Goal: Task Accomplishment & Management: Use online tool/utility

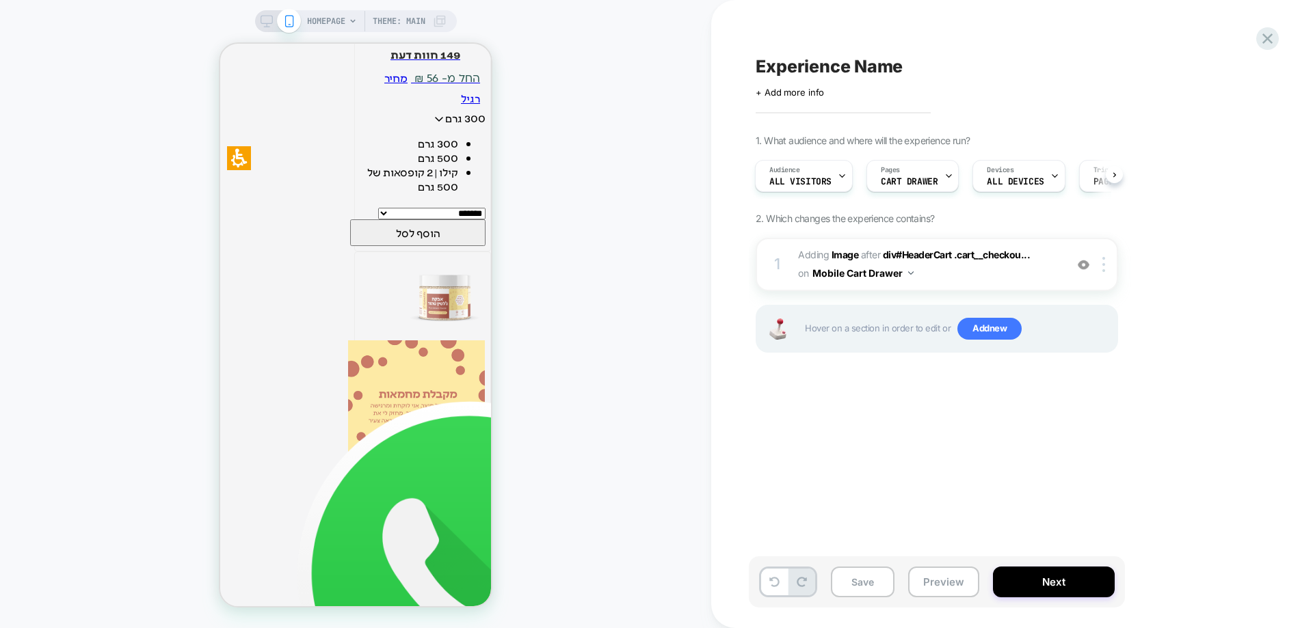
scroll to position [2963, 0]
click at [550, 468] on div "HOMEPAGE Theme: MAIN" at bounding box center [355, 314] width 711 height 601
drag, startPoint x: 118, startPoint y: 260, endPoint x: 111, endPoint y: 137, distance: 122.6
click at [118, 259] on div "HOMEPAGE Theme: MAIN" at bounding box center [355, 314] width 711 height 601
click at [584, 373] on div "HOMEPAGE Theme: MAIN" at bounding box center [355, 314] width 711 height 601
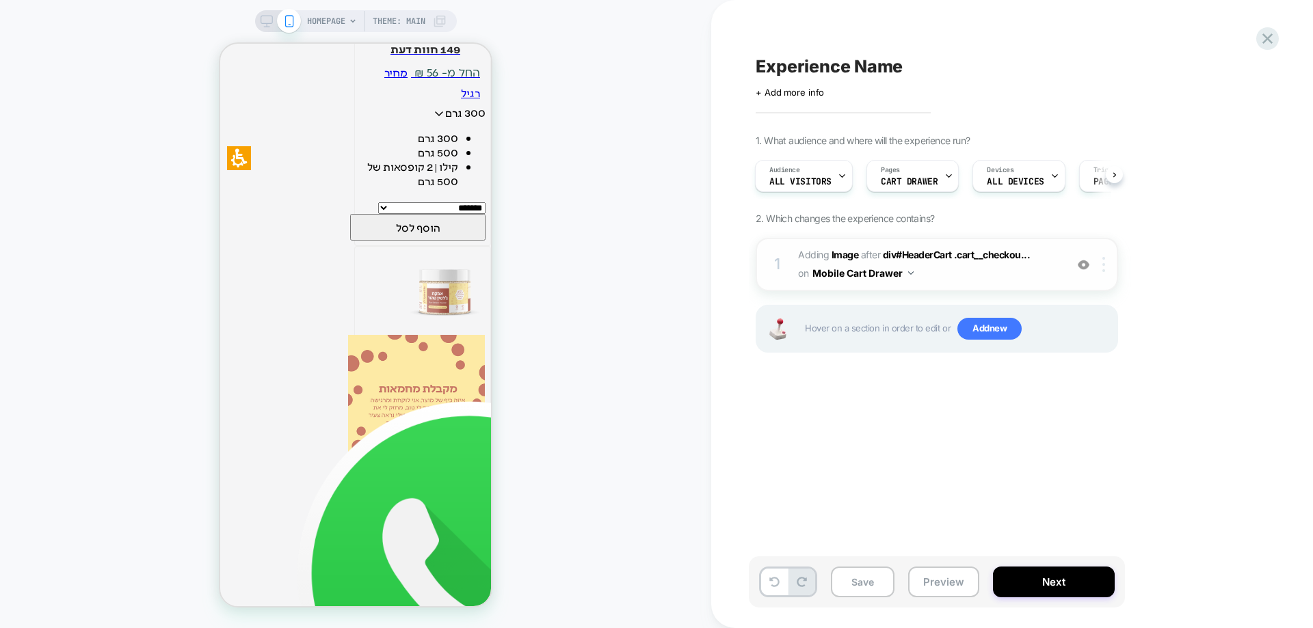
click at [1104, 265] on img at bounding box center [1103, 264] width 3 height 15
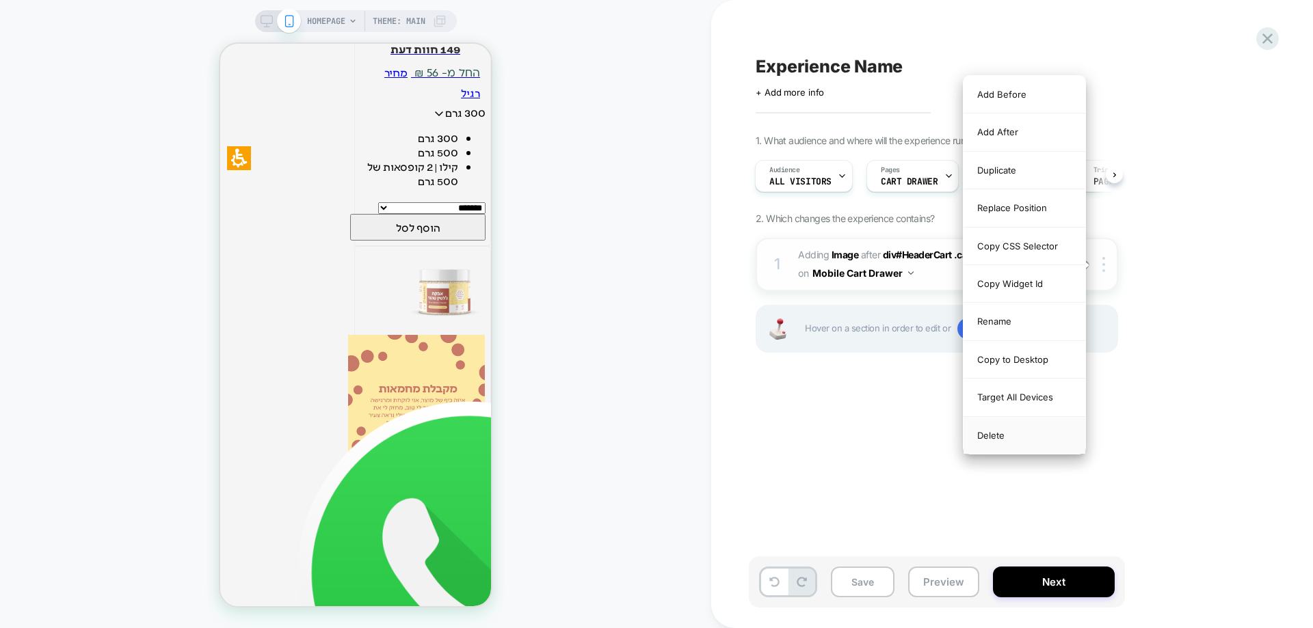
click at [1000, 440] on div "Delete" at bounding box center [1024, 435] width 122 height 37
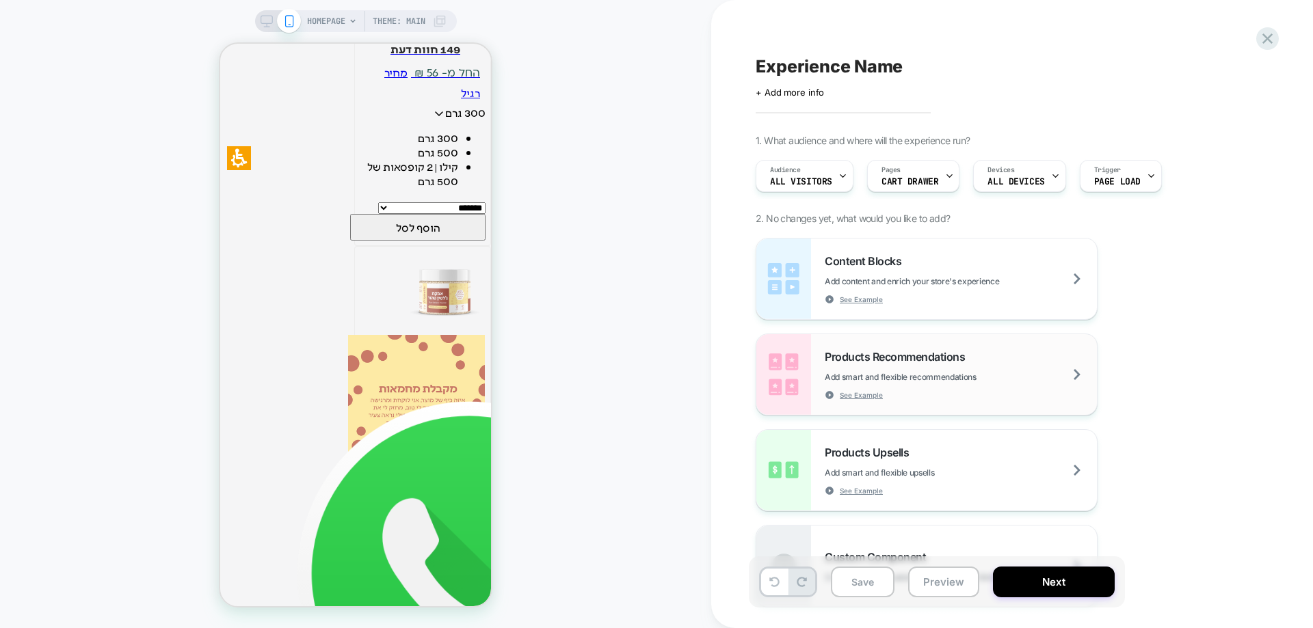
scroll to position [293, 0]
click at [1015, 178] on span "ALL DEVICES" at bounding box center [1015, 182] width 57 height 10
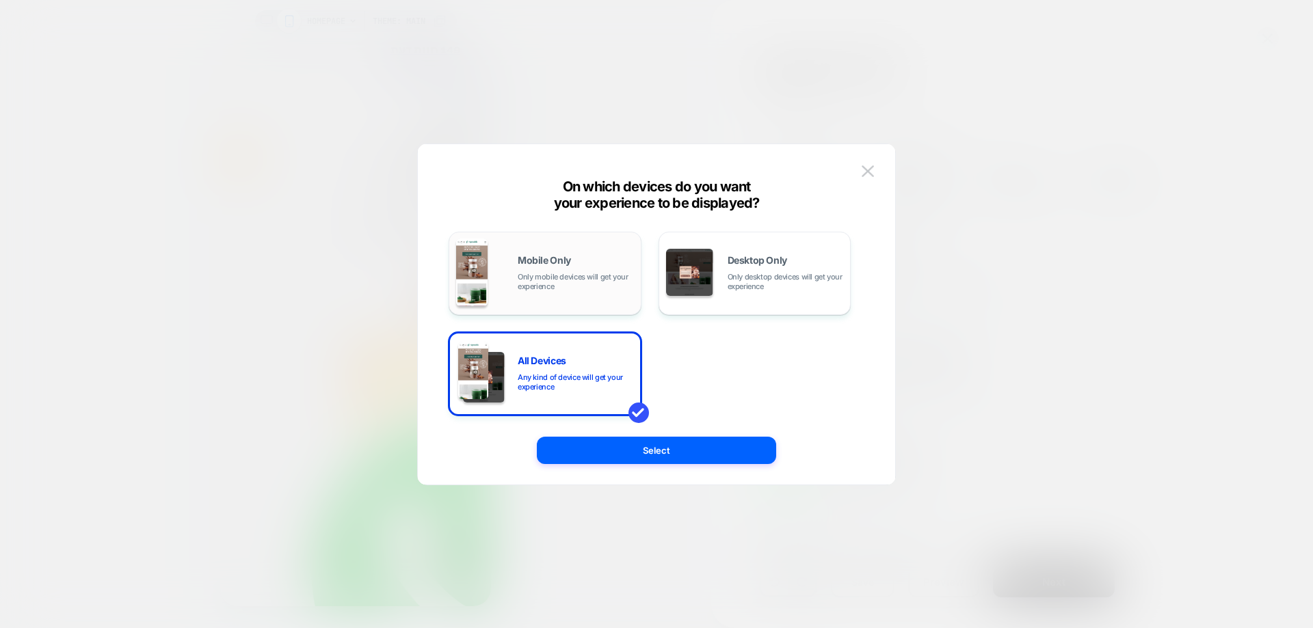
click at [587, 282] on span "Only mobile devices will get your experience" at bounding box center [576, 281] width 116 height 19
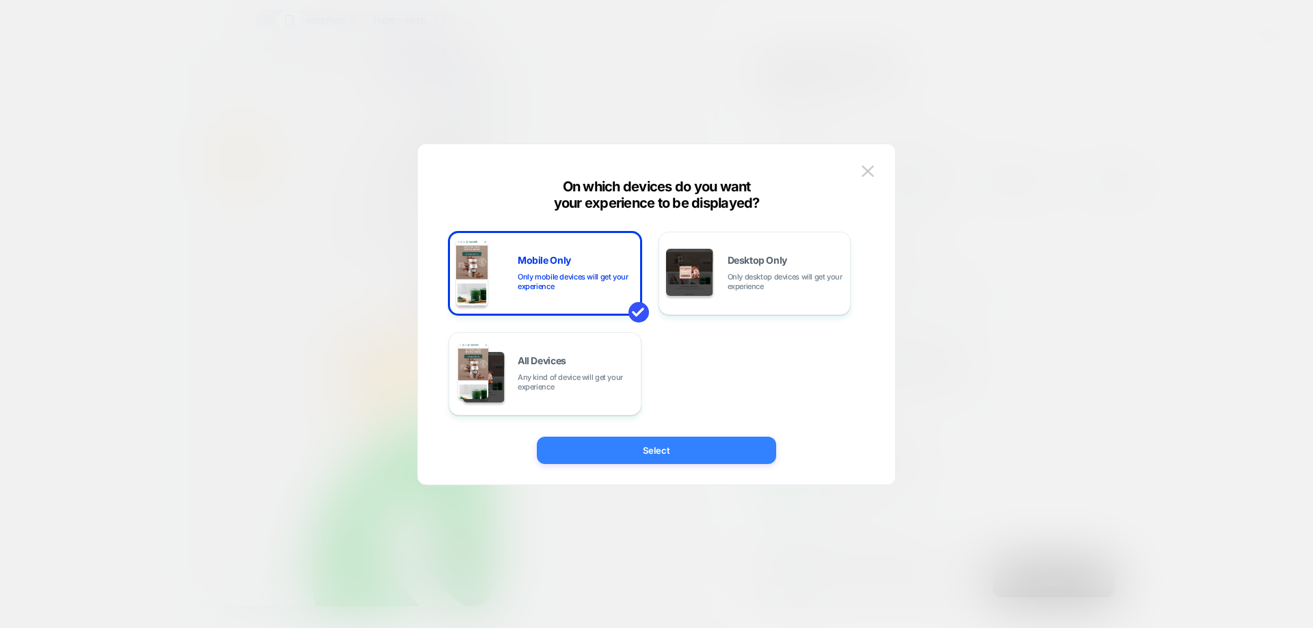
click at [678, 457] on button "Select" at bounding box center [656, 450] width 239 height 27
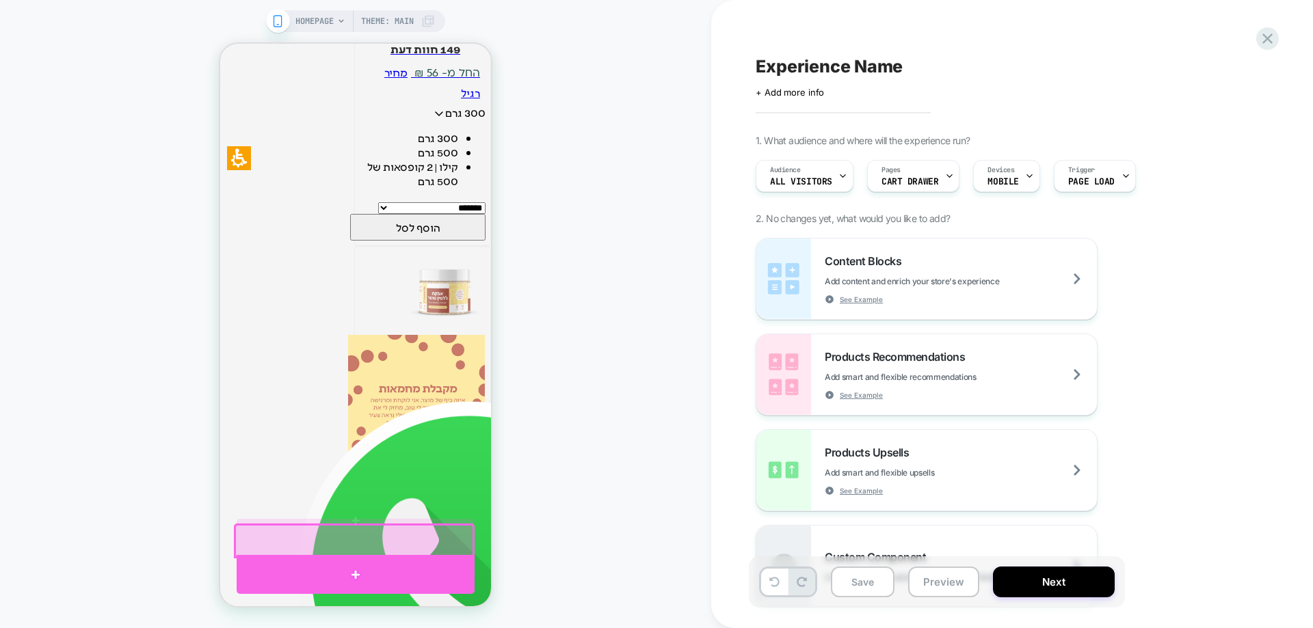
click at [343, 565] on div at bounding box center [356, 574] width 238 height 39
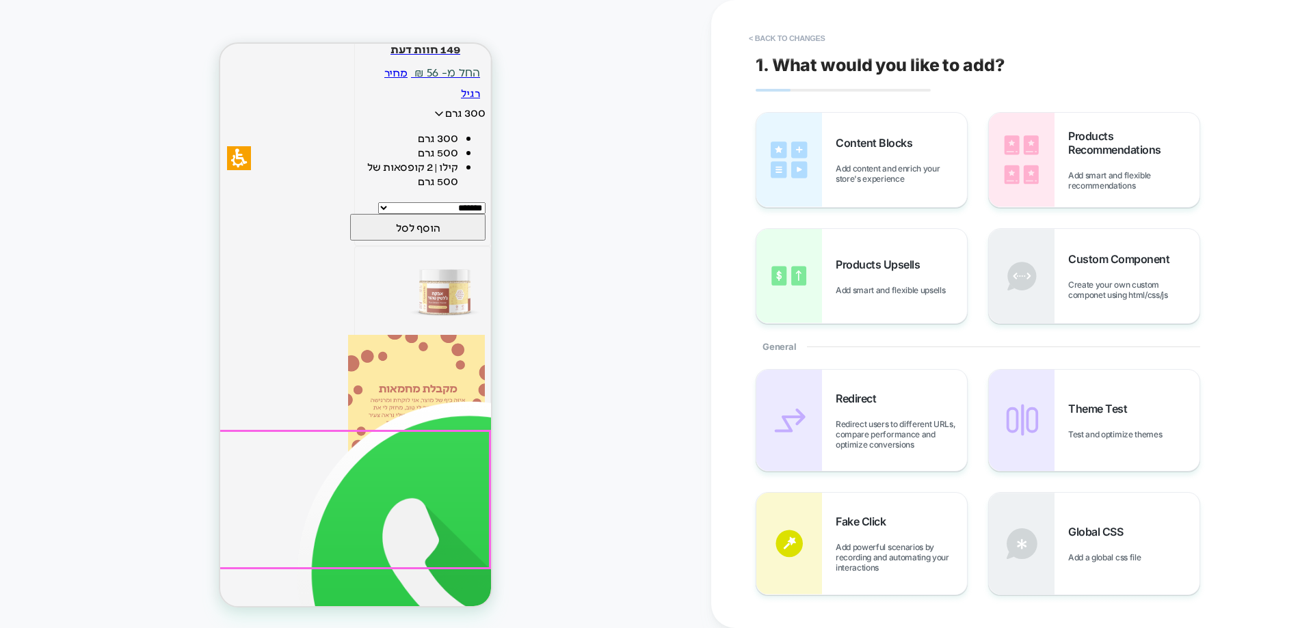
scroll to position [365, 0]
click at [881, 163] on div "Content Blocks Add content and enrich your store's experience" at bounding box center [901, 160] width 131 height 48
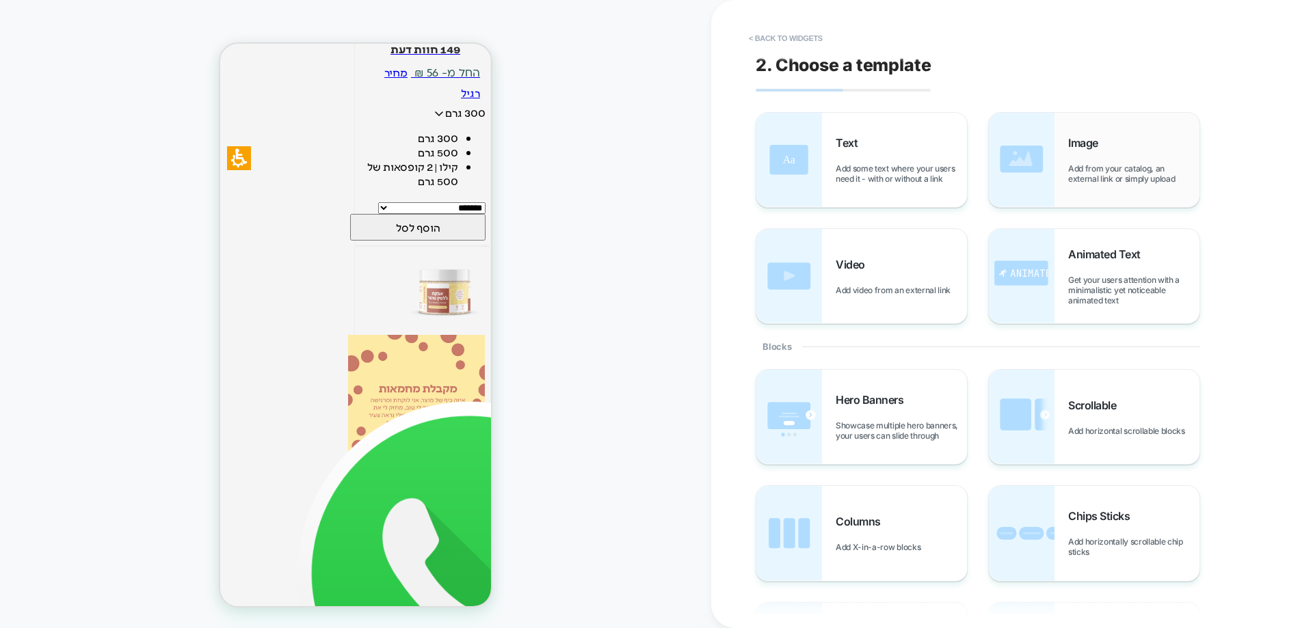
click at [1058, 169] on div "Image Add from your catalog, an external link or simply upload" at bounding box center [1094, 160] width 211 height 94
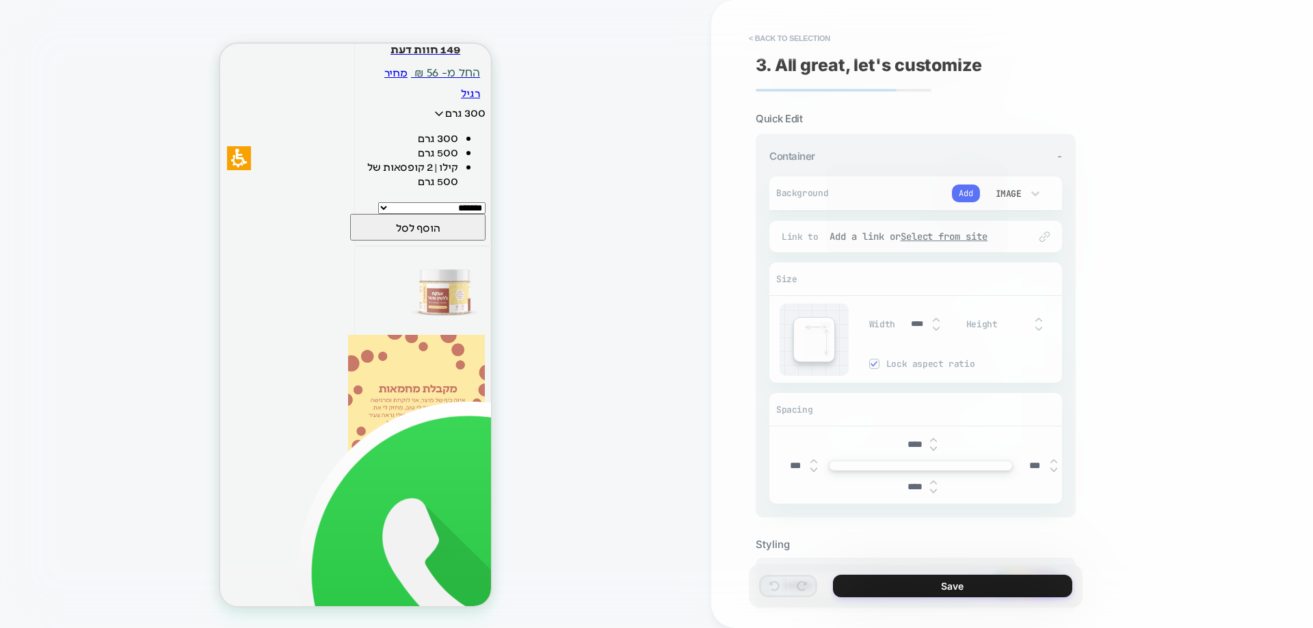
scroll to position [410, 0]
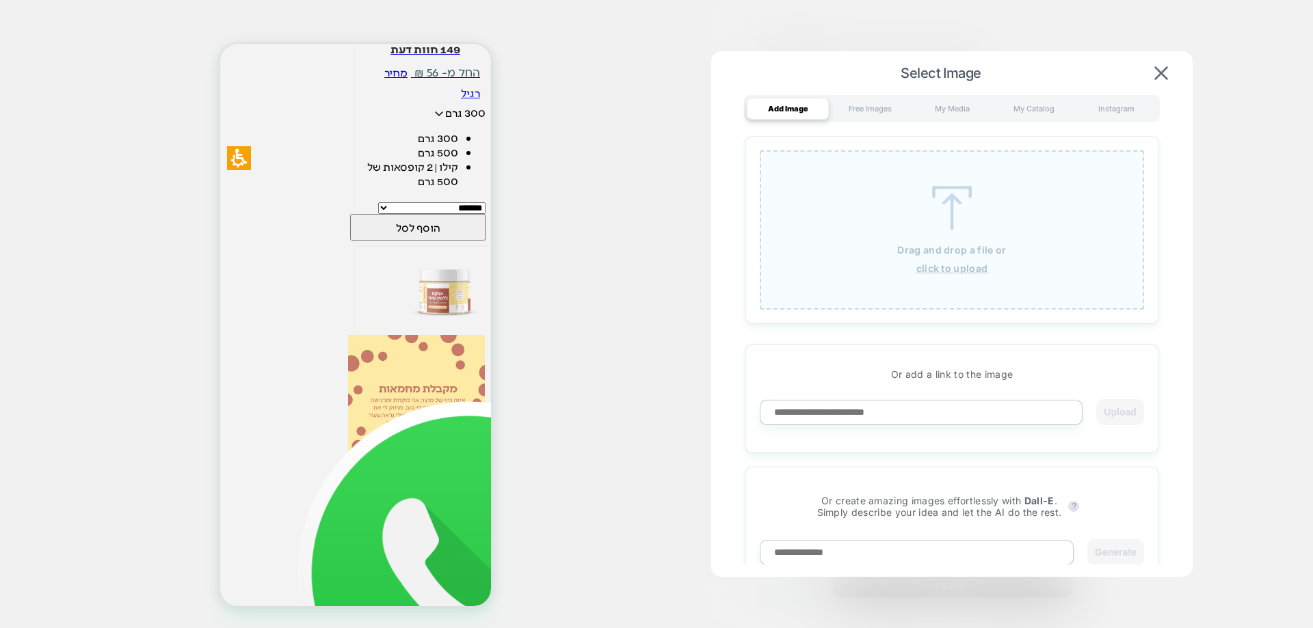
click at [963, 202] on img at bounding box center [952, 208] width 62 height 44
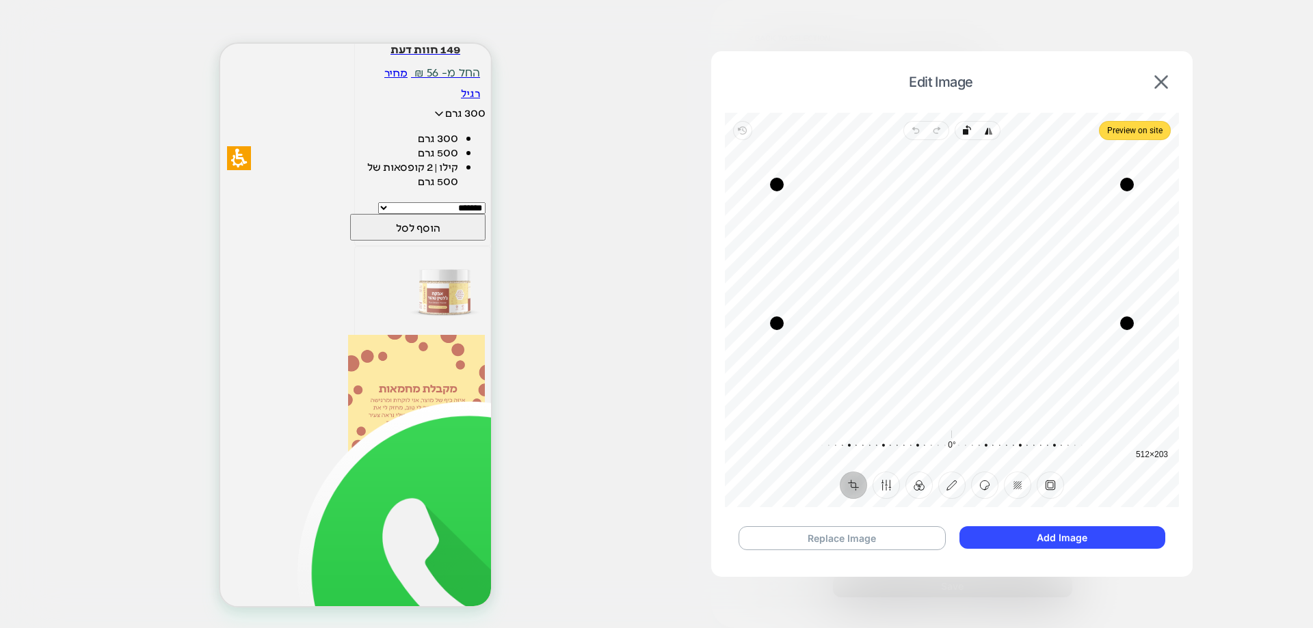
drag, startPoint x: 965, startPoint y: 385, endPoint x: 967, endPoint y: 323, distance: 61.6
click at [967, 323] on div "Drag edge b" at bounding box center [952, 324] width 350 height 14
drag, startPoint x: 941, startPoint y: 185, endPoint x: 937, endPoint y: 230, distance: 44.7
click at [937, 230] on div "Drag edge t" at bounding box center [952, 229] width 350 height 14
click at [949, 272] on icon "button" at bounding box center [952, 276] width 16 height 16
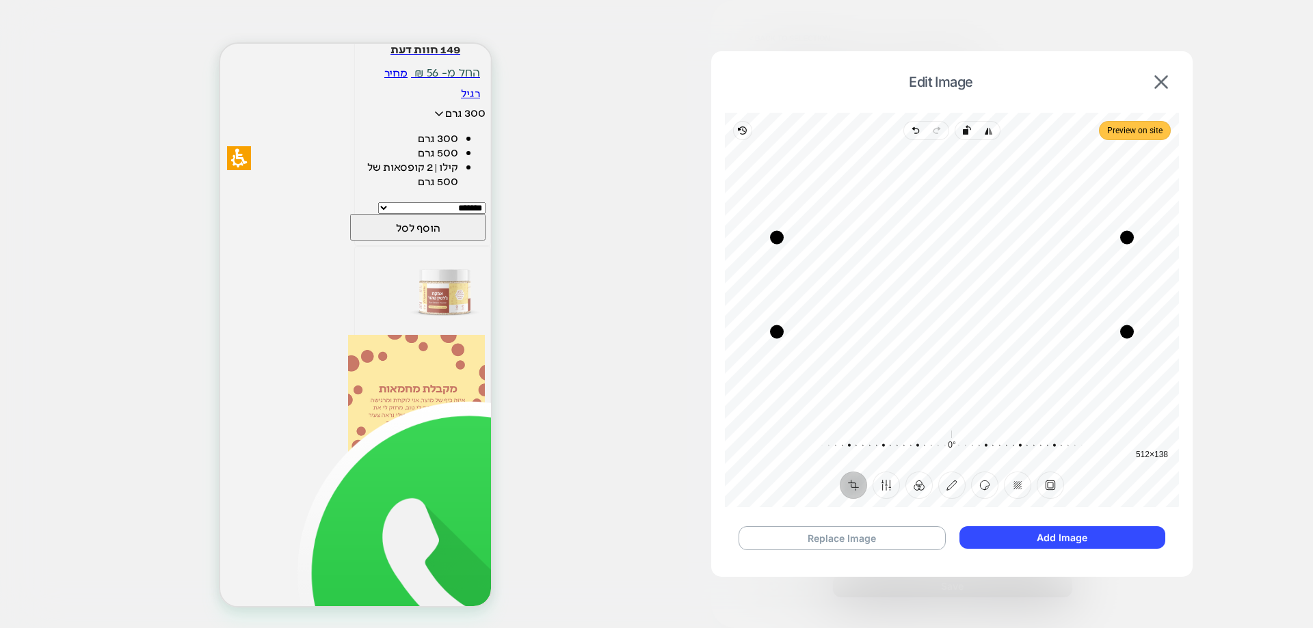
click at [1138, 133] on span "Preview on site" at bounding box center [1134, 130] width 55 height 16
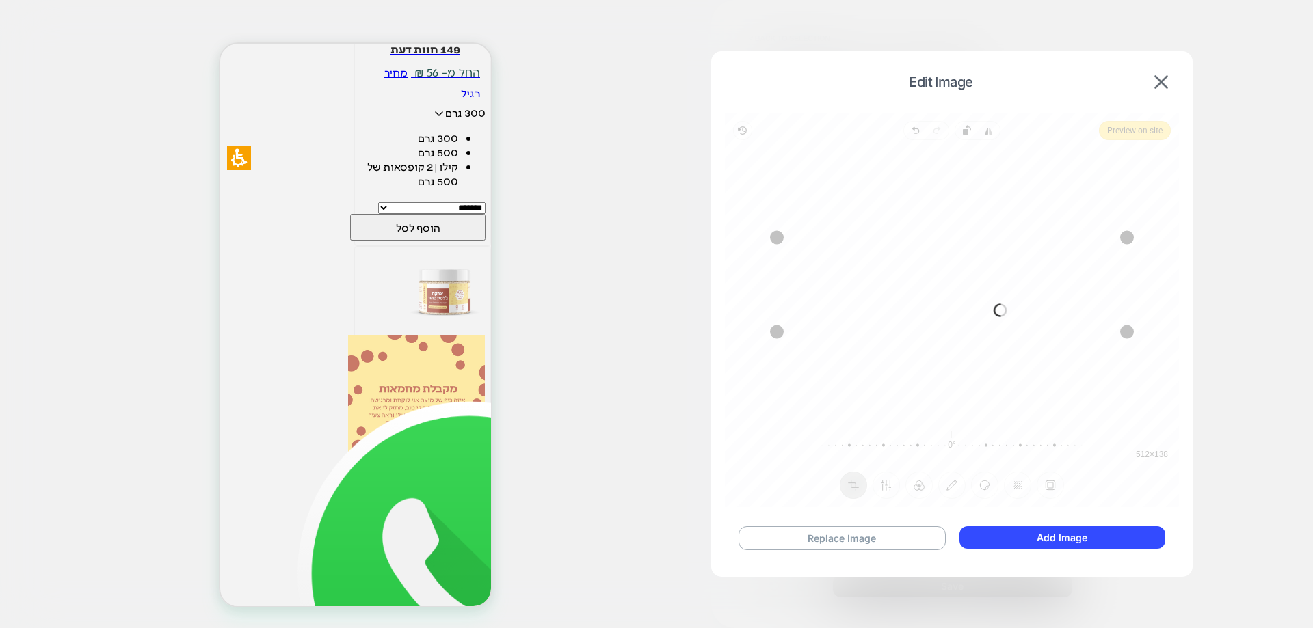
scroll to position [397, 0]
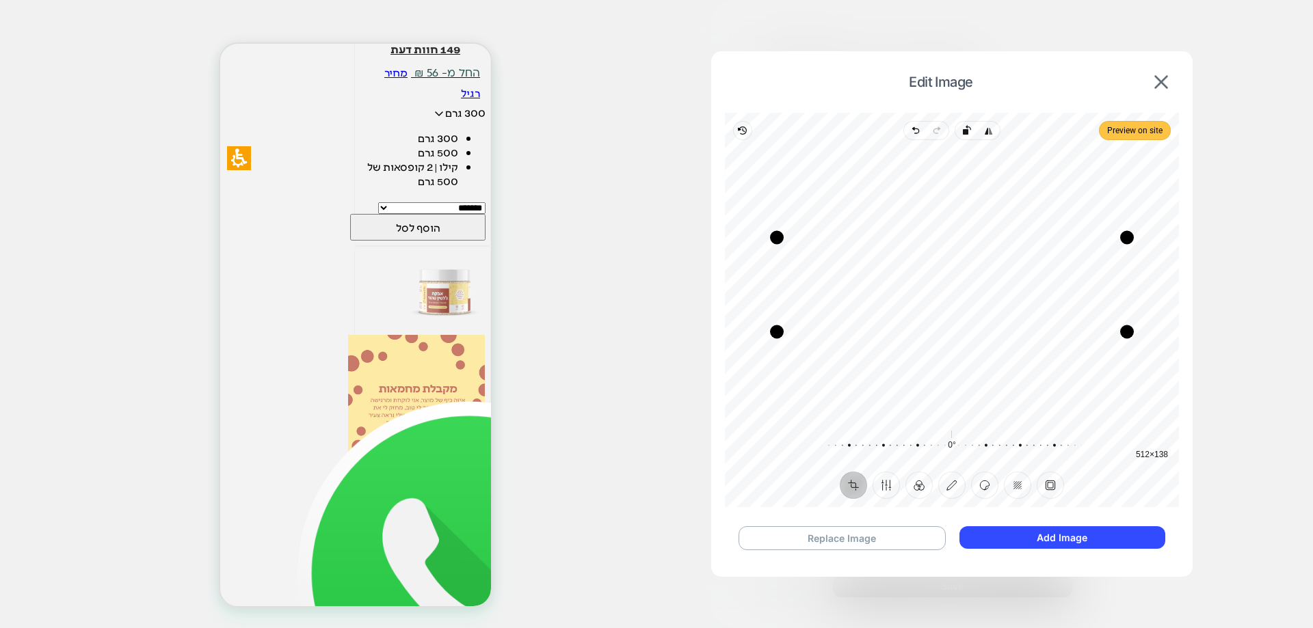
click at [1132, 133] on span "Preview on site" at bounding box center [1134, 130] width 55 height 16
click at [1132, 540] on button "Add Image" at bounding box center [1062, 537] width 206 height 23
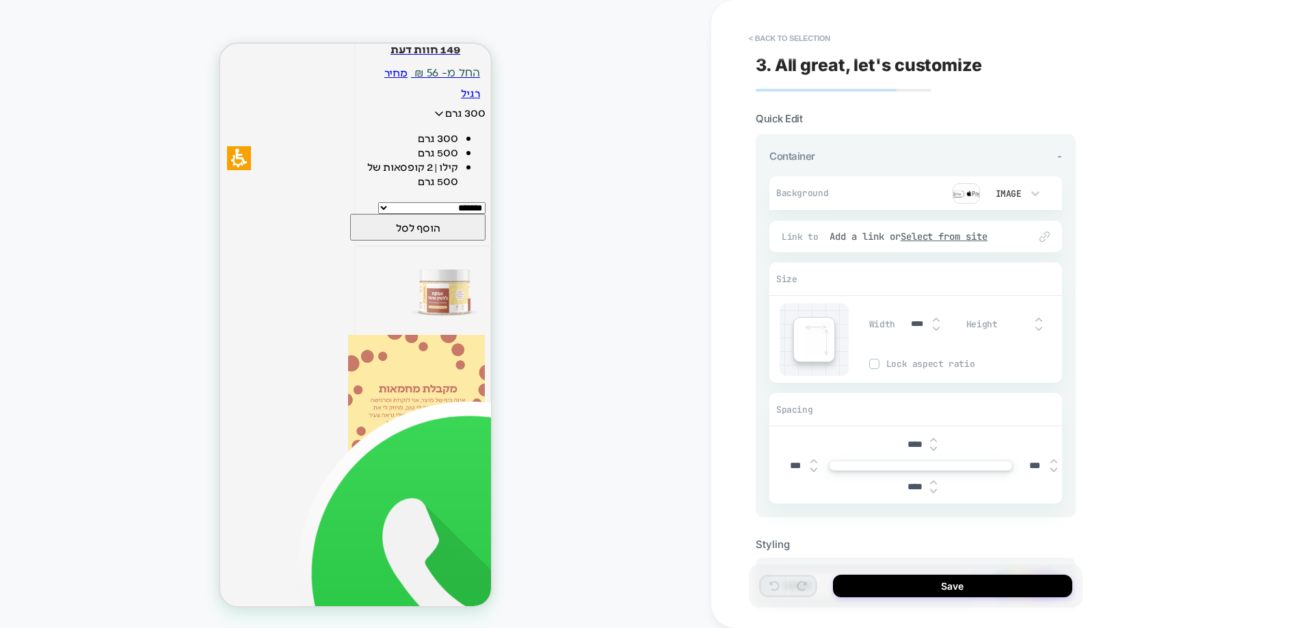
click at [835, 197] on span "Background" at bounding box center [810, 193] width 68 height 12
click at [806, 191] on span "Background" at bounding box center [810, 193] width 68 height 12
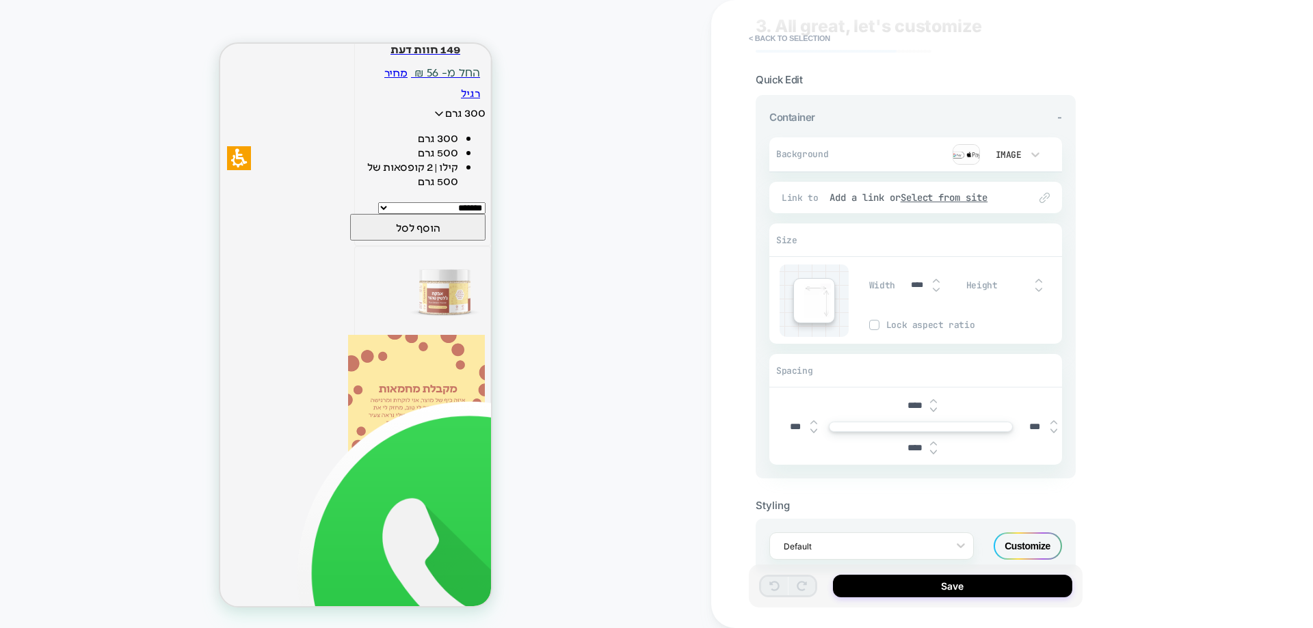
scroll to position [73, 0]
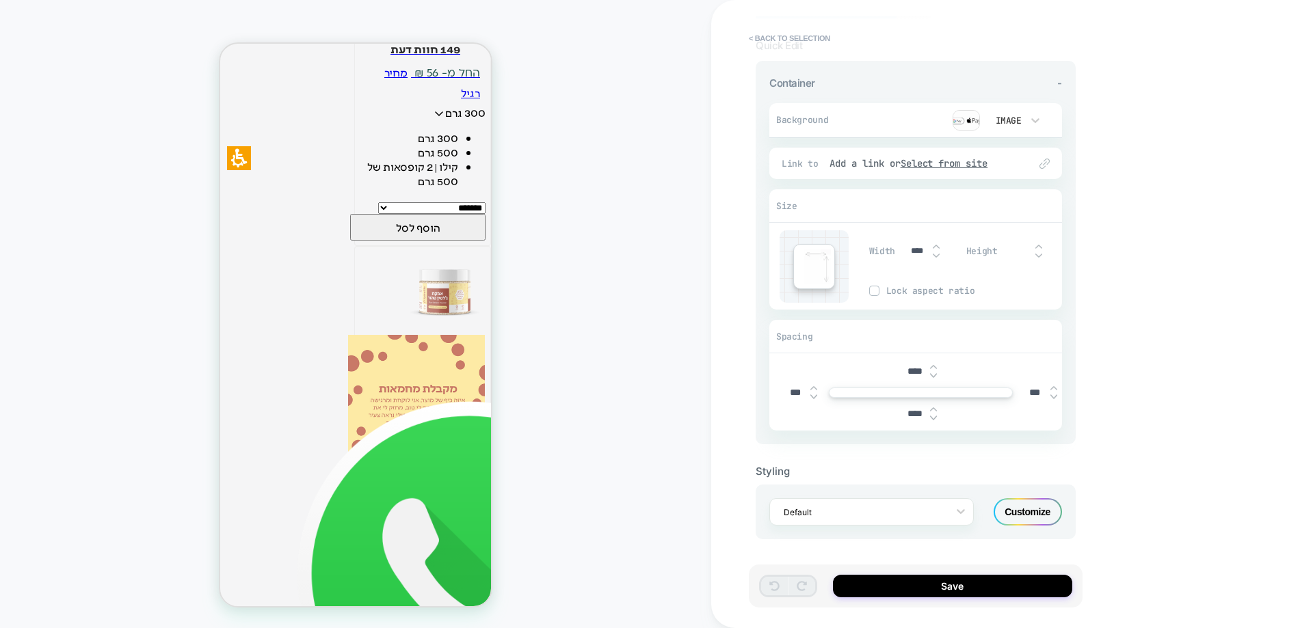
click at [1019, 509] on div "Customize" at bounding box center [1027, 511] width 68 height 27
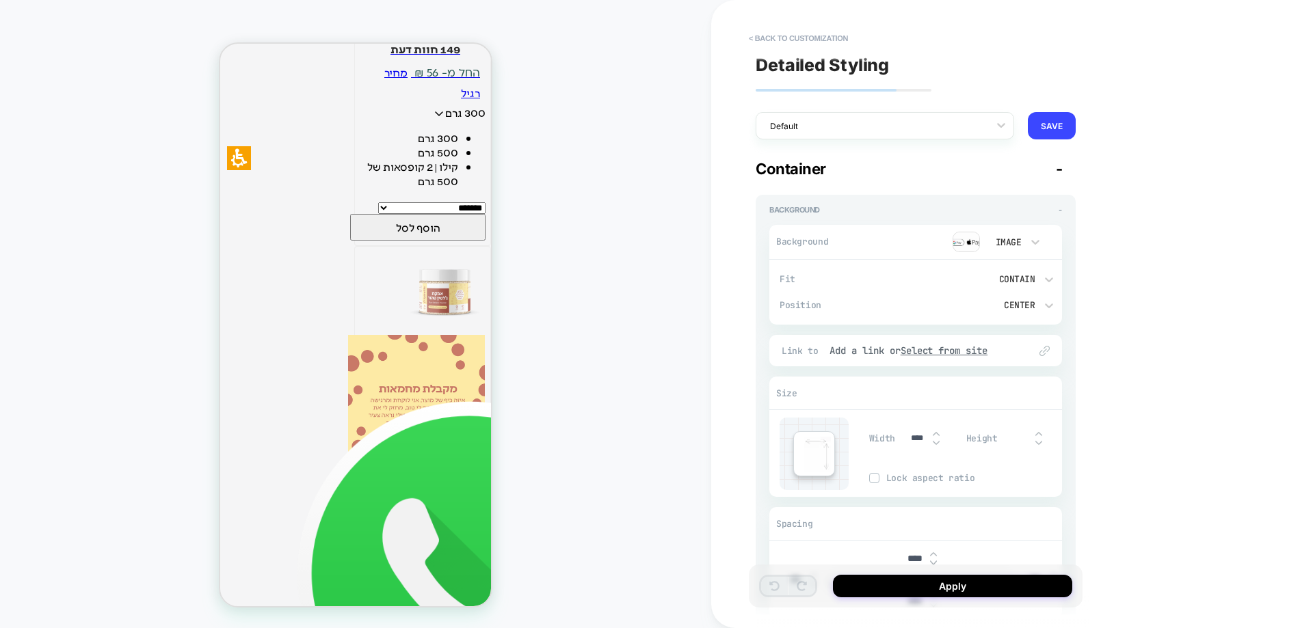
click at [807, 239] on span "Background" at bounding box center [810, 242] width 68 height 12
click at [1032, 242] on icon at bounding box center [1035, 242] width 8 height 5
click at [1014, 304] on div "Color" at bounding box center [1013, 306] width 57 height 29
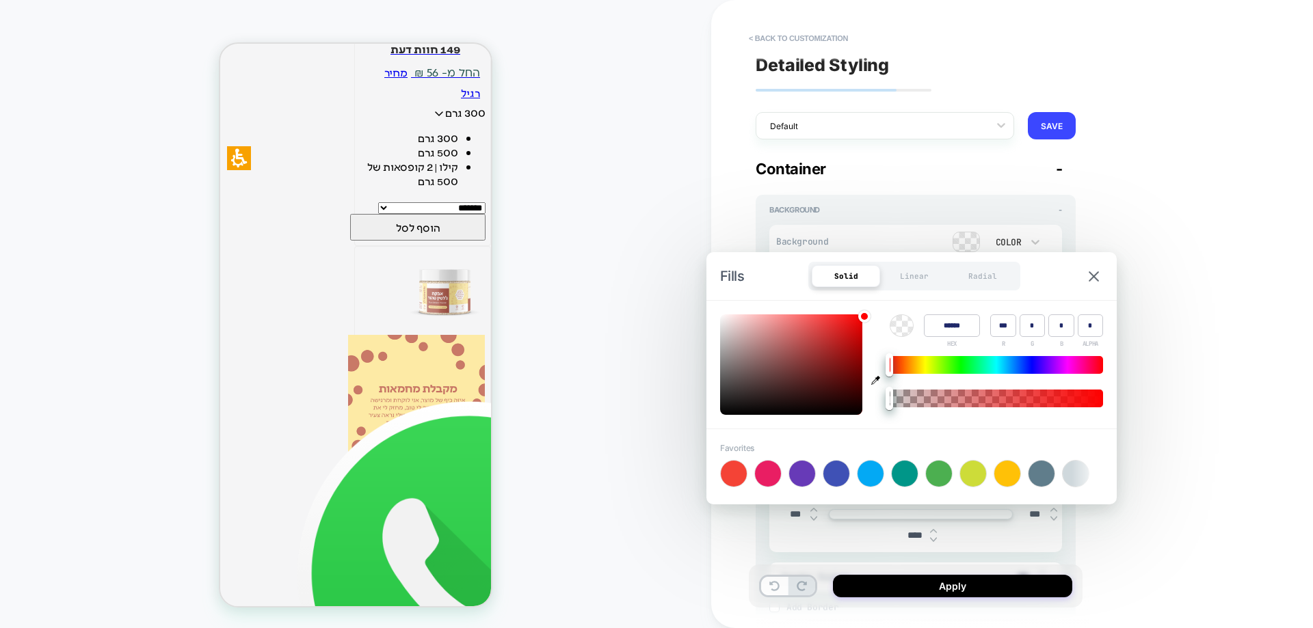
scroll to position [348, 0]
click at [909, 269] on div "Linear" at bounding box center [914, 276] width 68 height 22
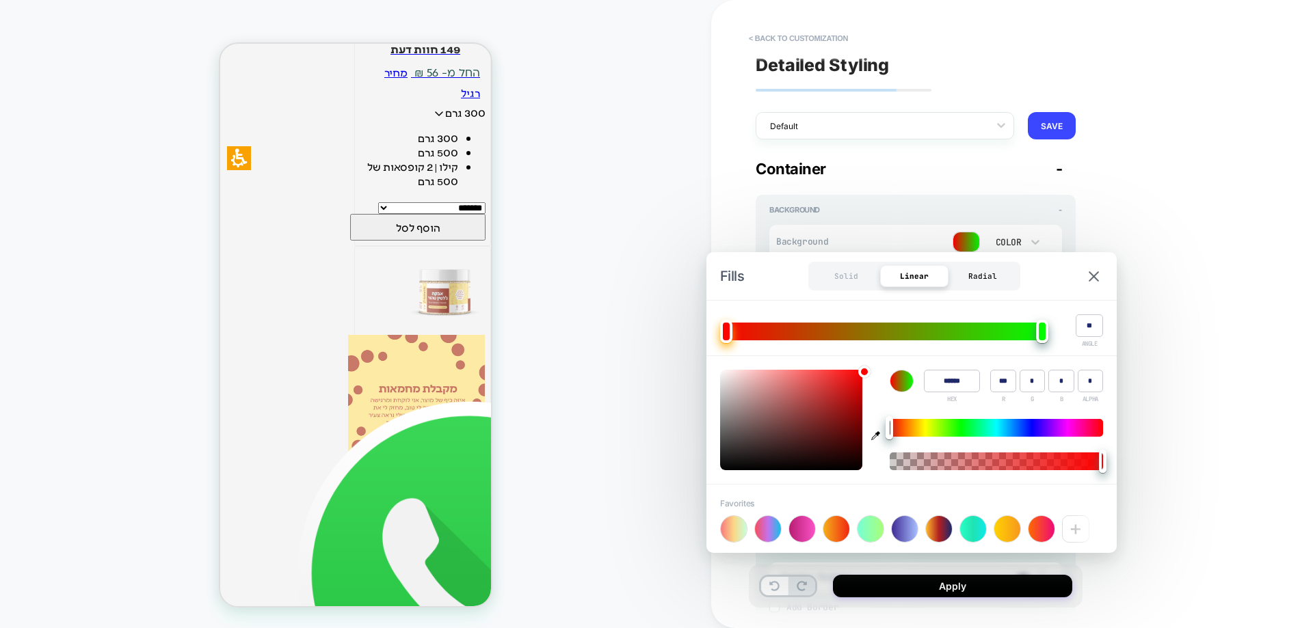
click at [977, 270] on div "Radial" at bounding box center [982, 276] width 68 height 22
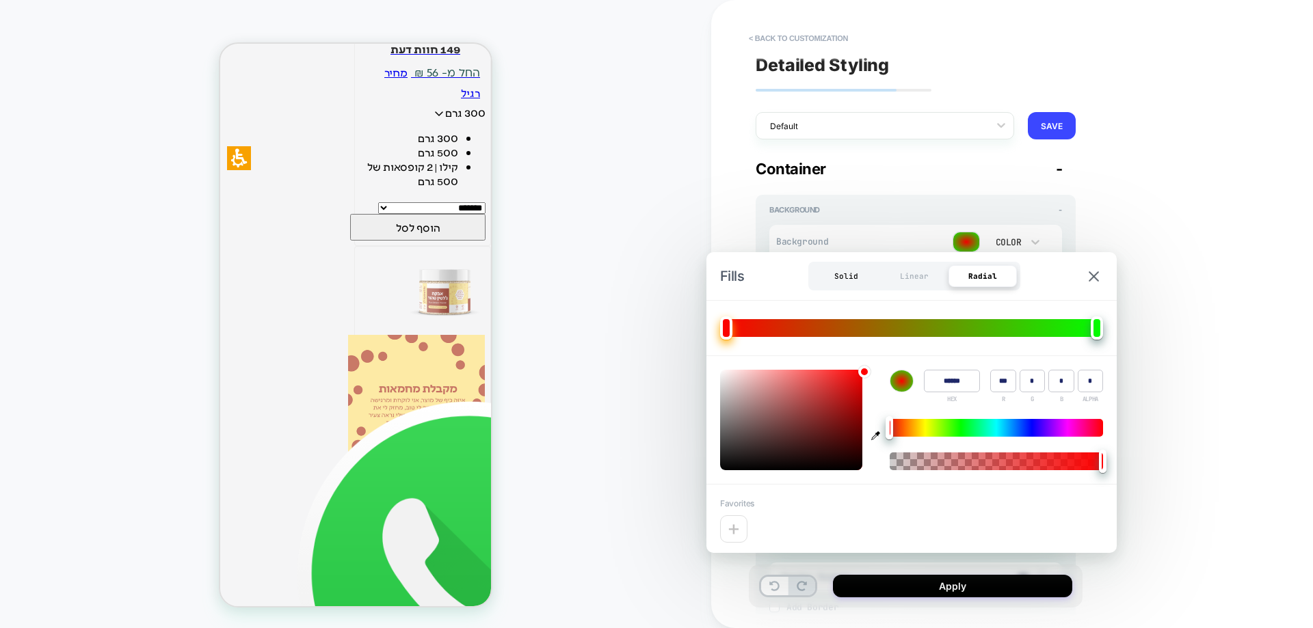
click at [848, 280] on div "Solid" at bounding box center [846, 276] width 68 height 22
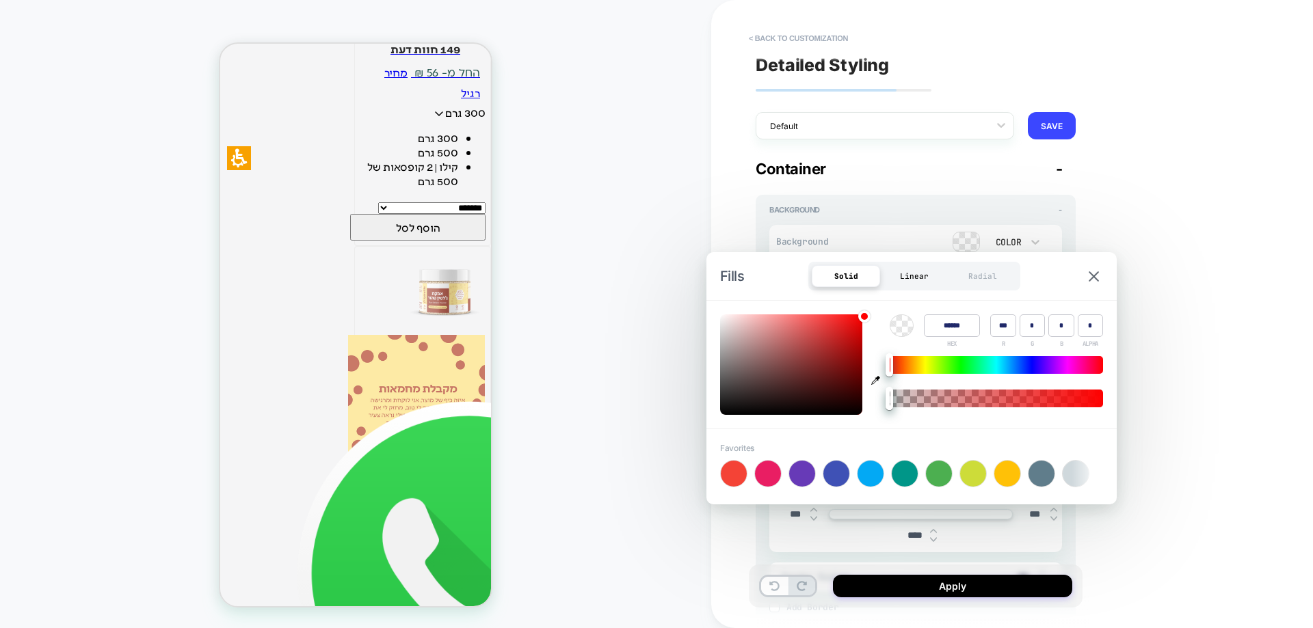
click at [902, 280] on div "Linear" at bounding box center [914, 276] width 68 height 22
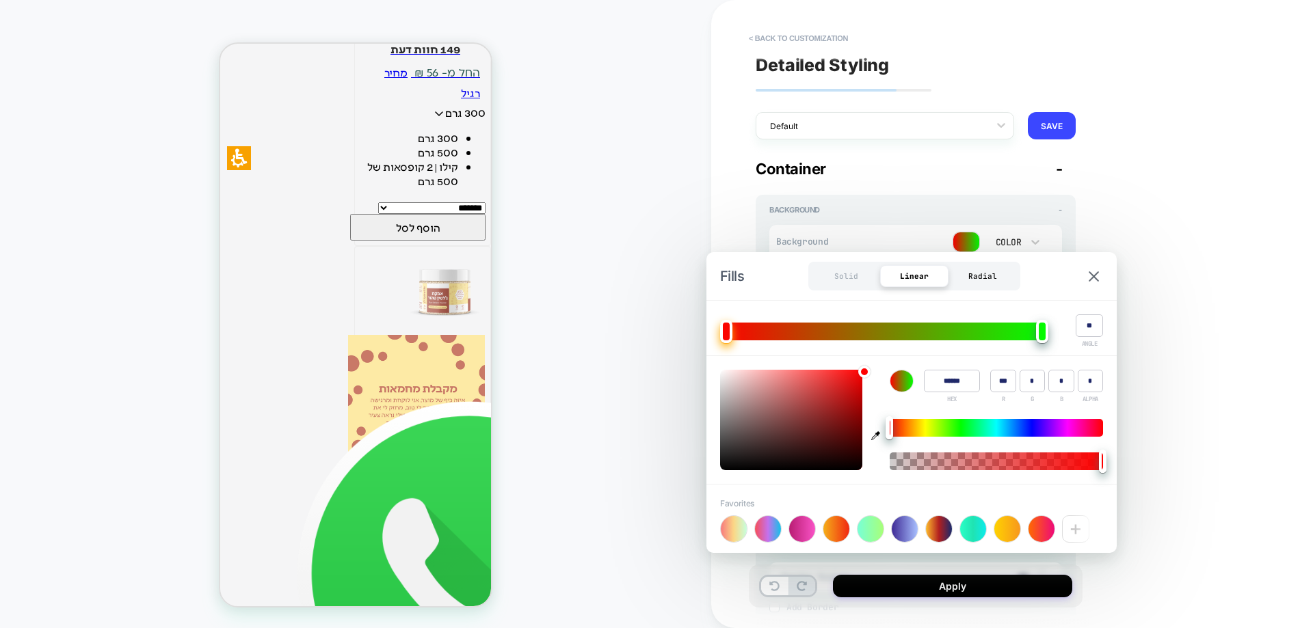
click at [985, 276] on div "Radial" at bounding box center [982, 276] width 68 height 22
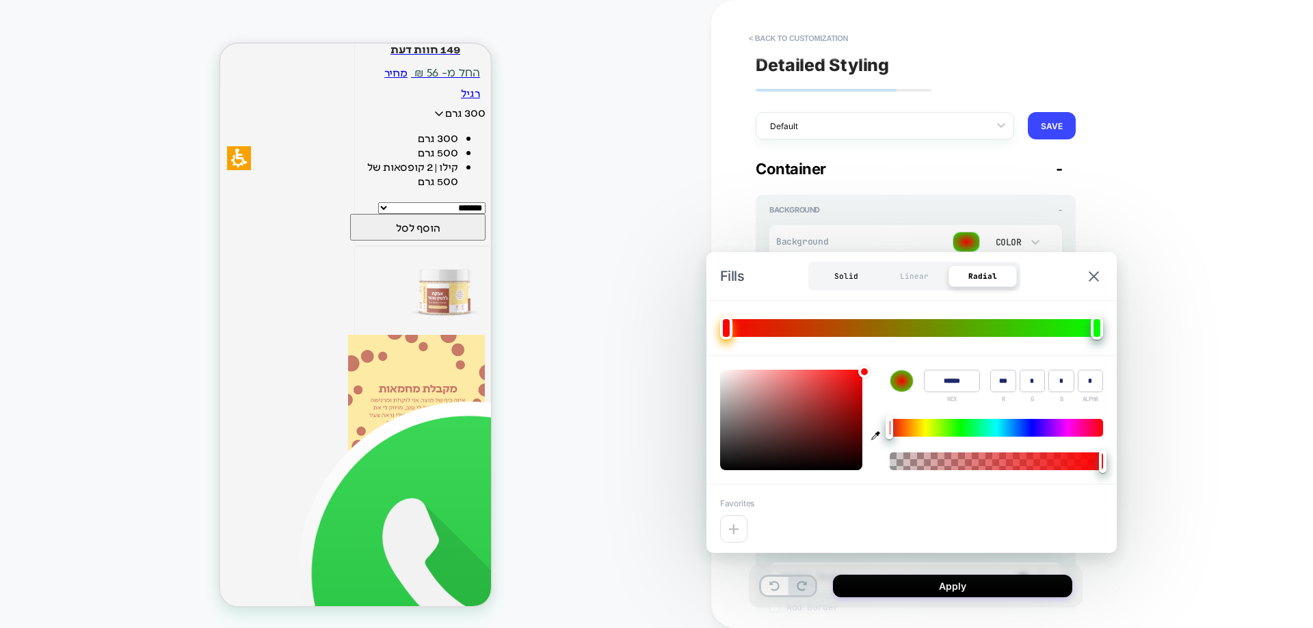
click at [849, 279] on div "Solid" at bounding box center [846, 276] width 68 height 22
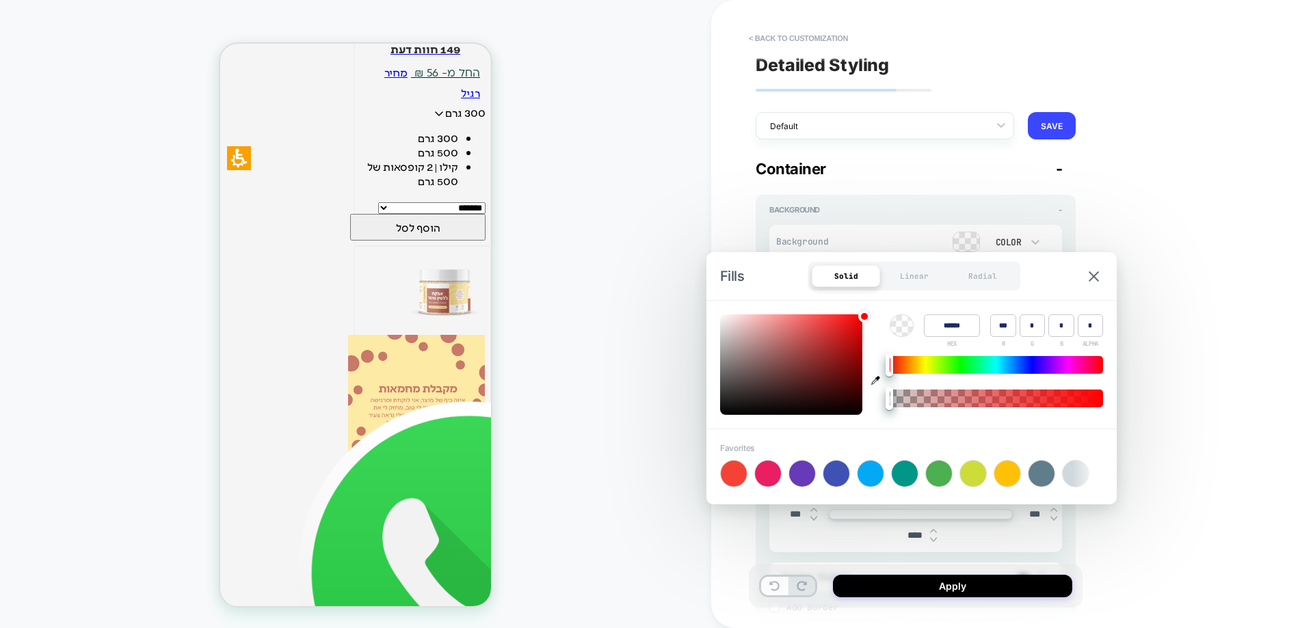
type input "******"
type input "**"
type input "*"
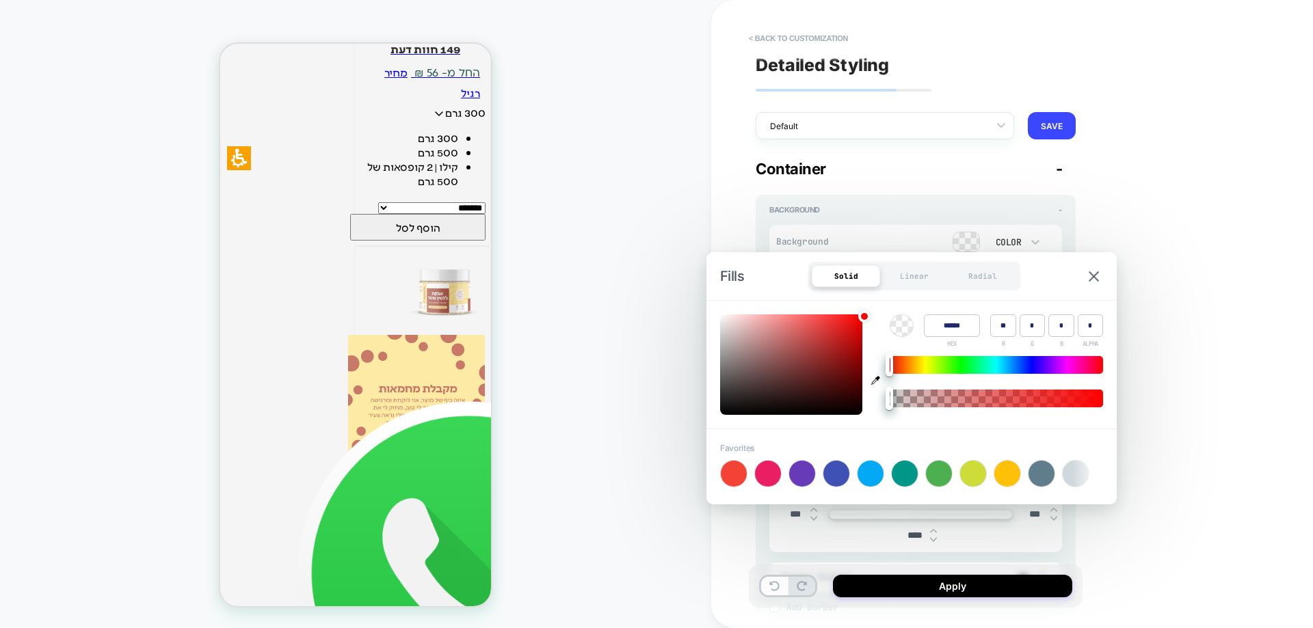
click at [740, 413] on div at bounding box center [791, 365] width 142 height 101
type input "******"
type input "*"
click at [727, 413] on div at bounding box center [791, 365] width 142 height 101
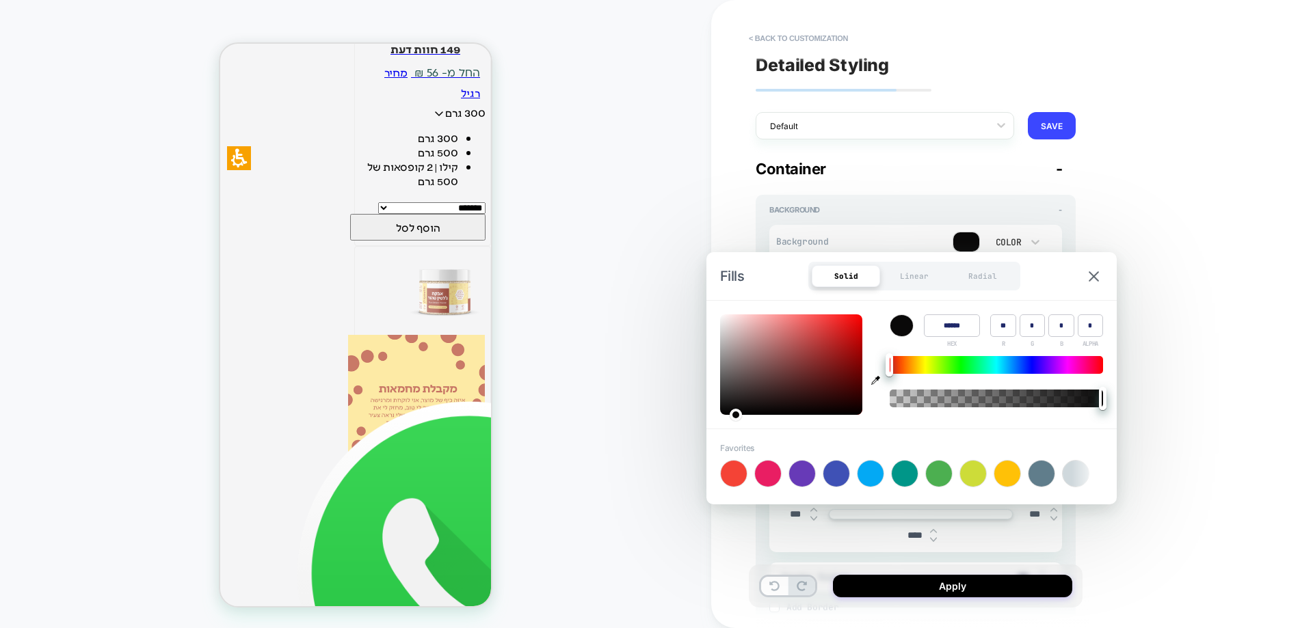
click at [727, 413] on div at bounding box center [791, 365] width 142 height 101
type input "******"
type input "**"
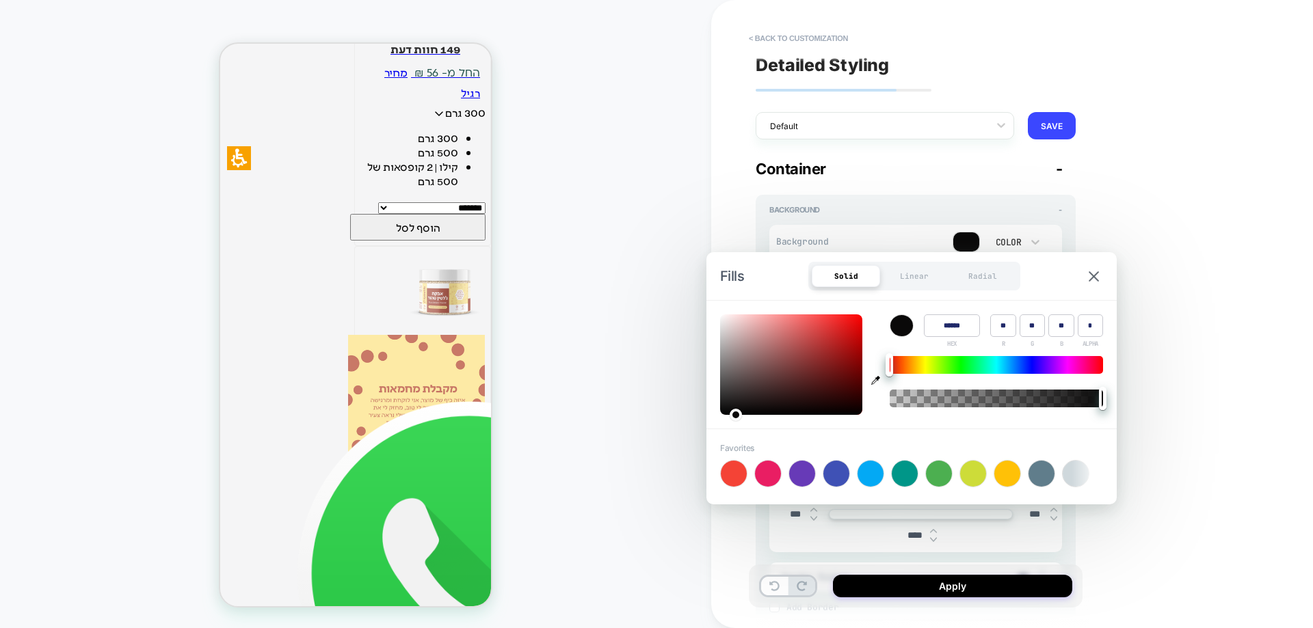
click at [786, 386] on div at bounding box center [791, 365] width 142 height 101
type input "******"
type input "***"
type input "**"
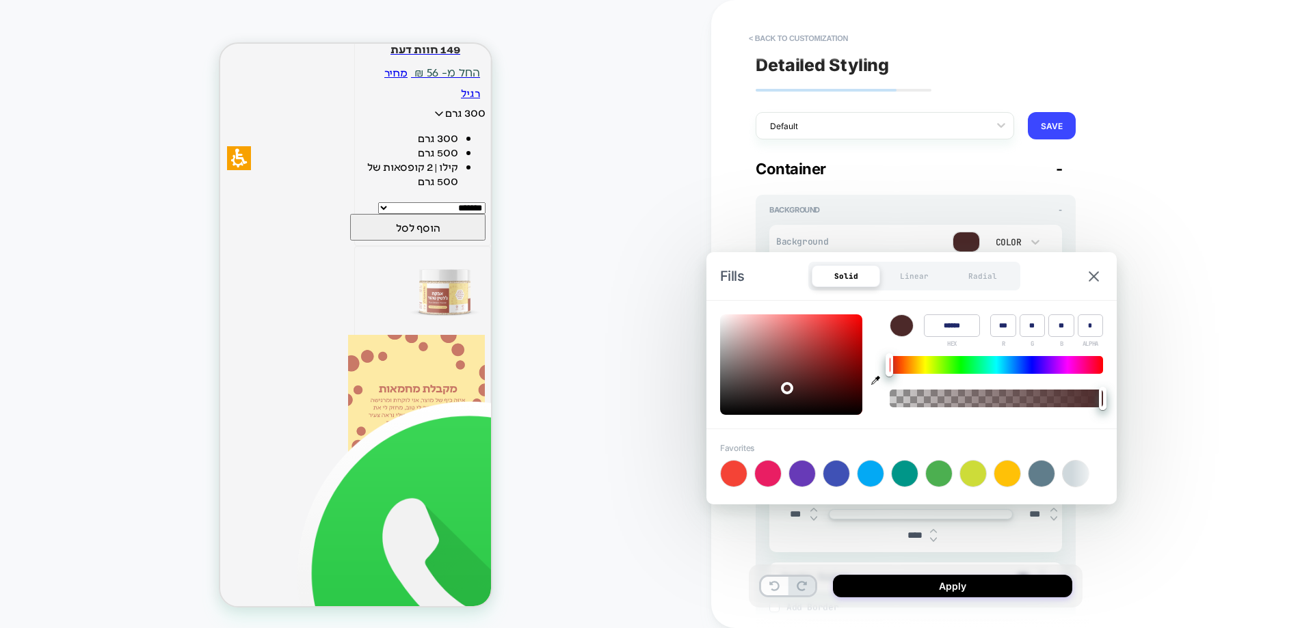
type input "******"
type input "***"
type input "**"
click at [805, 358] on div at bounding box center [791, 365] width 142 height 101
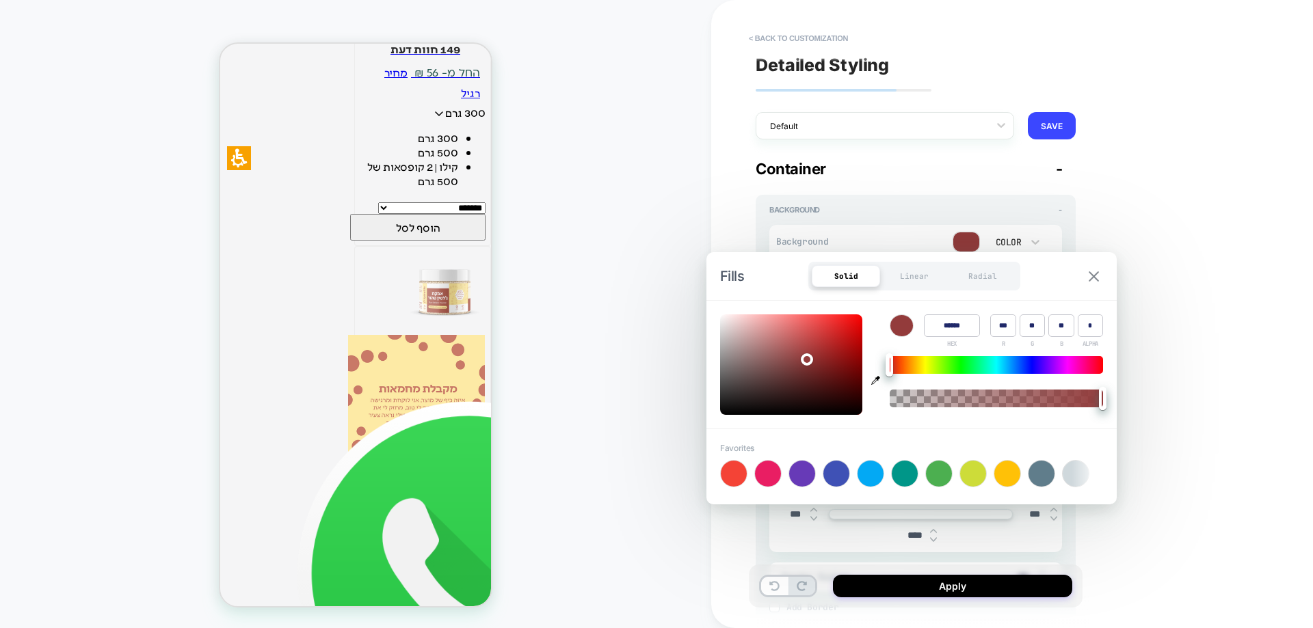
click at [1090, 278] on img at bounding box center [1093, 276] width 10 height 10
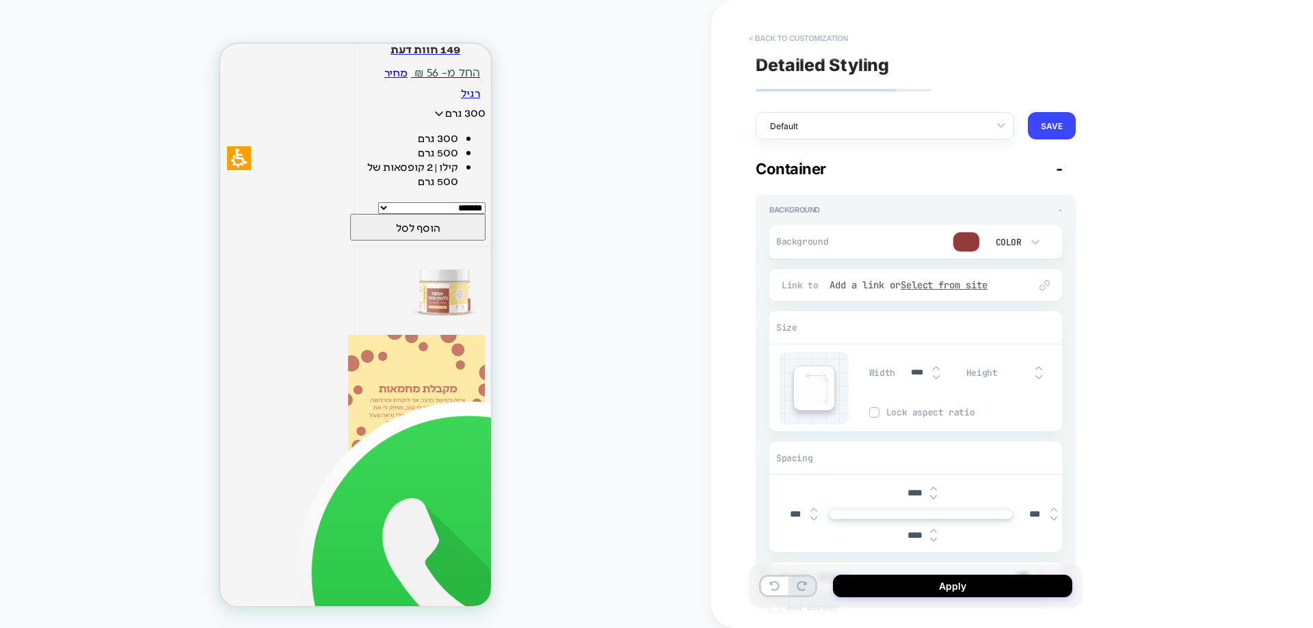
click at [832, 36] on button "< Back to customization" at bounding box center [798, 38] width 113 height 22
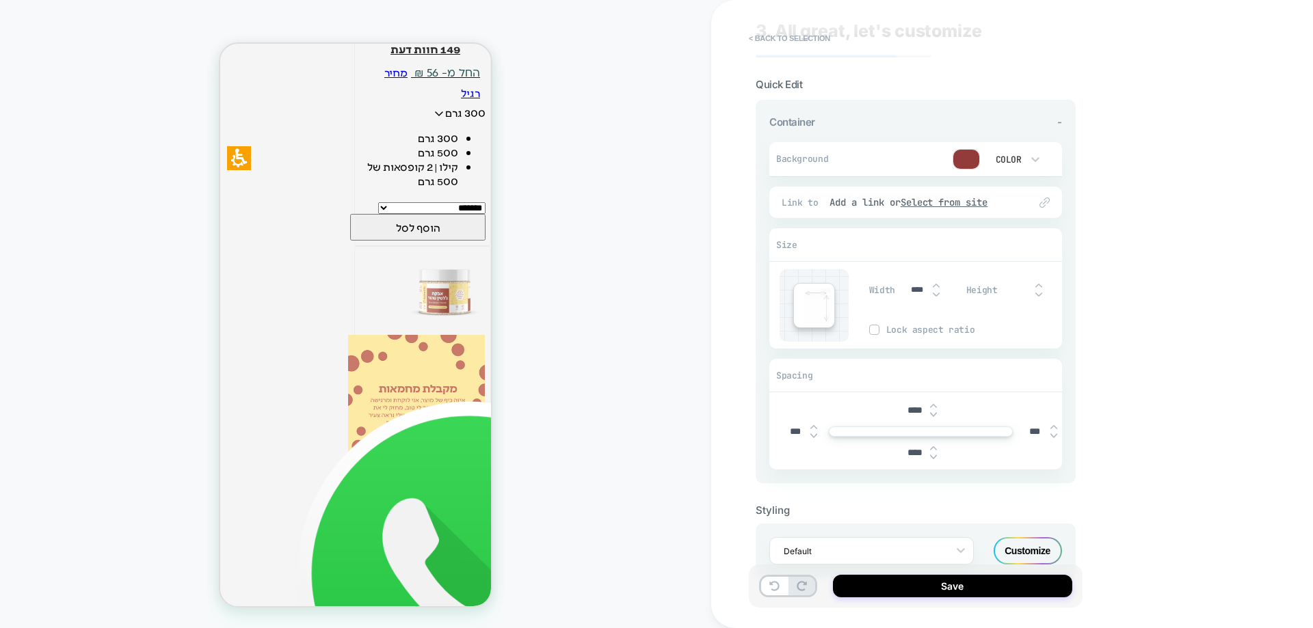
scroll to position [0, 0]
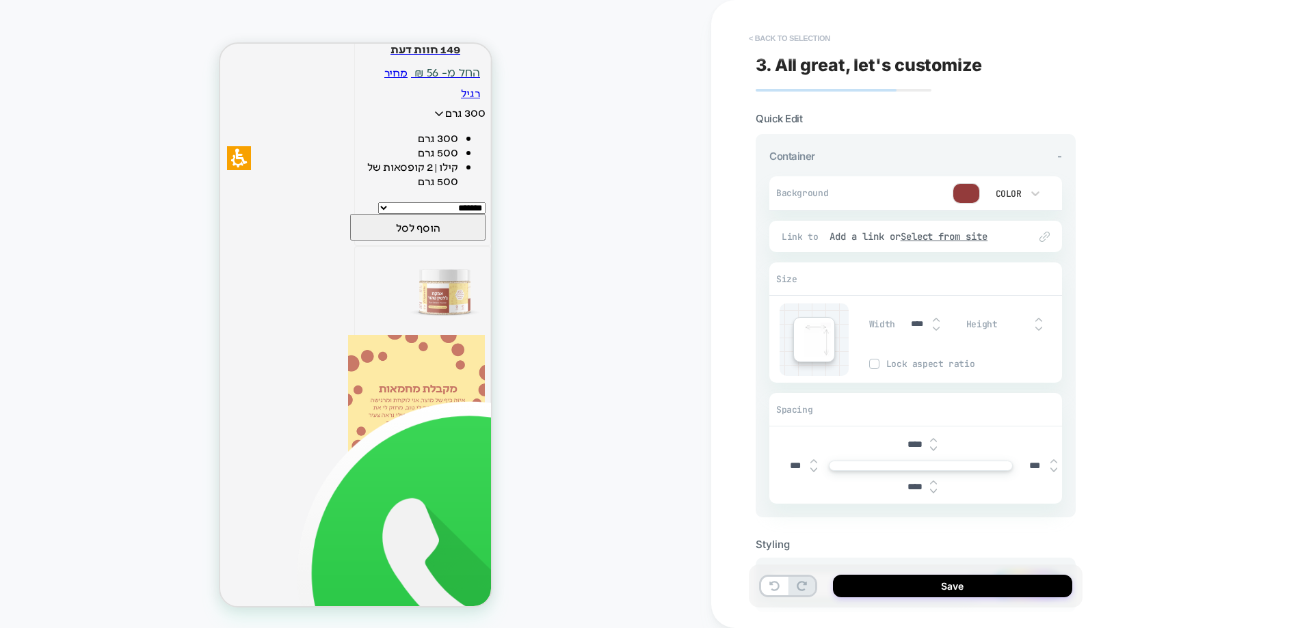
click at [792, 33] on button "< Back to selection" at bounding box center [789, 38] width 95 height 22
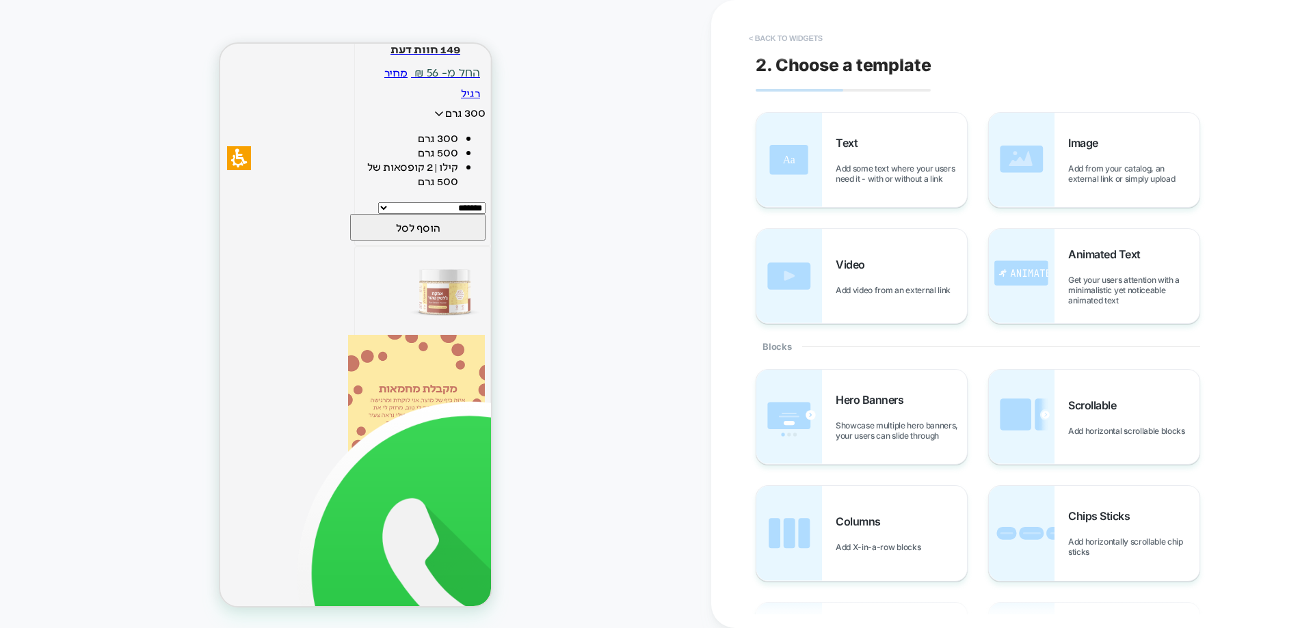
click at [790, 39] on button "< Back to widgets" at bounding box center [786, 38] width 88 height 22
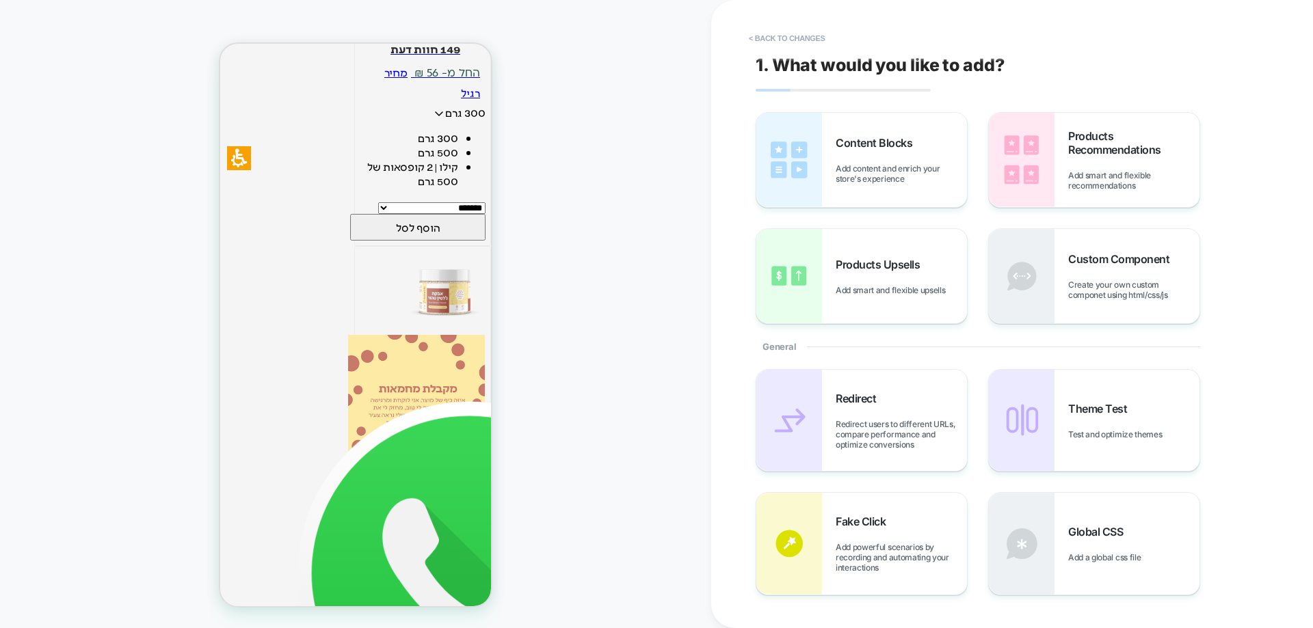
scroll to position [365, 0]
click at [806, 42] on button "< Back to changes" at bounding box center [787, 38] width 90 height 22
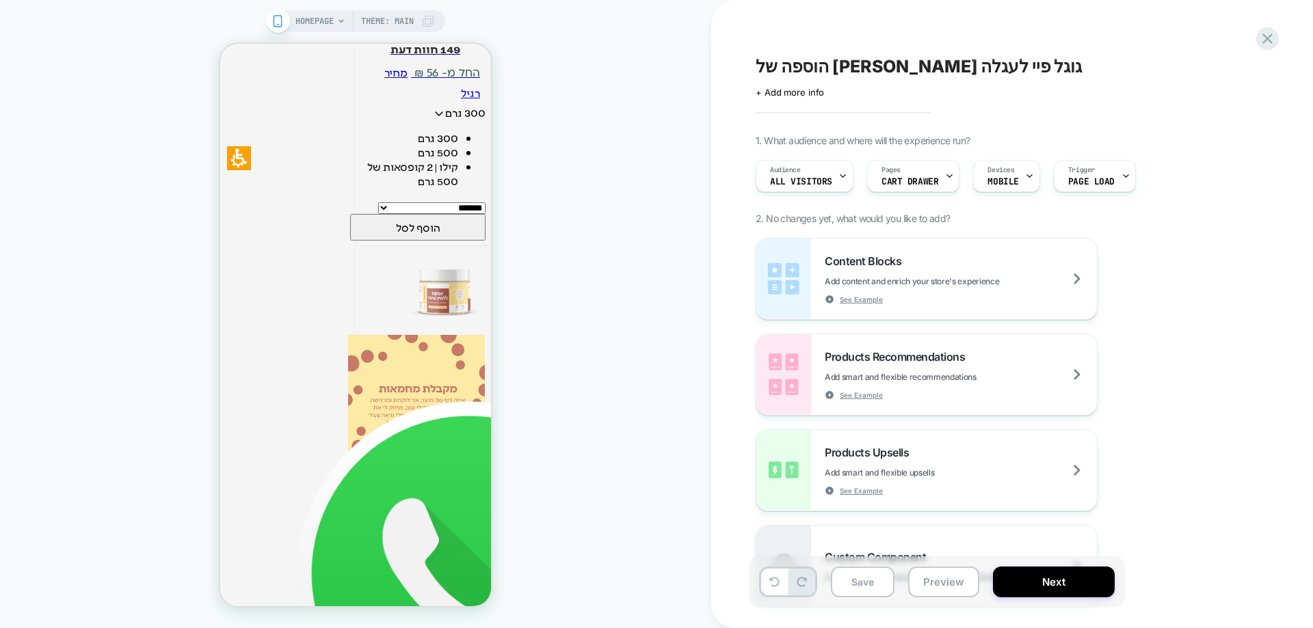
scroll to position [293, 0]
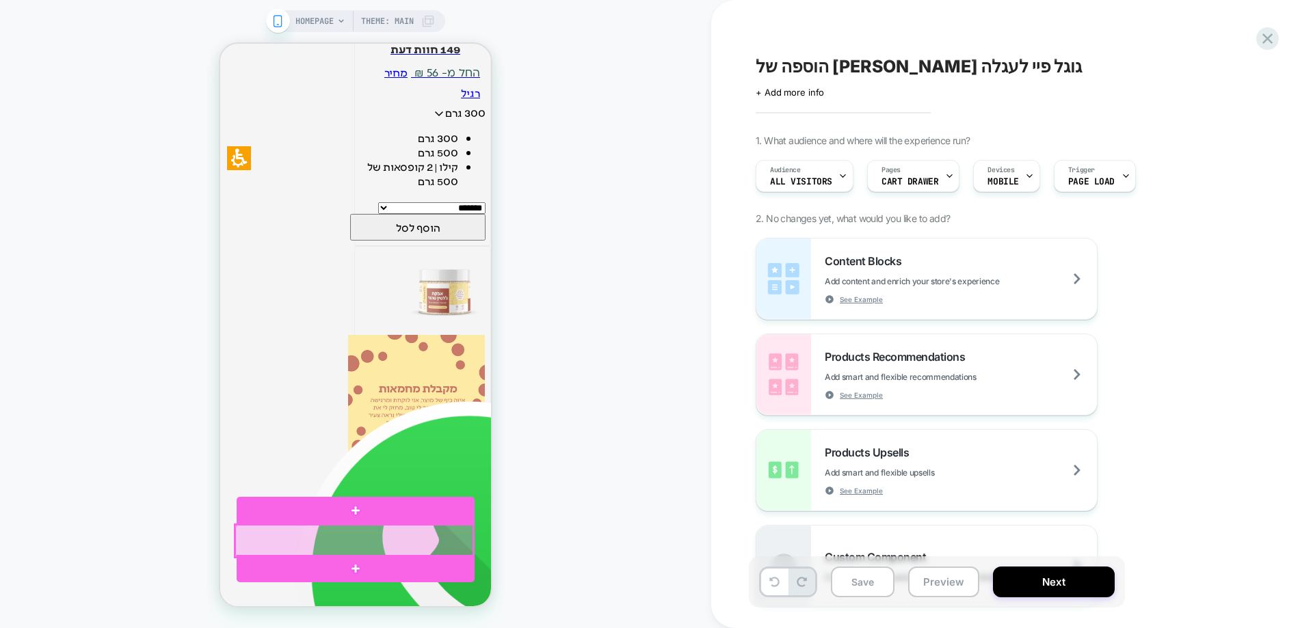
click at [371, 542] on div at bounding box center [354, 541] width 238 height 32
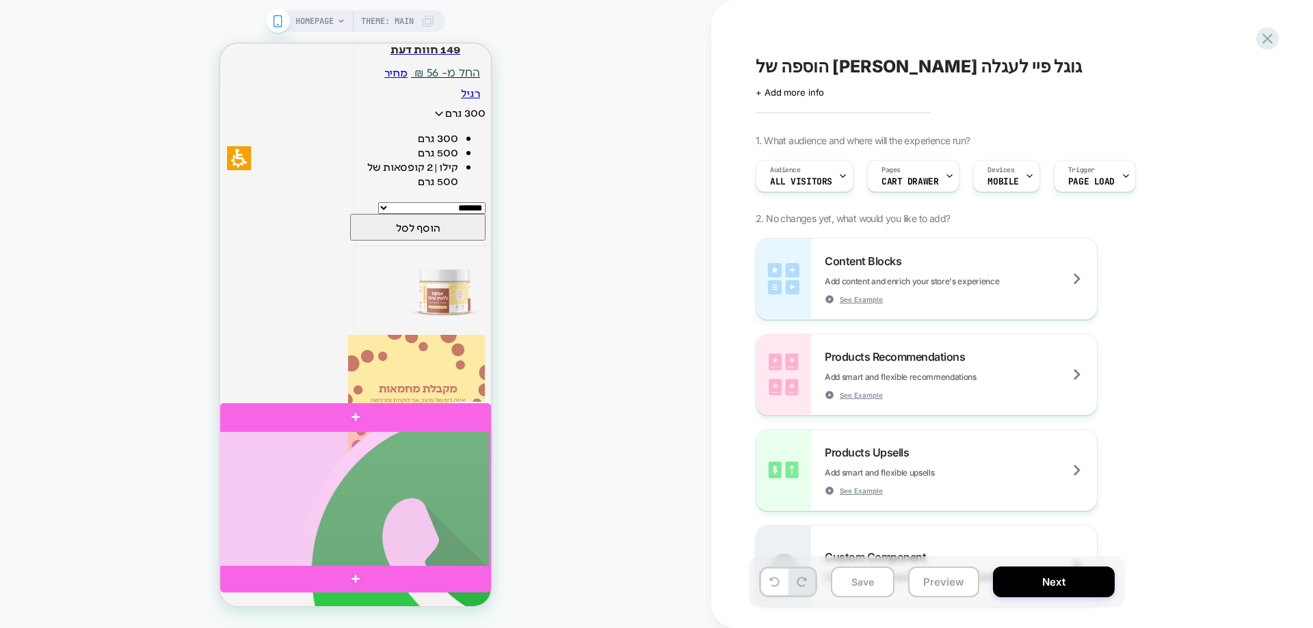
click at [364, 520] on div at bounding box center [354, 499] width 271 height 137
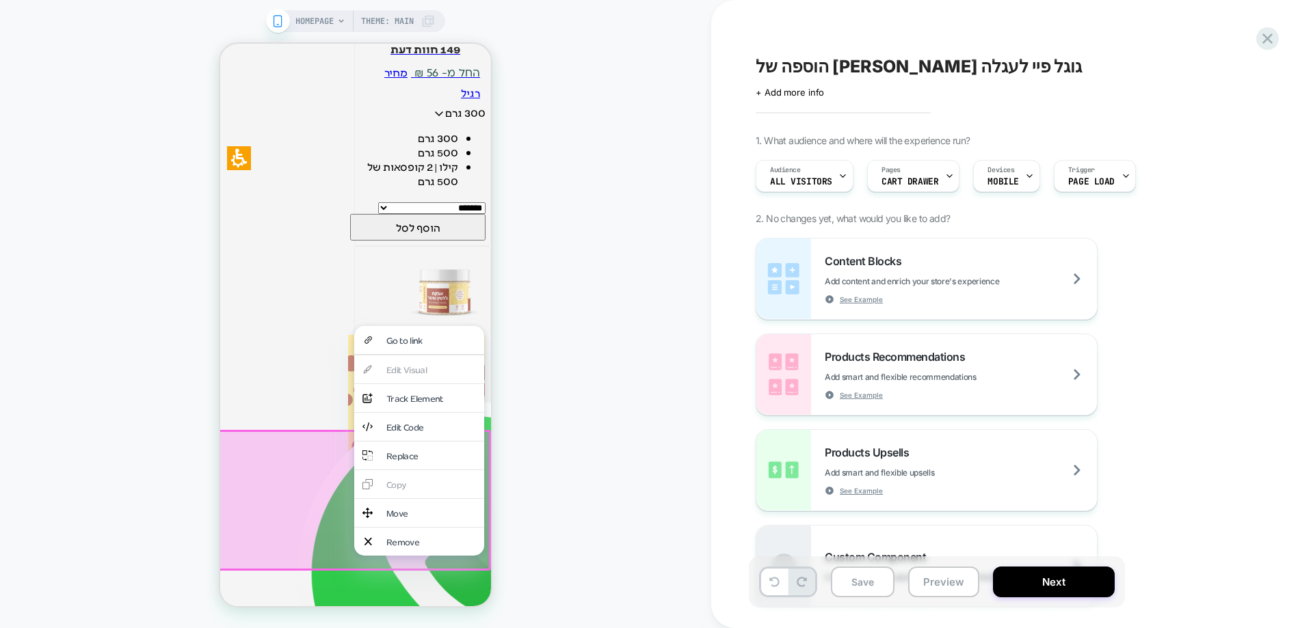
click at [591, 425] on div "HOMEPAGE Theme: MAIN" at bounding box center [355, 314] width 711 height 601
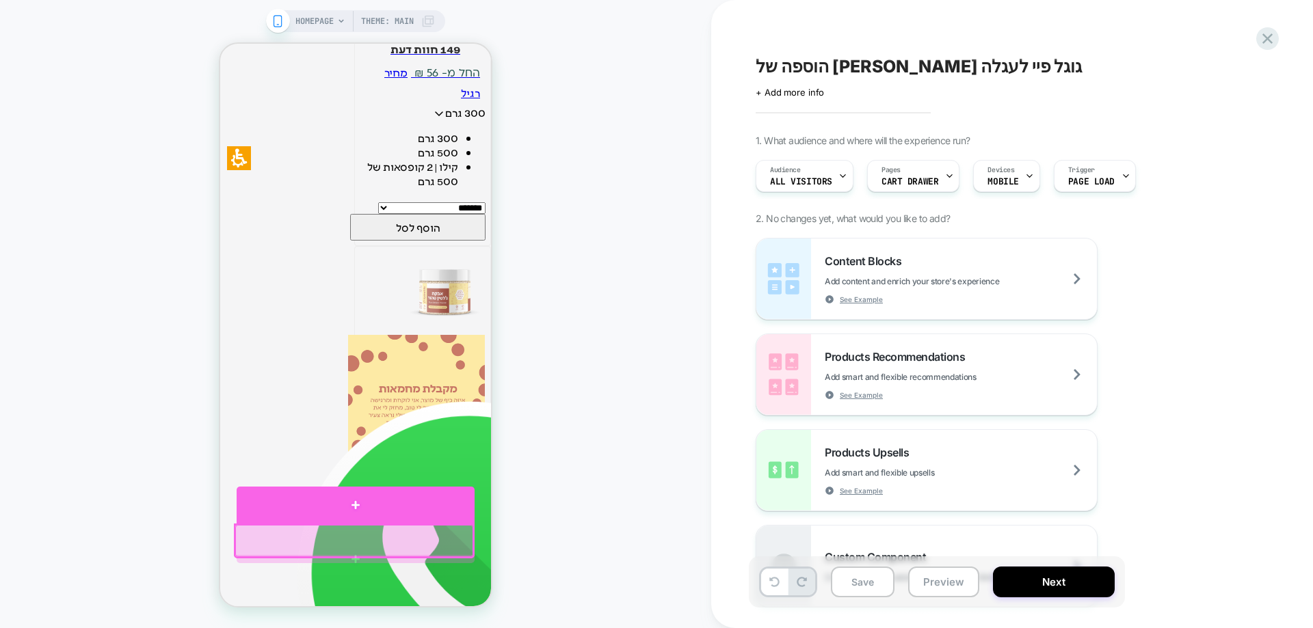
click at [336, 510] on div at bounding box center [356, 505] width 238 height 37
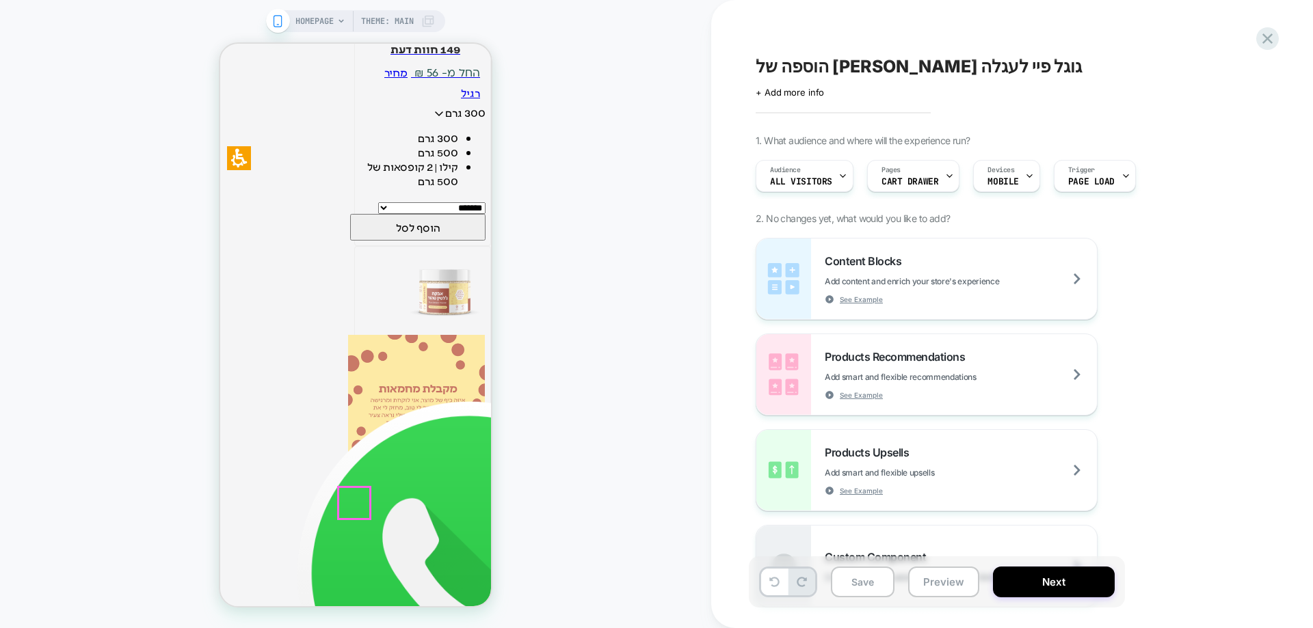
scroll to position [353, 0]
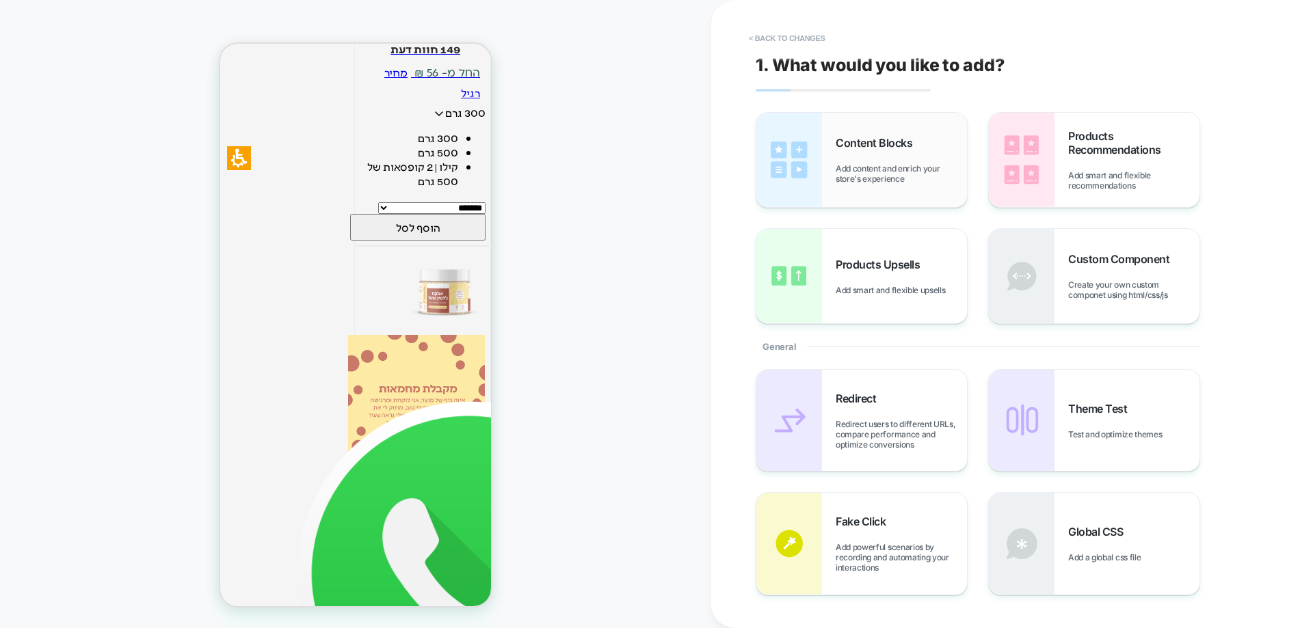
click at [898, 162] on div "Content Blocks Add content and enrich your store's experience" at bounding box center [901, 160] width 131 height 48
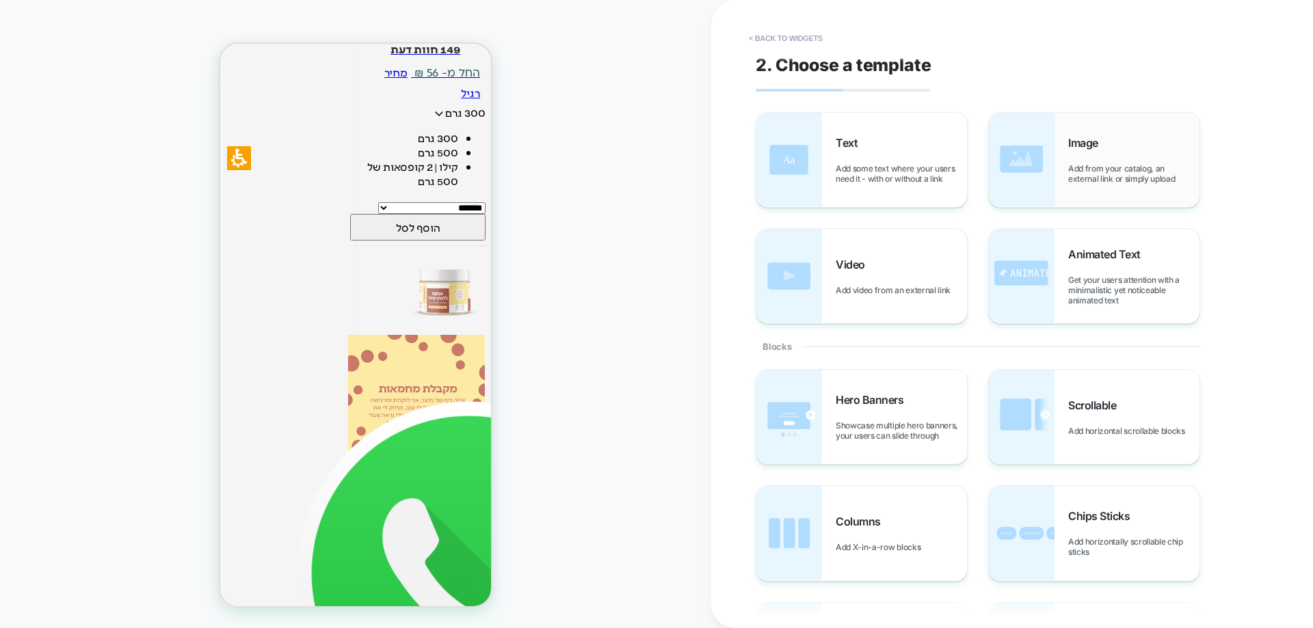
scroll to position [410, 0]
click at [1111, 183] on span "Add from your catalog, an external link or simply upload" at bounding box center [1133, 173] width 131 height 21
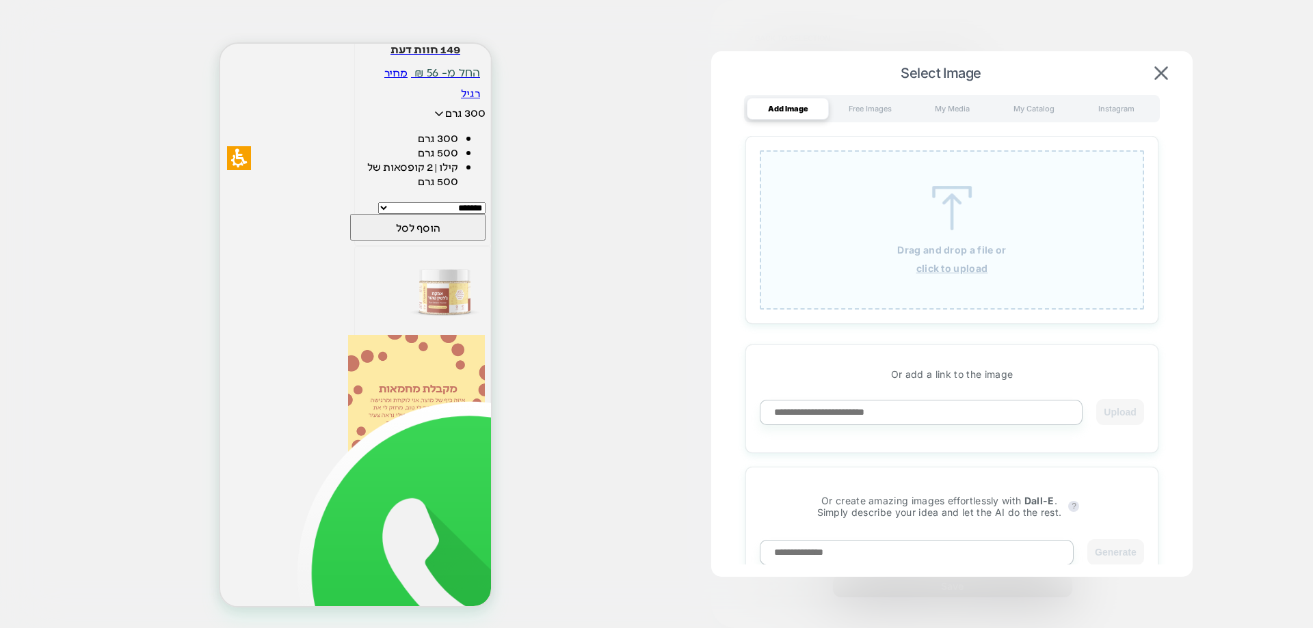
click at [947, 265] on u "click to upload" at bounding box center [952, 269] width 72 height 12
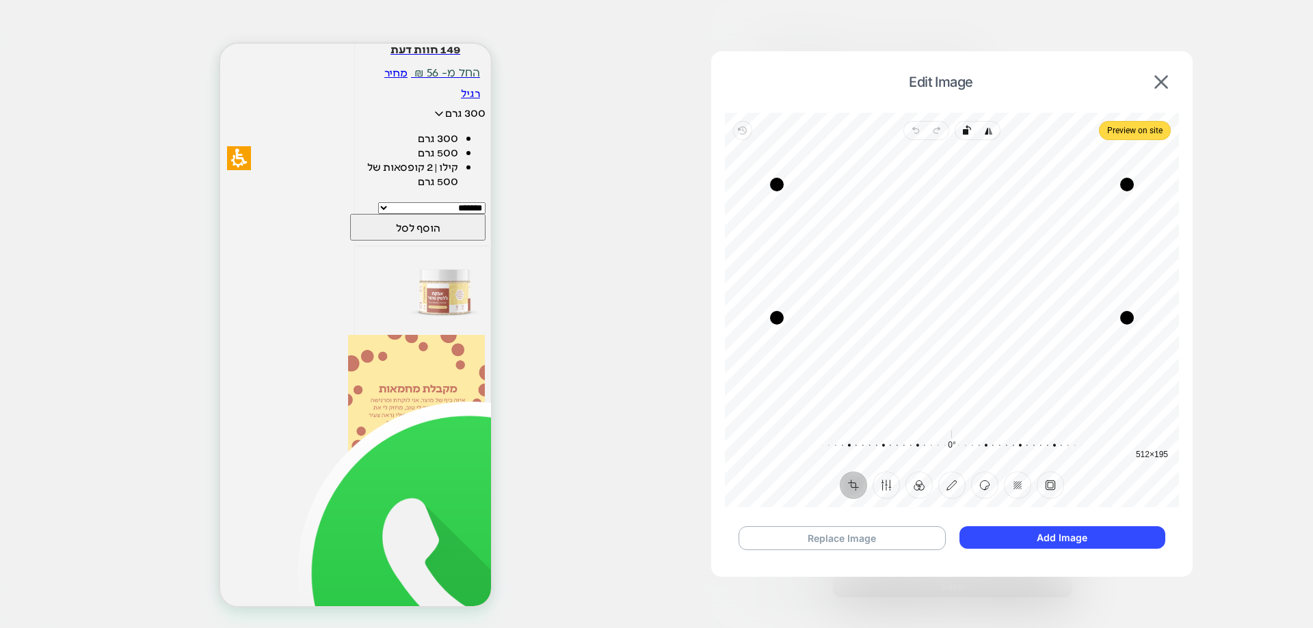
drag, startPoint x: 960, startPoint y: 375, endPoint x: 959, endPoint y: 317, distance: 58.1
click at [959, 317] on div "Drag edge b" at bounding box center [952, 318] width 350 height 14
drag, startPoint x: 946, startPoint y: 187, endPoint x: 945, endPoint y: 243, distance: 56.1
click at [945, 243] on div "Drag edge t" at bounding box center [952, 241] width 350 height 14
click at [1106, 124] on button "Preview on site" at bounding box center [1135, 130] width 72 height 19
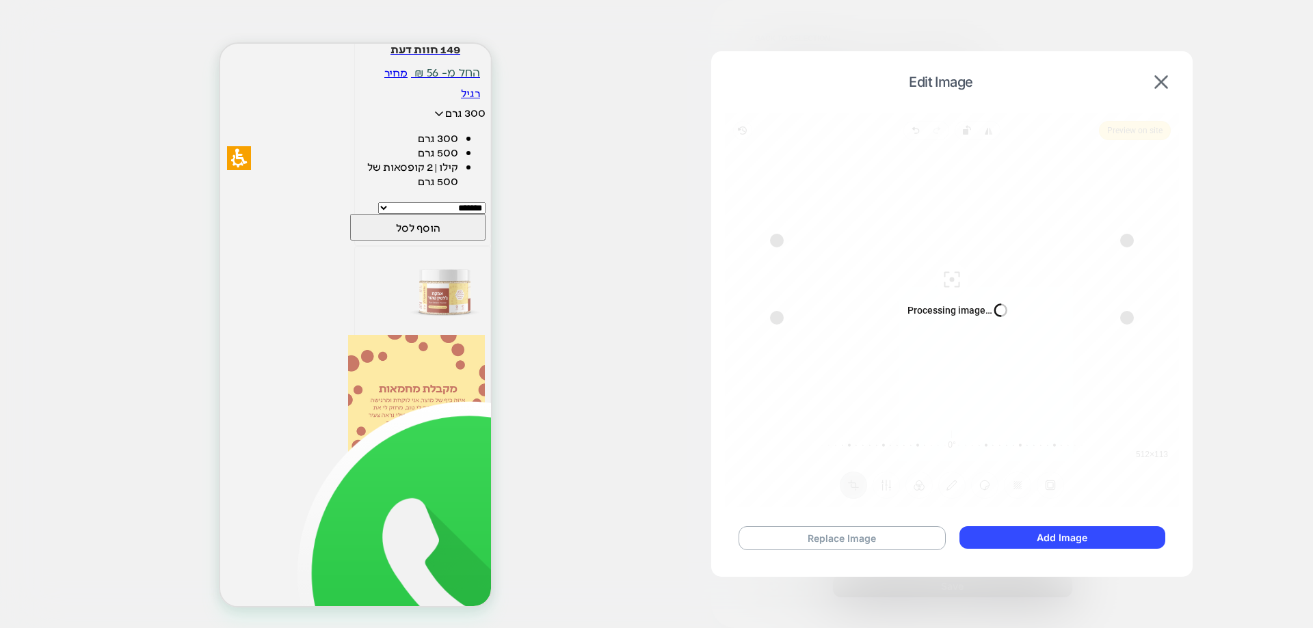
scroll to position [373, 0]
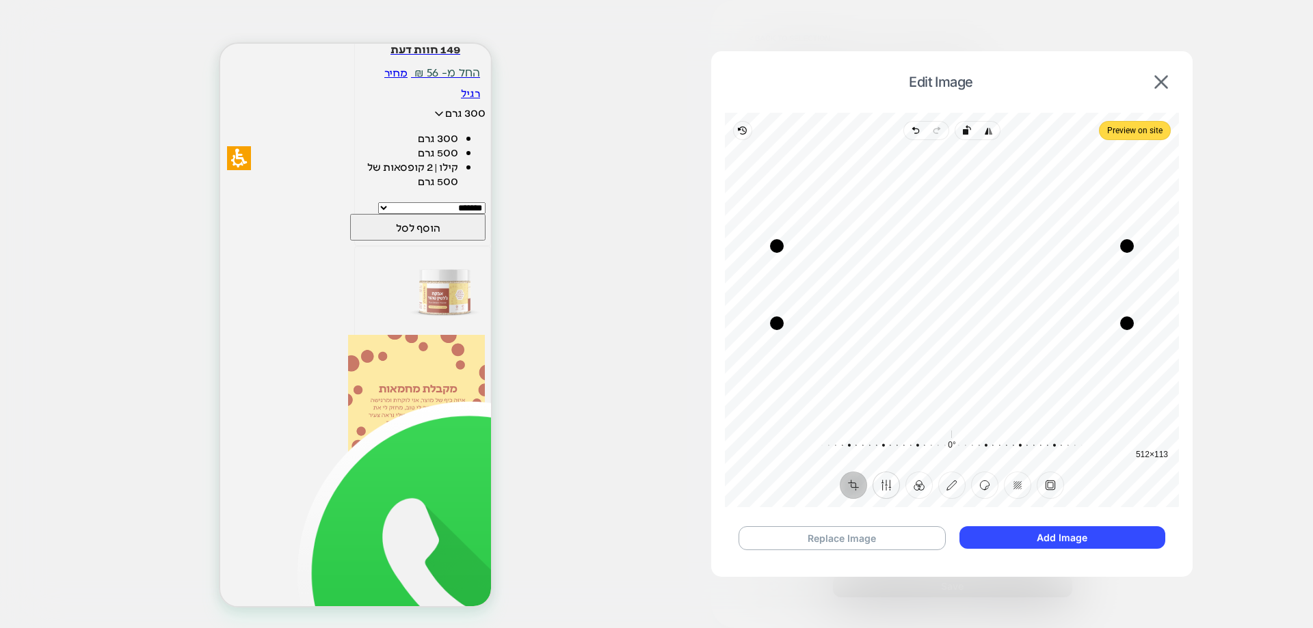
click at [887, 485] on button "Finetune" at bounding box center [885, 485] width 27 height 27
click at [920, 488] on button "Filter" at bounding box center [918, 485] width 27 height 27
click at [950, 490] on button "Annotate" at bounding box center [951, 485] width 27 height 27
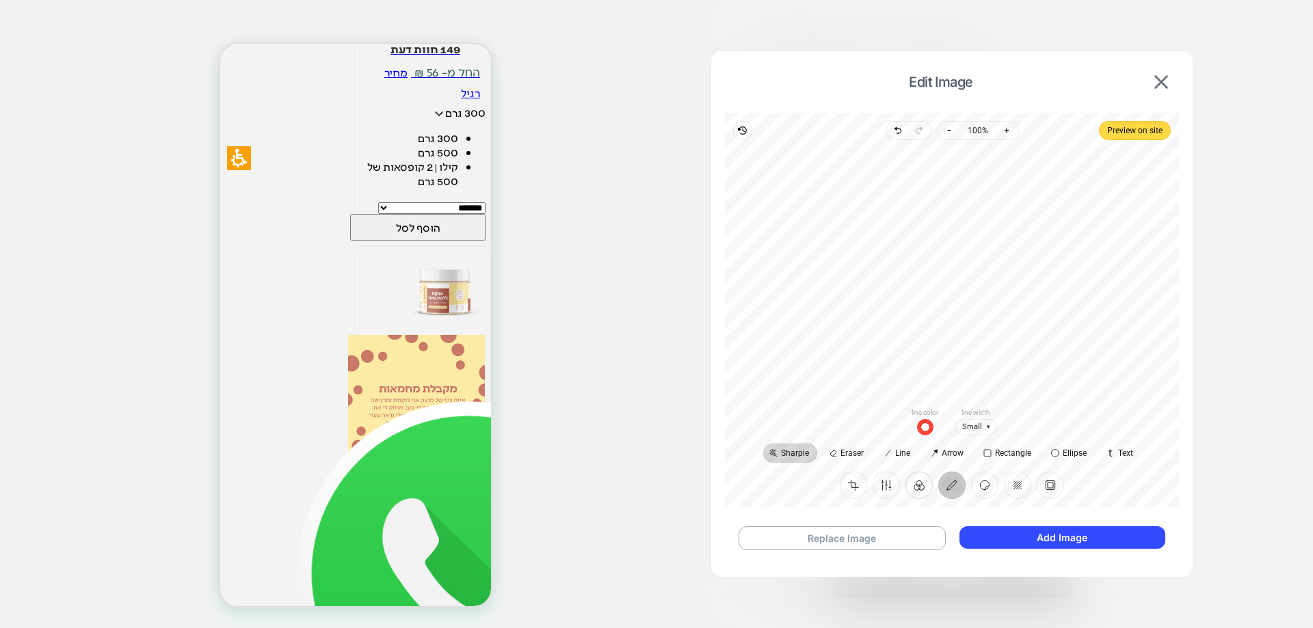
click at [918, 487] on button "Filter" at bounding box center [918, 485] width 27 height 27
drag, startPoint x: 792, startPoint y: 435, endPoint x: 802, endPoint y: 437, distance: 10.5
click at [792, 435] on div at bounding box center [801, 431] width 31 height 38
click at [833, 438] on div at bounding box center [833, 431] width 31 height 38
click at [933, 437] on div at bounding box center [927, 431] width 31 height 38
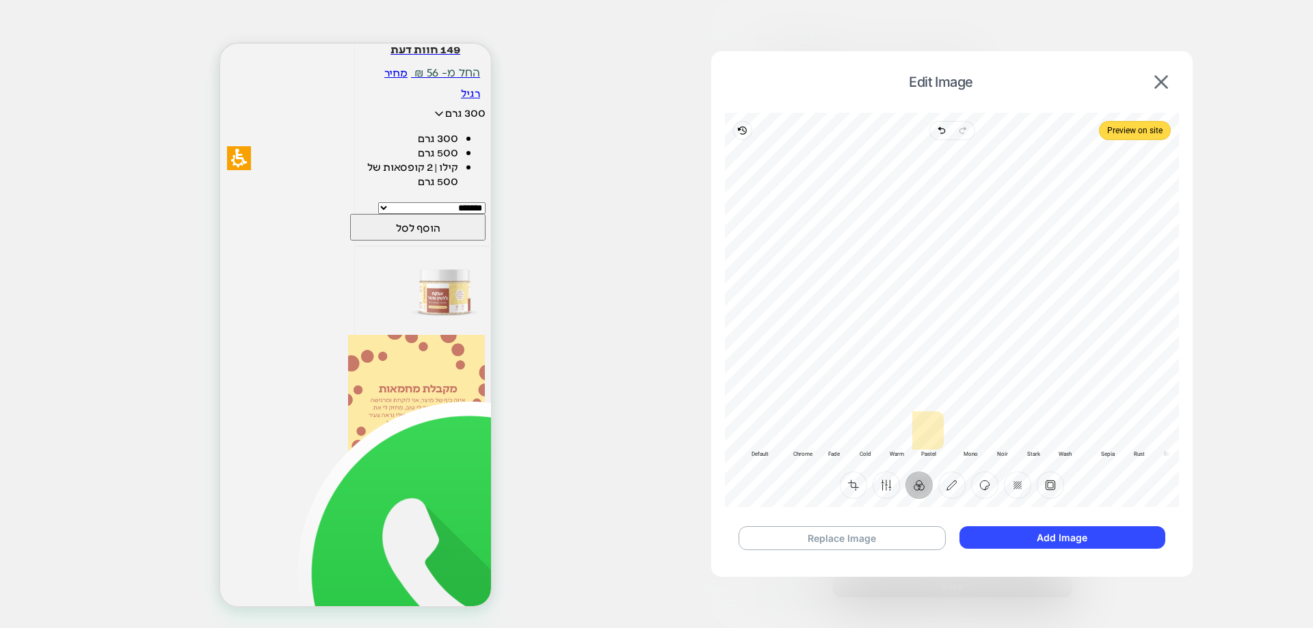
click at [1032, 432] on div at bounding box center [1032, 431] width 31 height 38
click at [1110, 431] on div at bounding box center [1106, 431] width 31 height 38
click at [1149, 427] on div at bounding box center [1157, 431] width 31 height 38
drag, startPoint x: 1149, startPoint y: 422, endPoint x: 1195, endPoint y: 421, distance: 45.8
click at [979, 204] on div "Edit Image Revert Undo Redo Preview on site Crop Finetune Filter Annotate Stick…" at bounding box center [911, 193] width 135 height 21
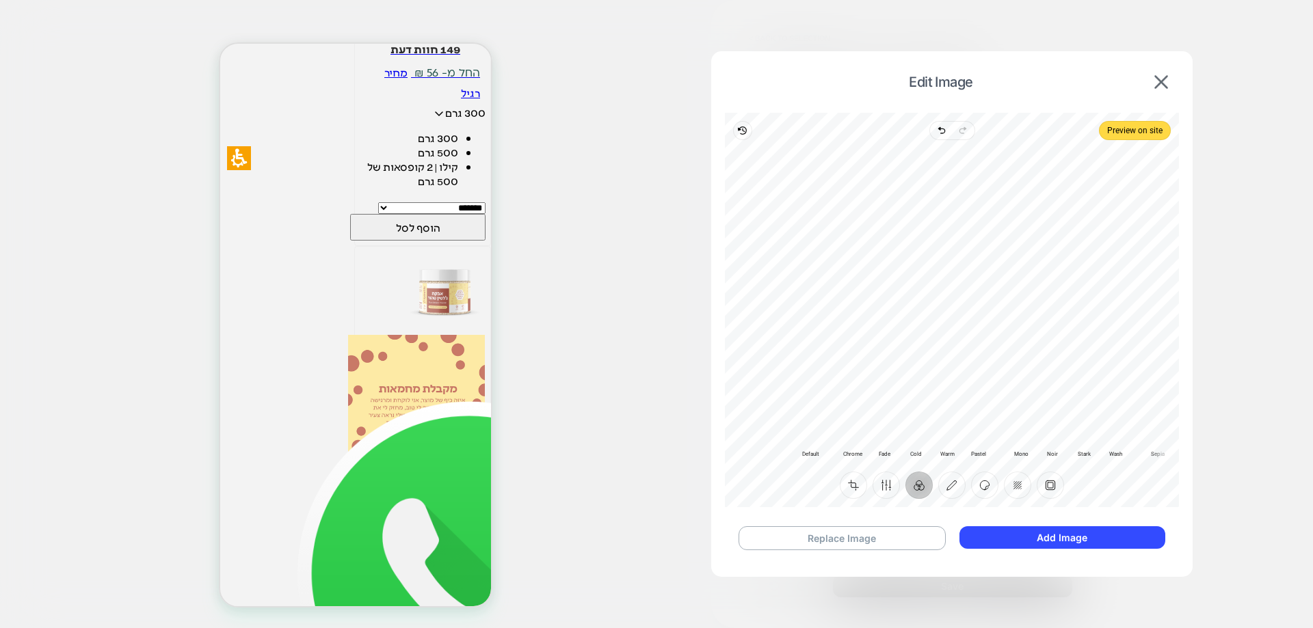
drag, startPoint x: 833, startPoint y: 441, endPoint x: 1151, endPoint y: 430, distance: 318.1
click at [1152, 429] on div "Default Default Classic Chrome Fade Cold Warm Pastel Monochrome Mono Noir Stark…" at bounding box center [1031, 436] width 495 height 49
click at [771, 441] on div at bounding box center [759, 431] width 31 height 38
click at [963, 485] on button "Annotate" at bounding box center [951, 485] width 27 height 27
click at [995, 485] on button "Sticker" at bounding box center [984, 485] width 27 height 27
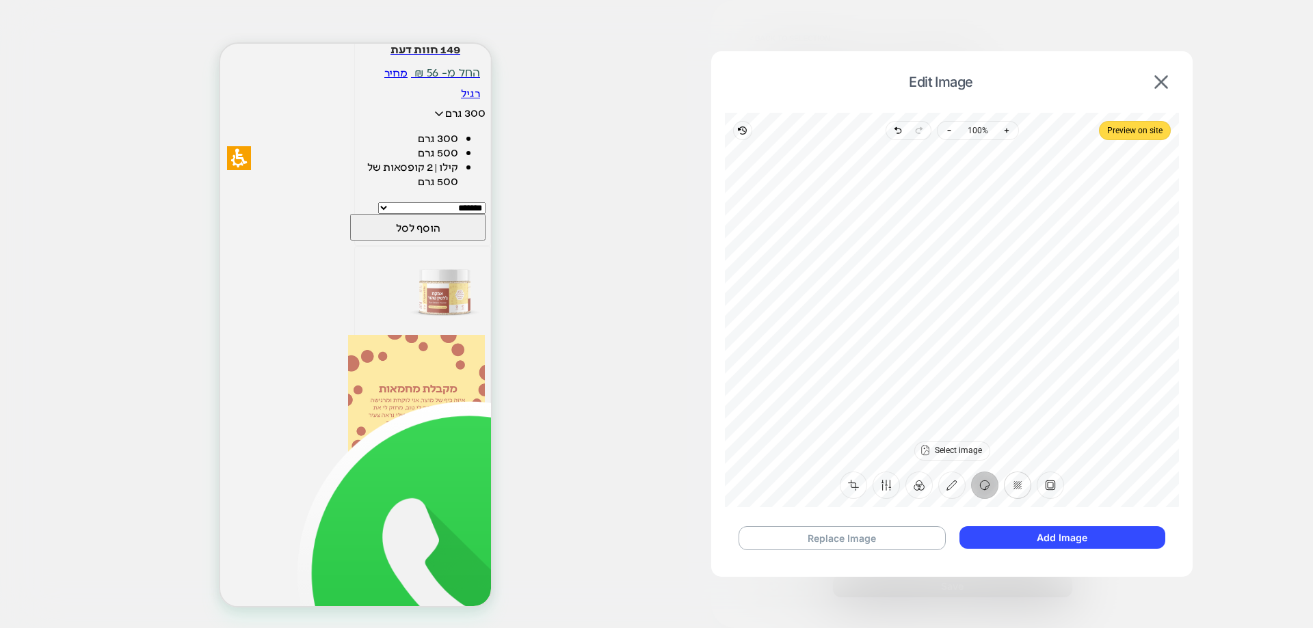
click at [1007, 485] on button "Redact" at bounding box center [1017, 485] width 27 height 27
click at [1038, 485] on button "Frame" at bounding box center [1050, 485] width 27 height 27
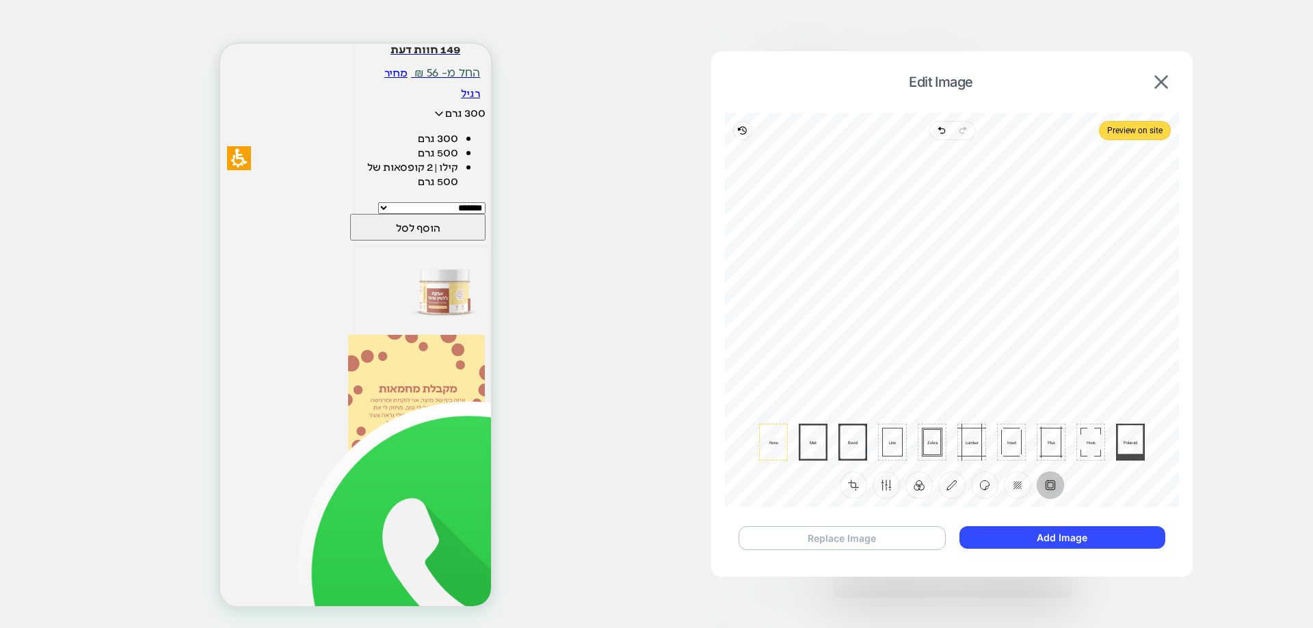
click at [858, 541] on button "Replace Image" at bounding box center [841, 538] width 207 height 24
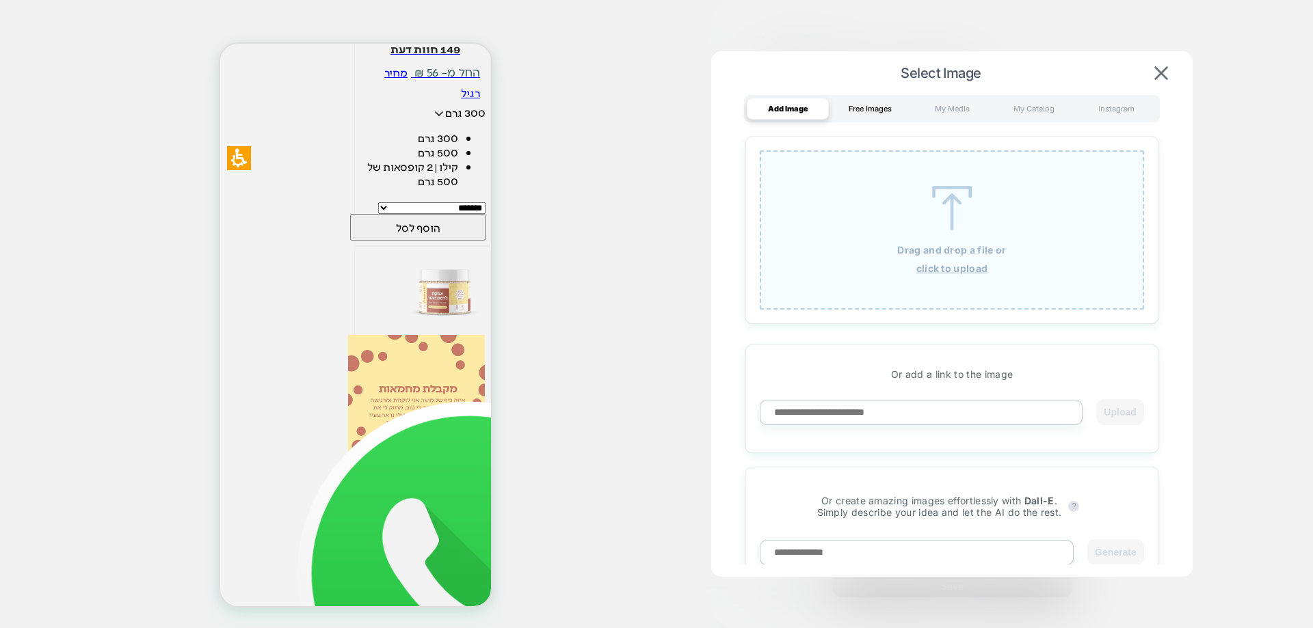
click at [874, 113] on div "Free Images" at bounding box center [870, 109] width 82 height 22
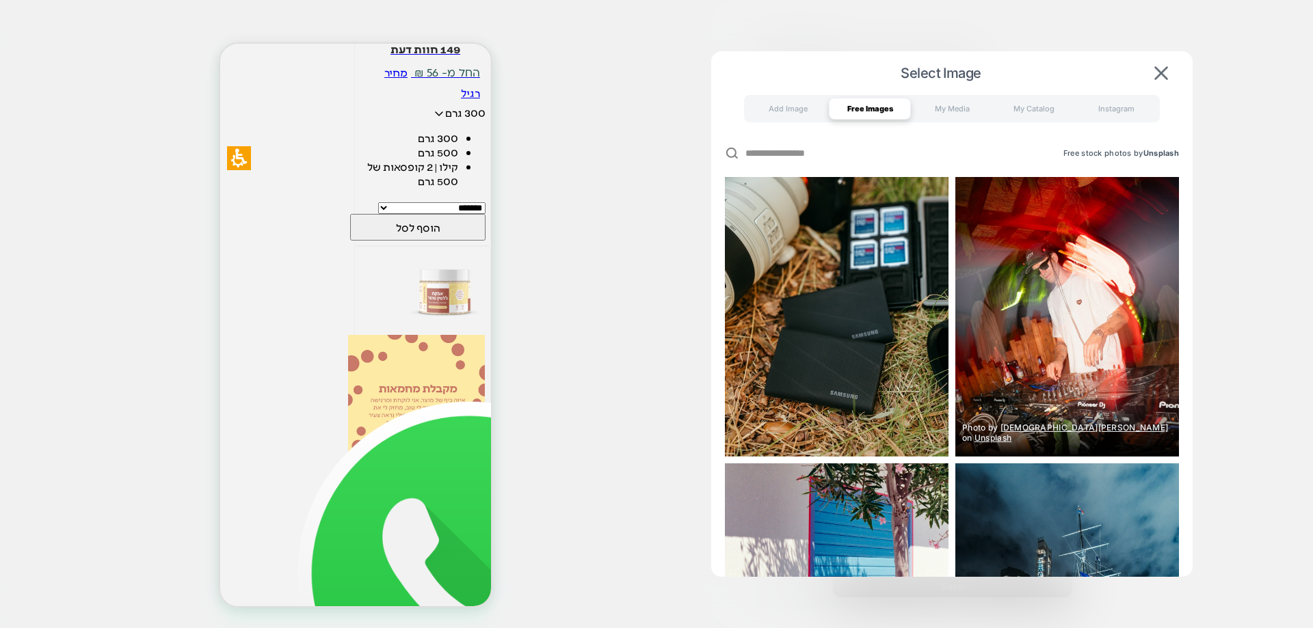
click at [997, 290] on img at bounding box center [1067, 317] width 224 height 280
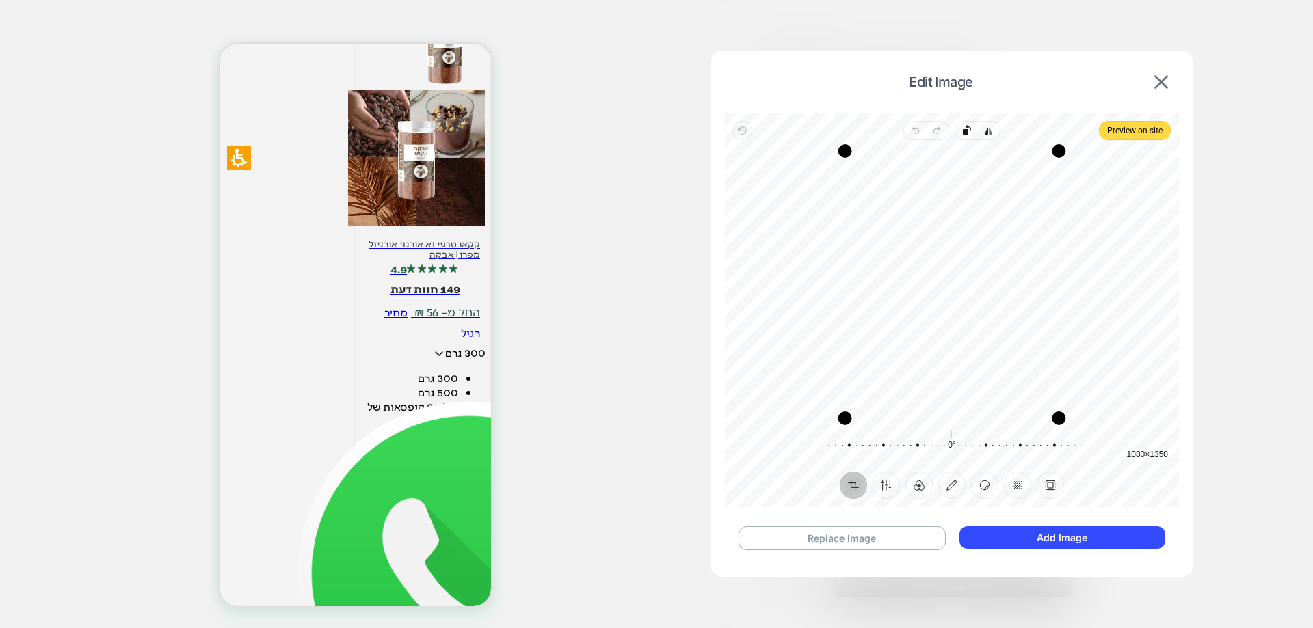
scroll to position [2552, 0]
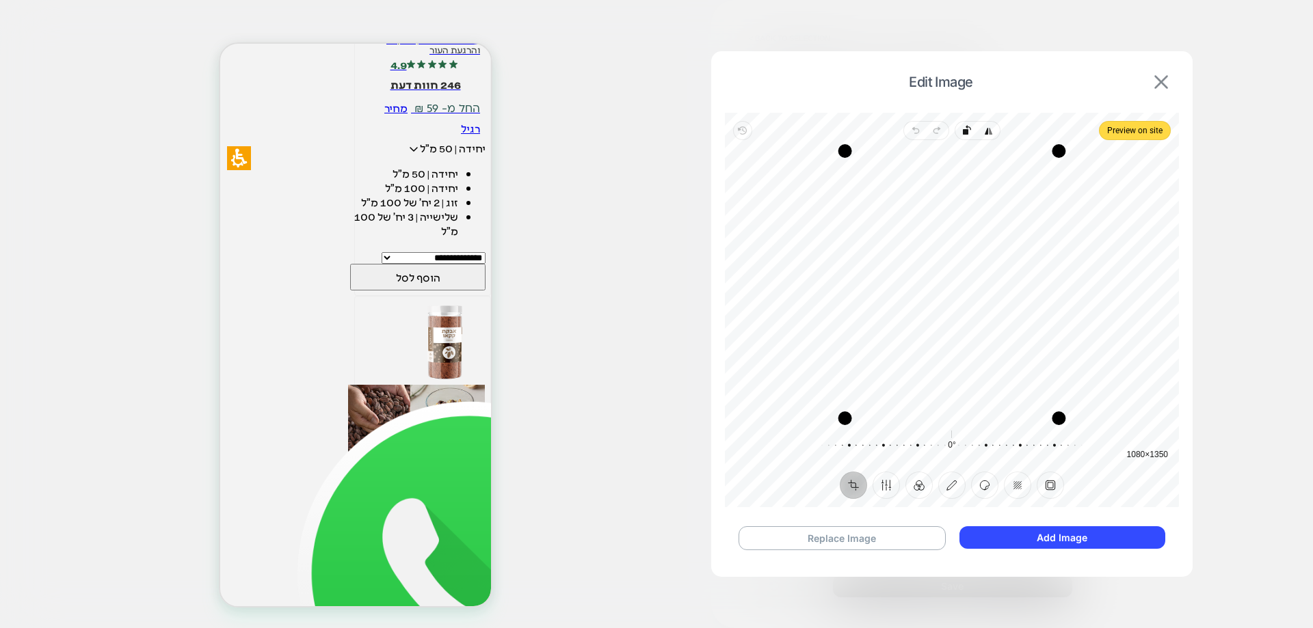
click at [1162, 81] on img at bounding box center [1161, 82] width 14 height 14
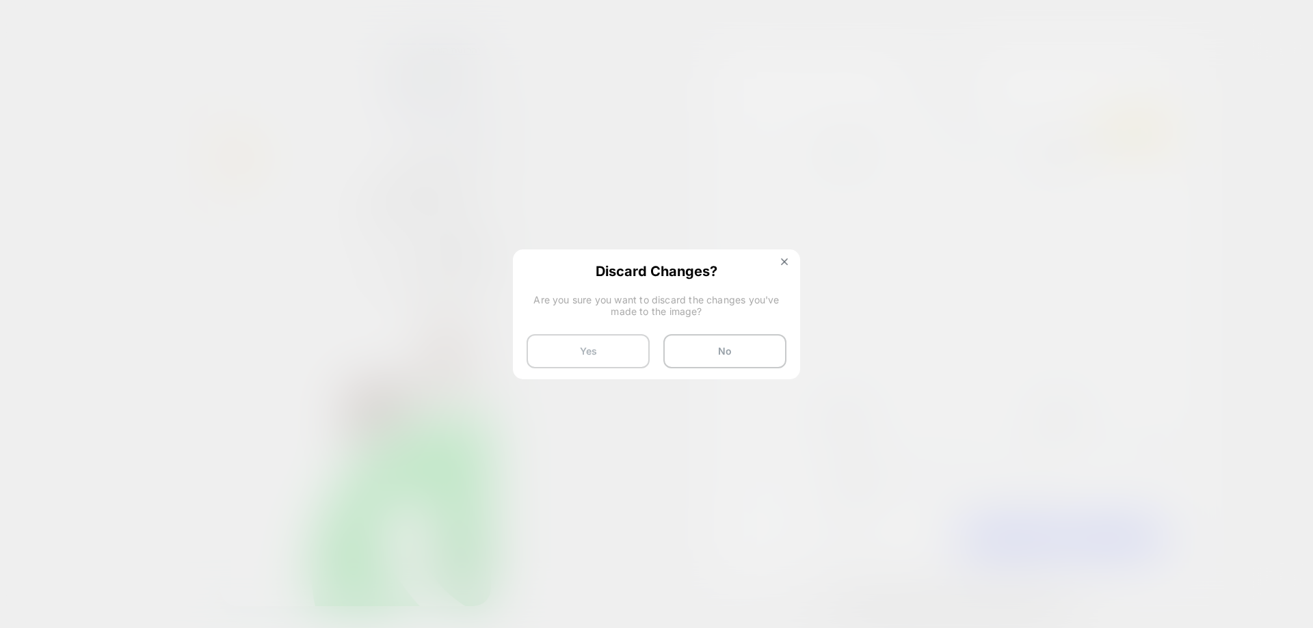
click at [592, 347] on button "Yes" at bounding box center [587, 351] width 123 height 34
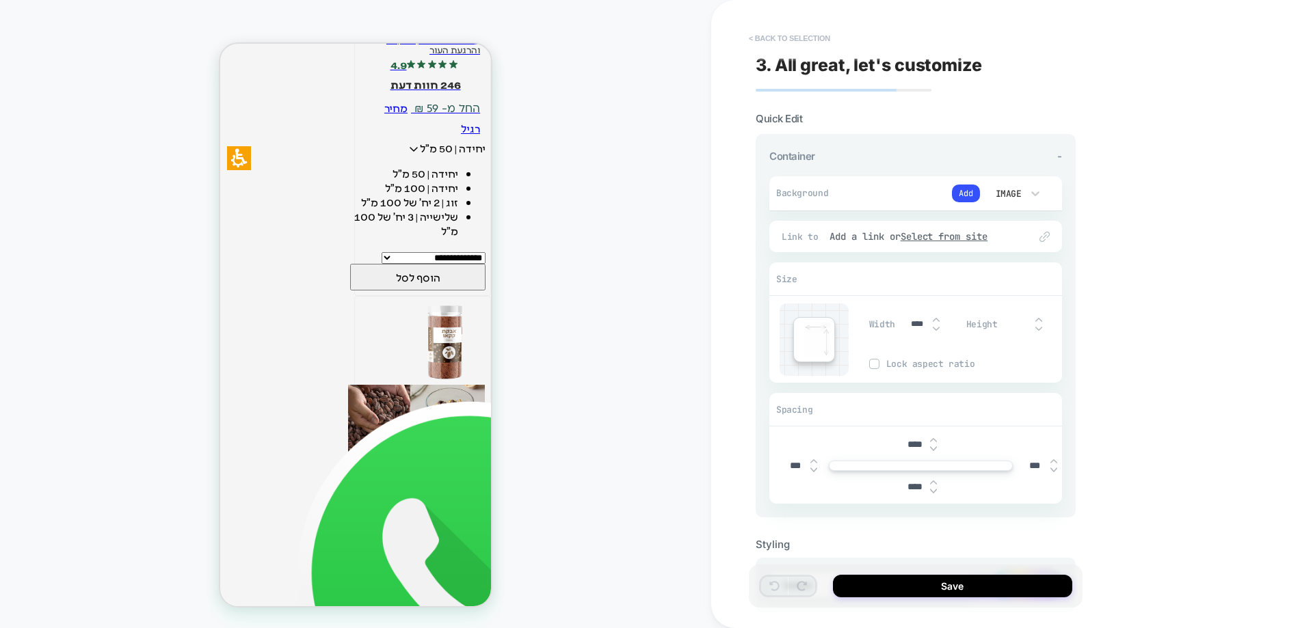
click at [784, 36] on button "< Back to selection" at bounding box center [789, 38] width 95 height 22
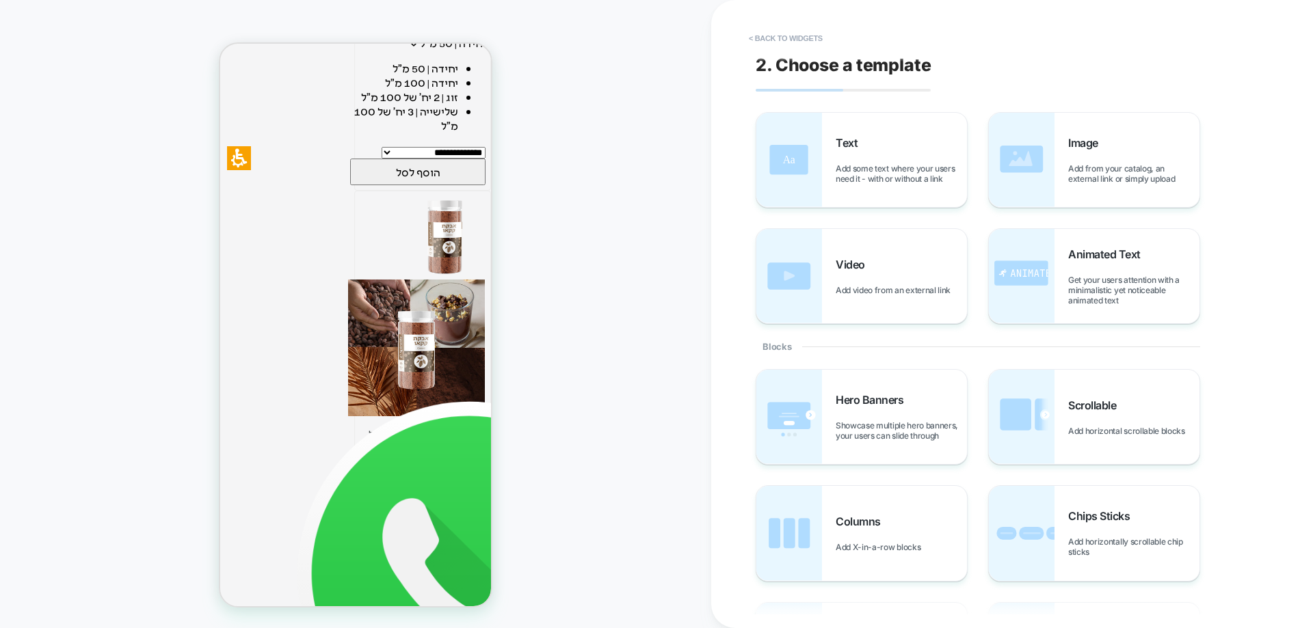
scroll to position [410, 0]
click at [800, 38] on button "< Back to widgets" at bounding box center [786, 38] width 88 height 22
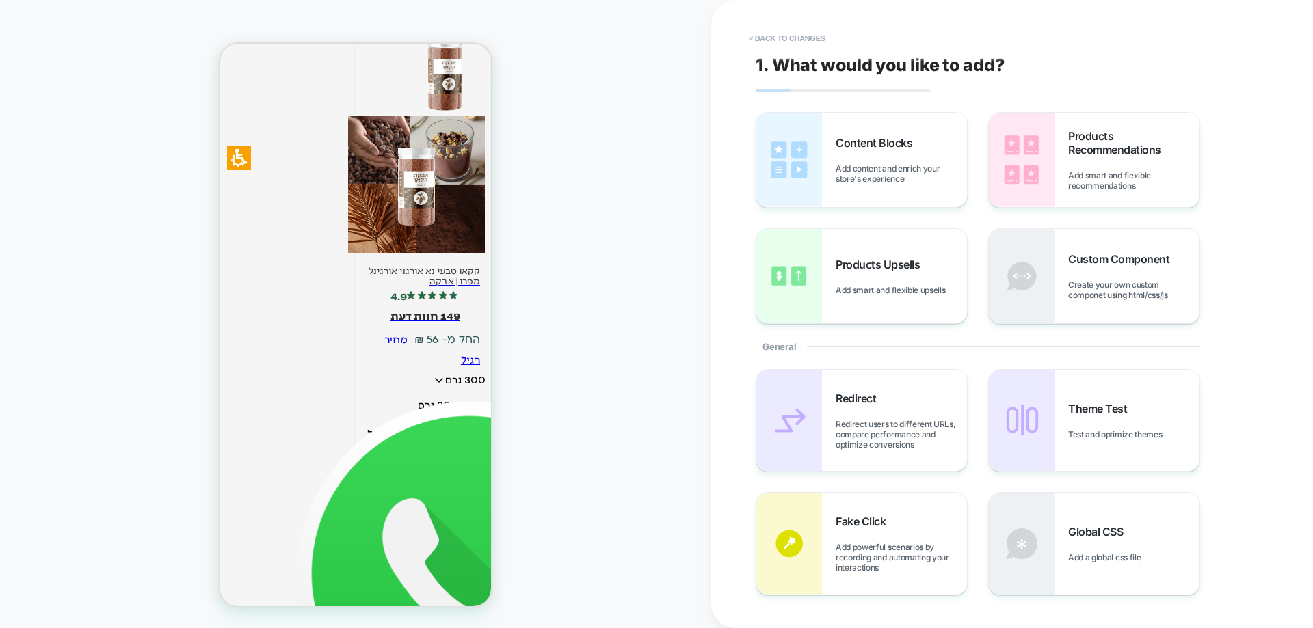
scroll to position [2828, 0]
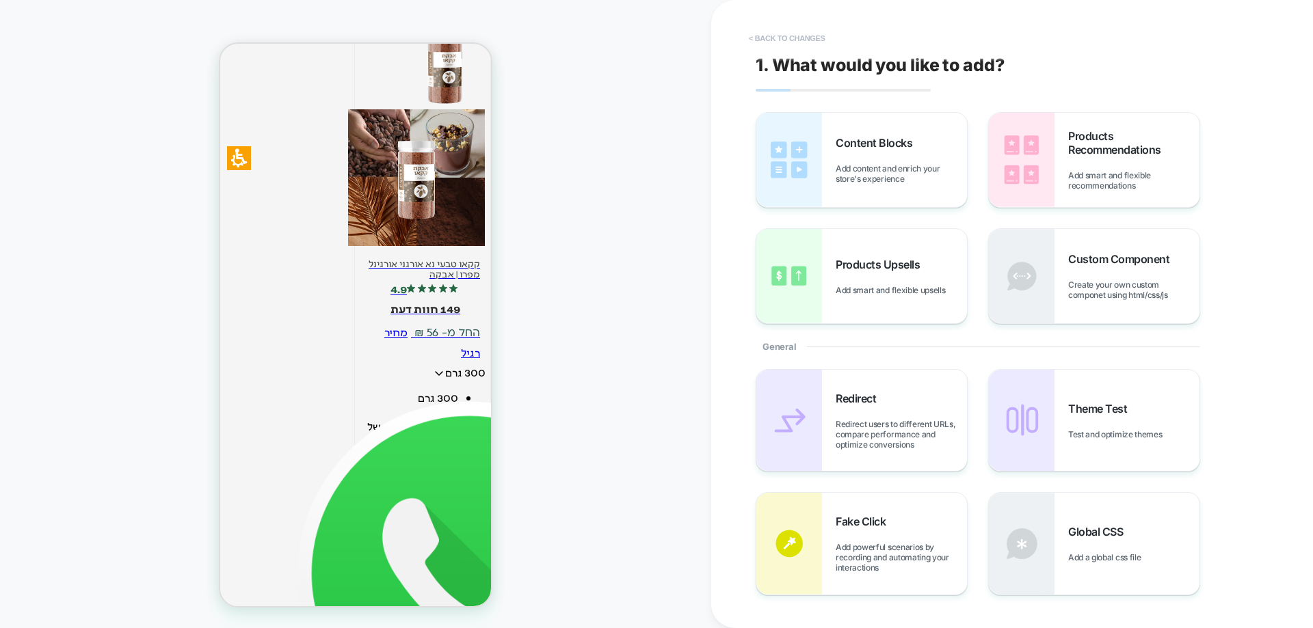
click at [795, 41] on button "< Back to changes" at bounding box center [787, 38] width 90 height 22
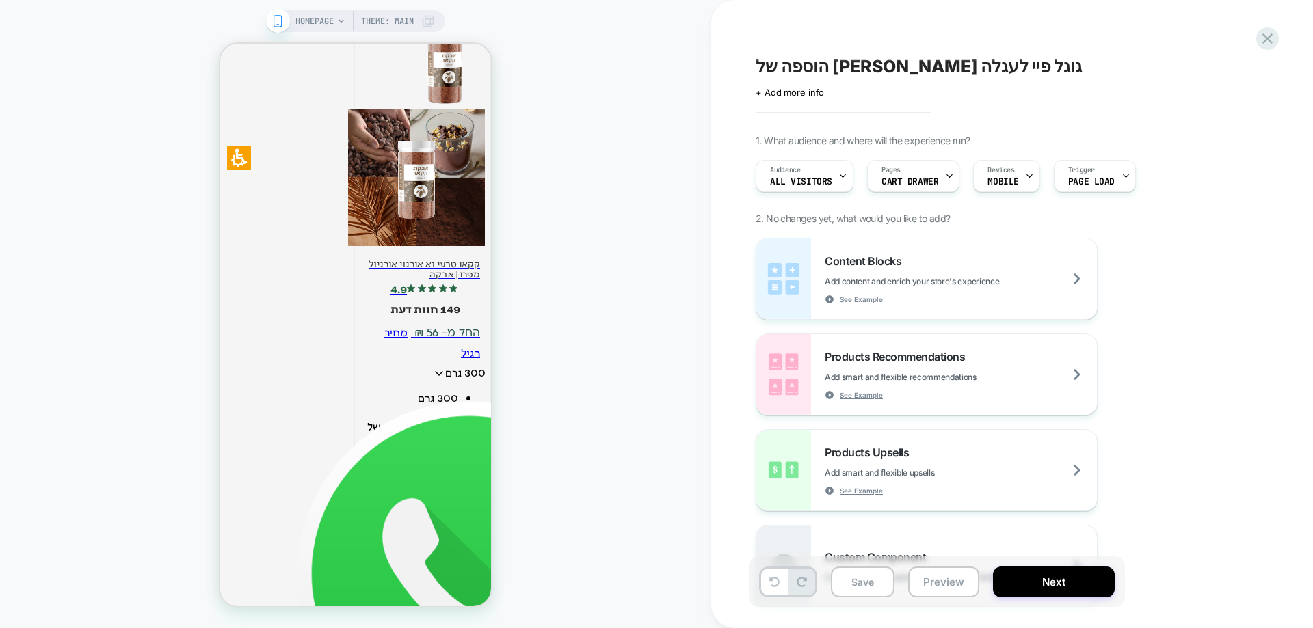
scroll to position [293, 0]
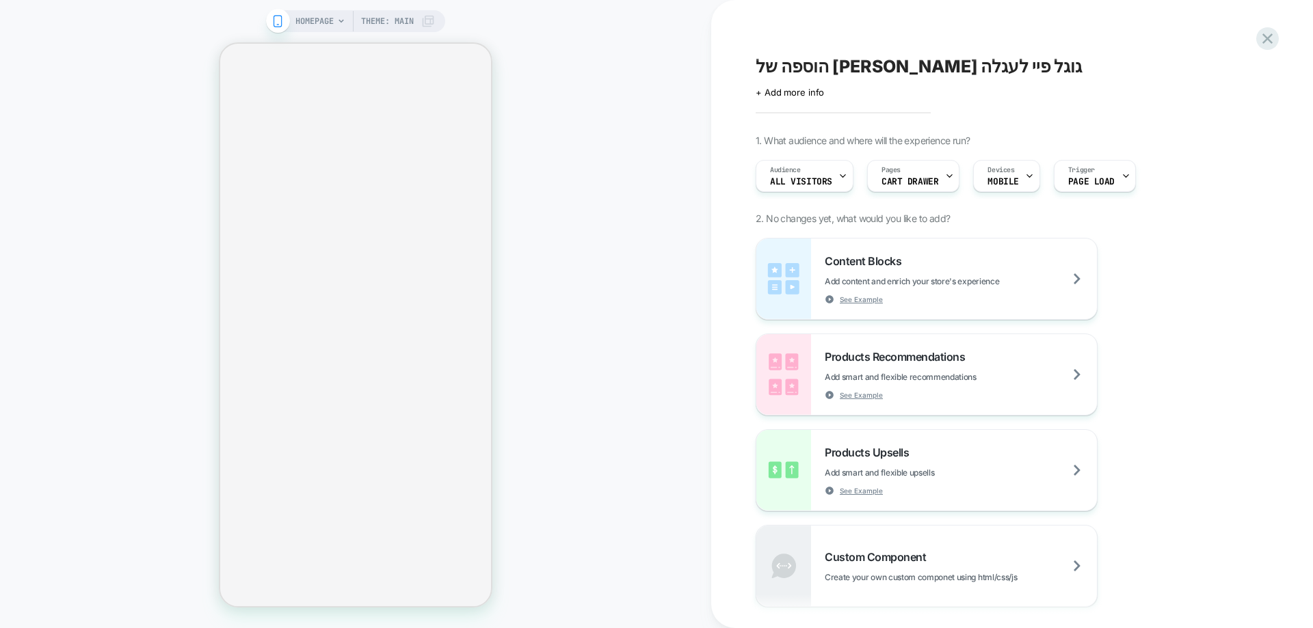
click at [645, 263] on div "HOMEPAGE Theme: MAIN" at bounding box center [355, 314] width 711 height 601
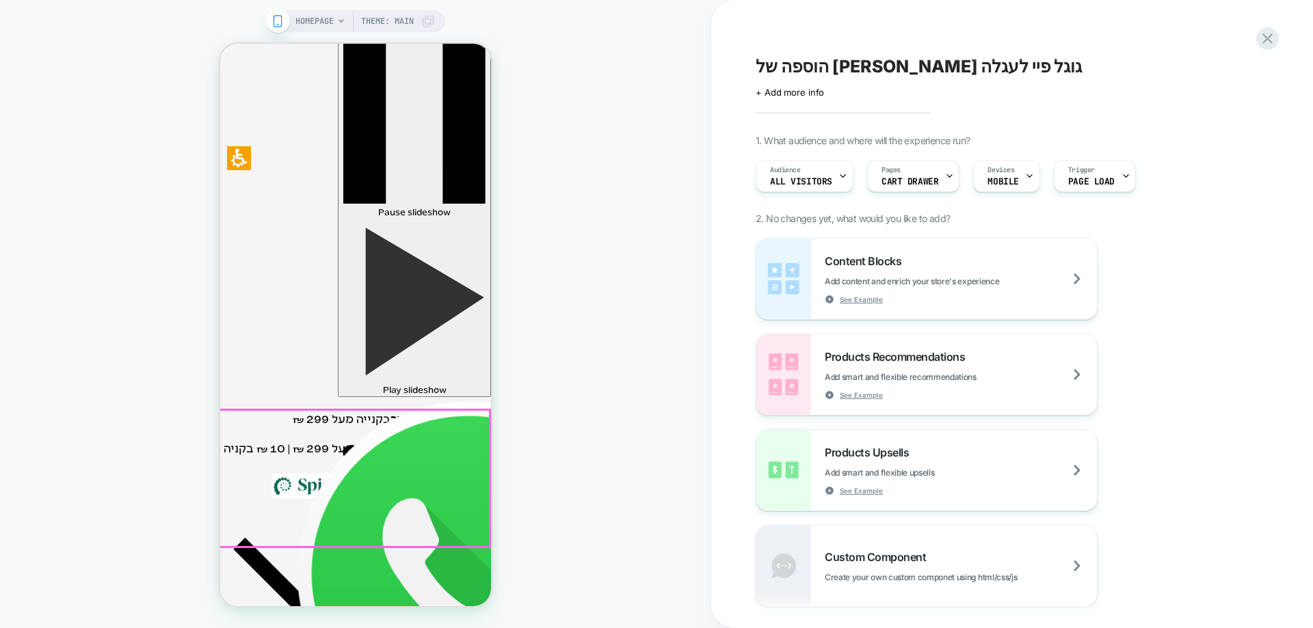
scroll to position [68, 0]
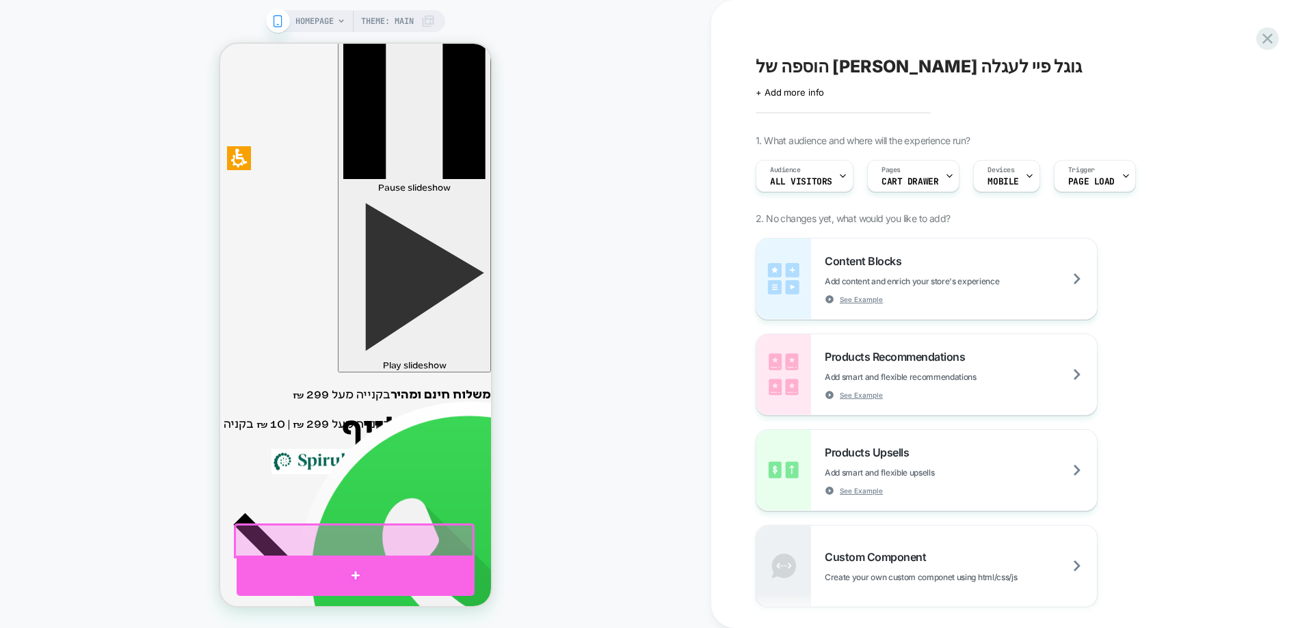
click at [360, 567] on div at bounding box center [356, 576] width 238 height 41
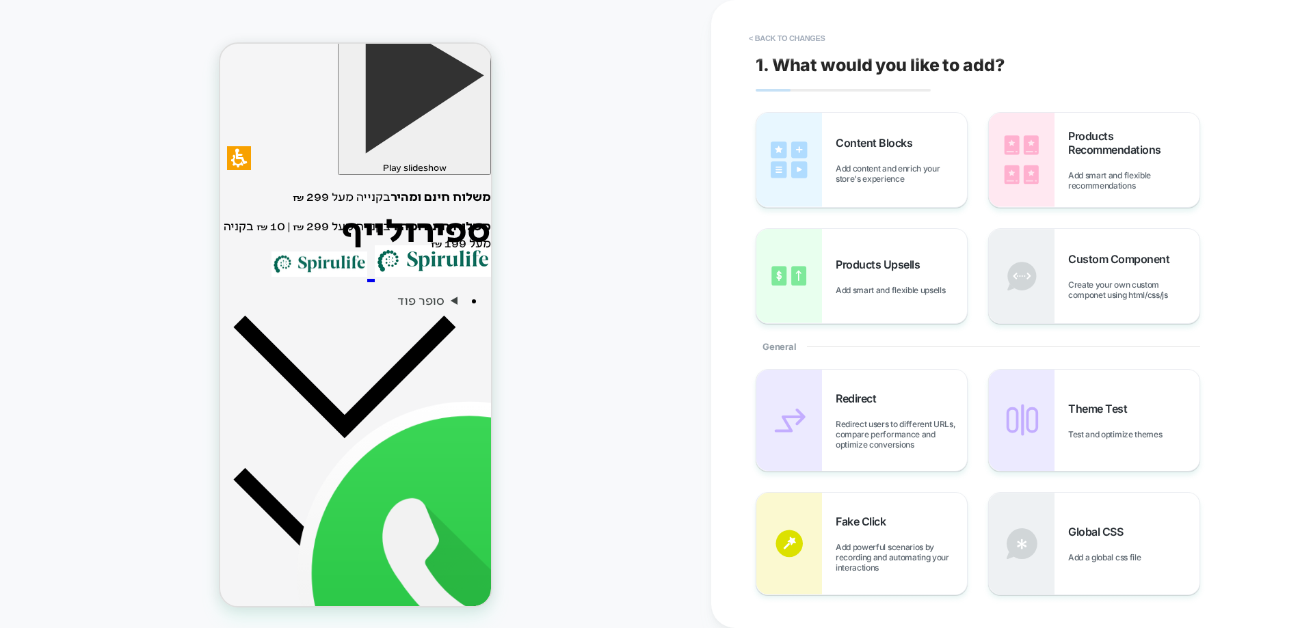
scroll to position [271, 0]
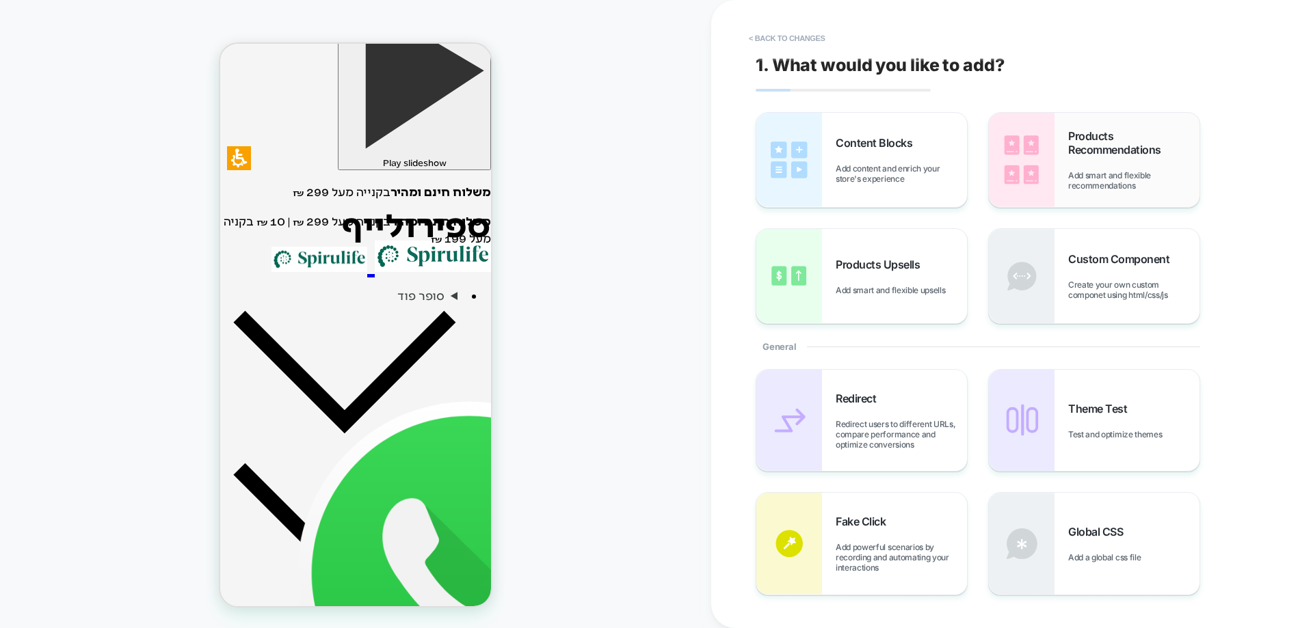
click at [1082, 171] on span "Add smart and flexible recommendations" at bounding box center [1133, 180] width 131 height 21
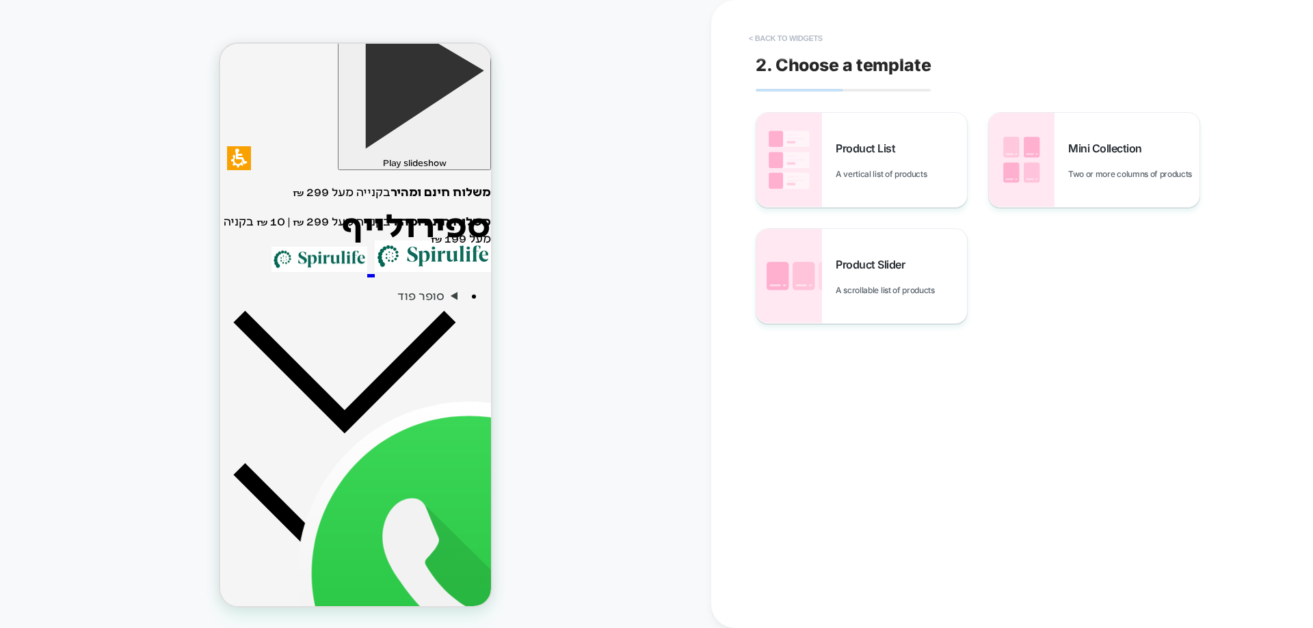
click at [788, 37] on button "< Back to widgets" at bounding box center [786, 38] width 88 height 22
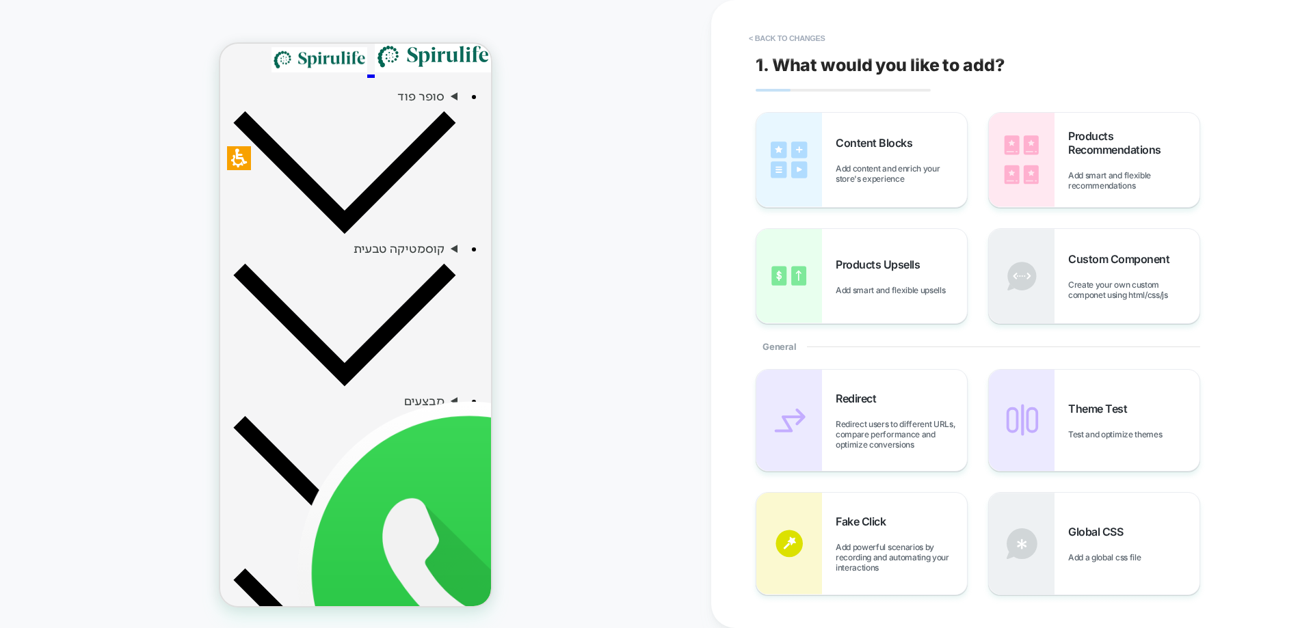
drag, startPoint x: 855, startPoint y: 143, endPoint x: 847, endPoint y: 208, distance: 65.5
click at [855, 144] on span "Content Blocks" at bounding box center [877, 143] width 83 height 14
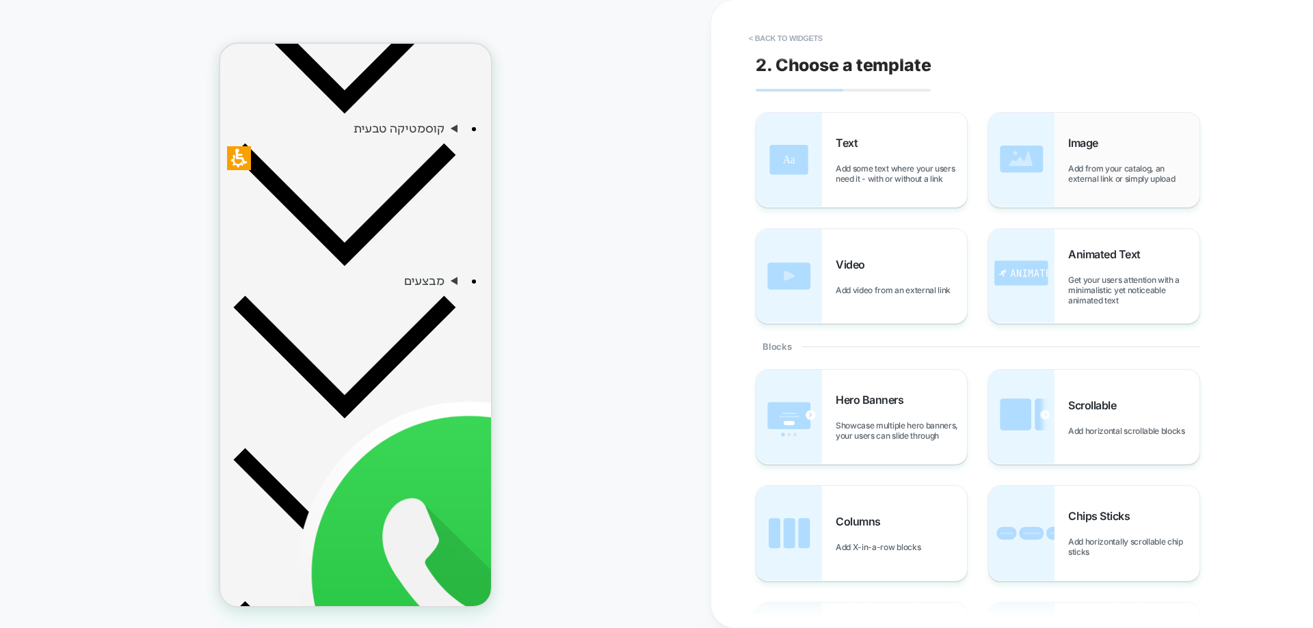
scroll to position [611, 0]
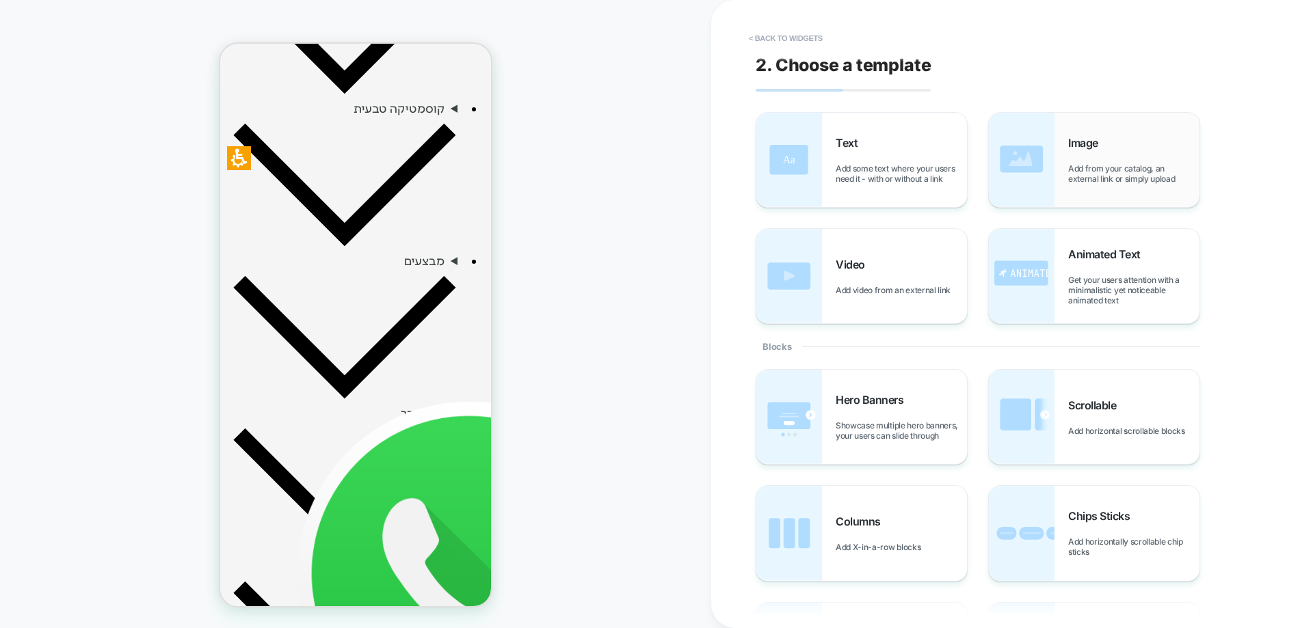
click at [1088, 172] on span "Add from your catalog, an external link or simply upload" at bounding box center [1133, 173] width 131 height 21
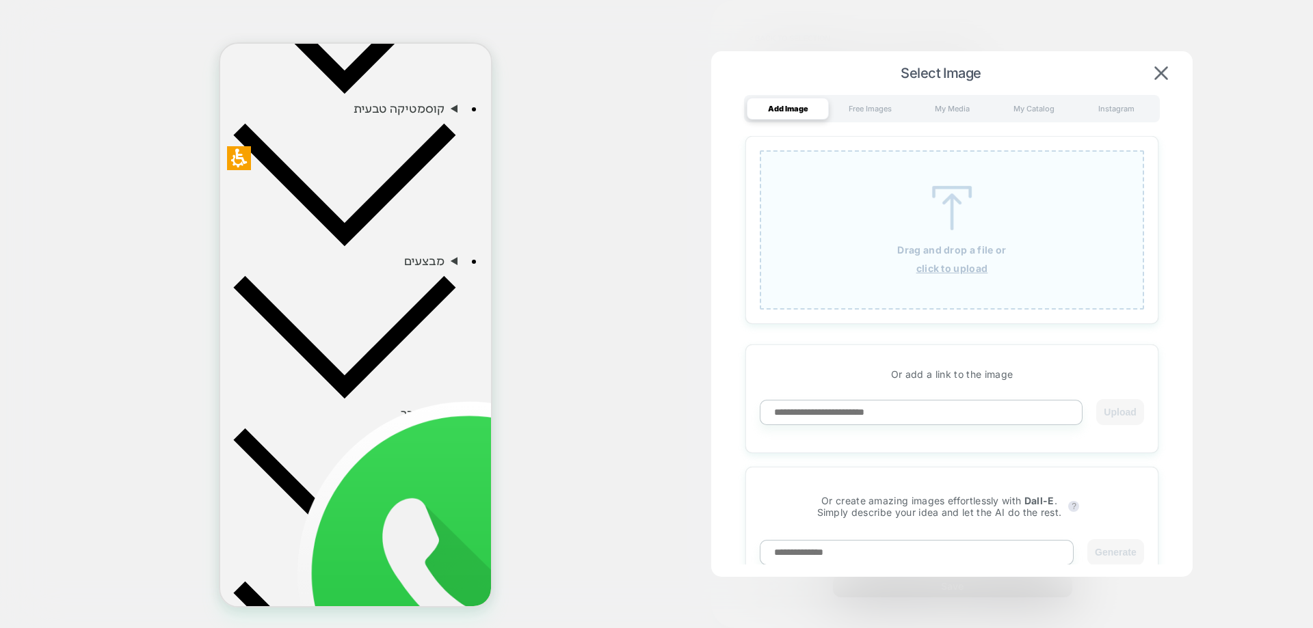
click at [931, 213] on img at bounding box center [952, 208] width 62 height 44
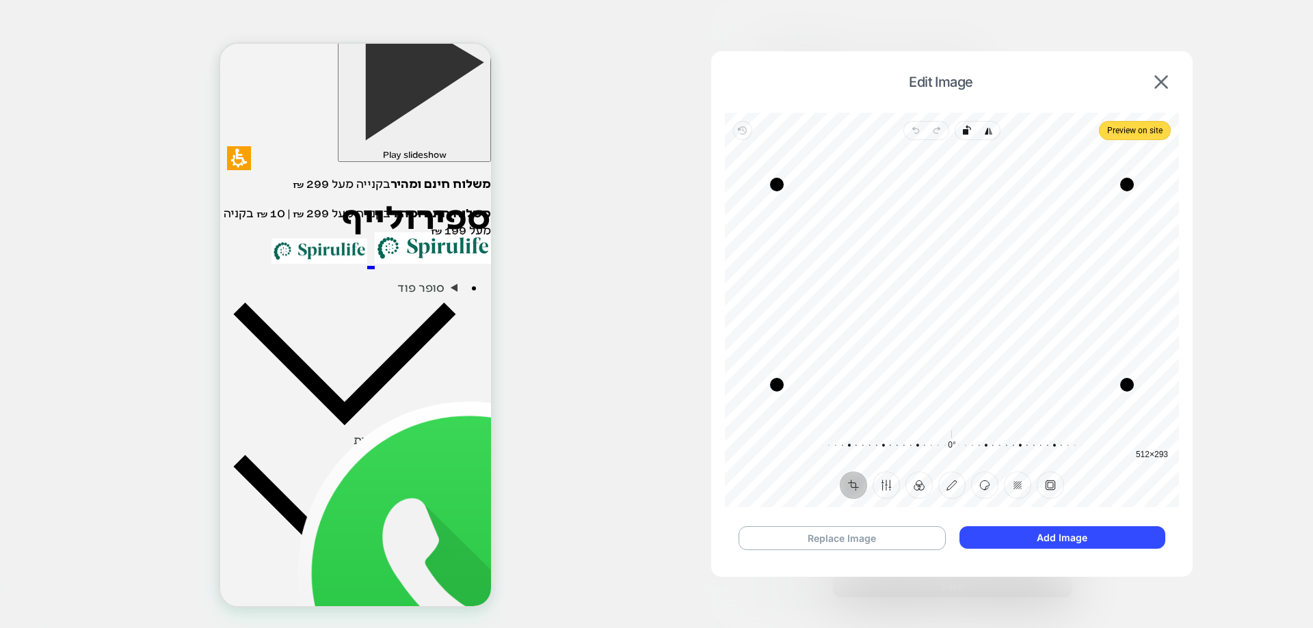
scroll to position [269, 0]
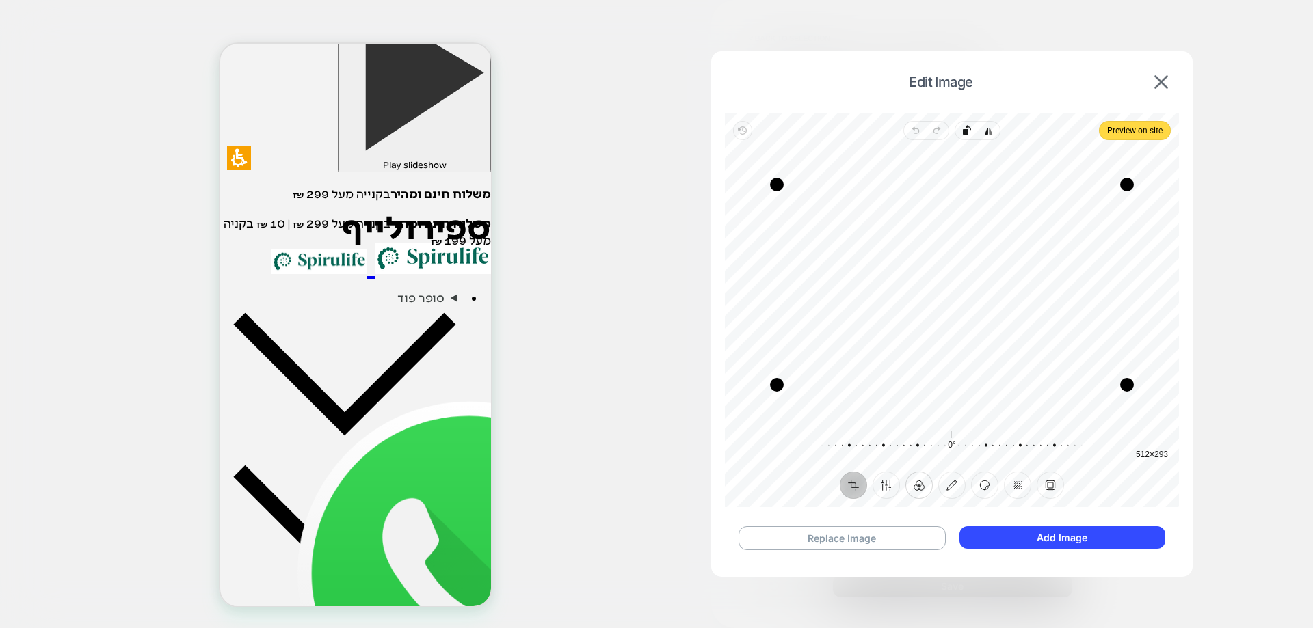
click at [920, 479] on button "Filter" at bounding box center [918, 485] width 27 height 27
click at [857, 479] on button "Crop" at bounding box center [853, 485] width 27 height 27
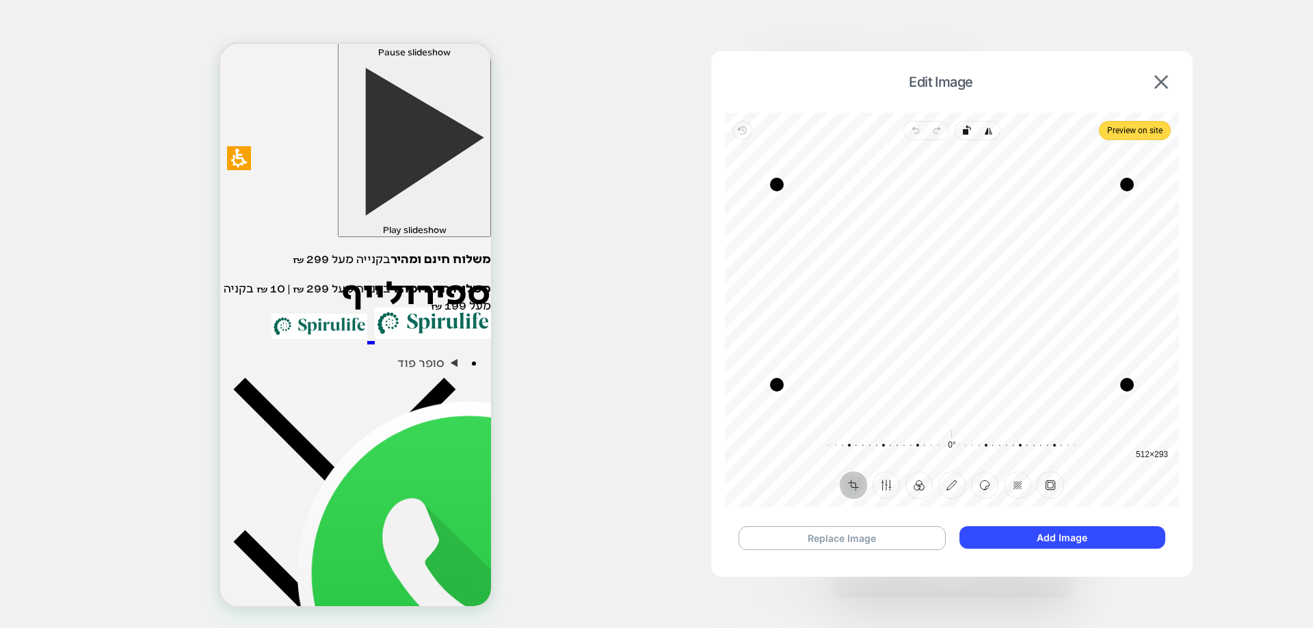
scroll to position [132, 0]
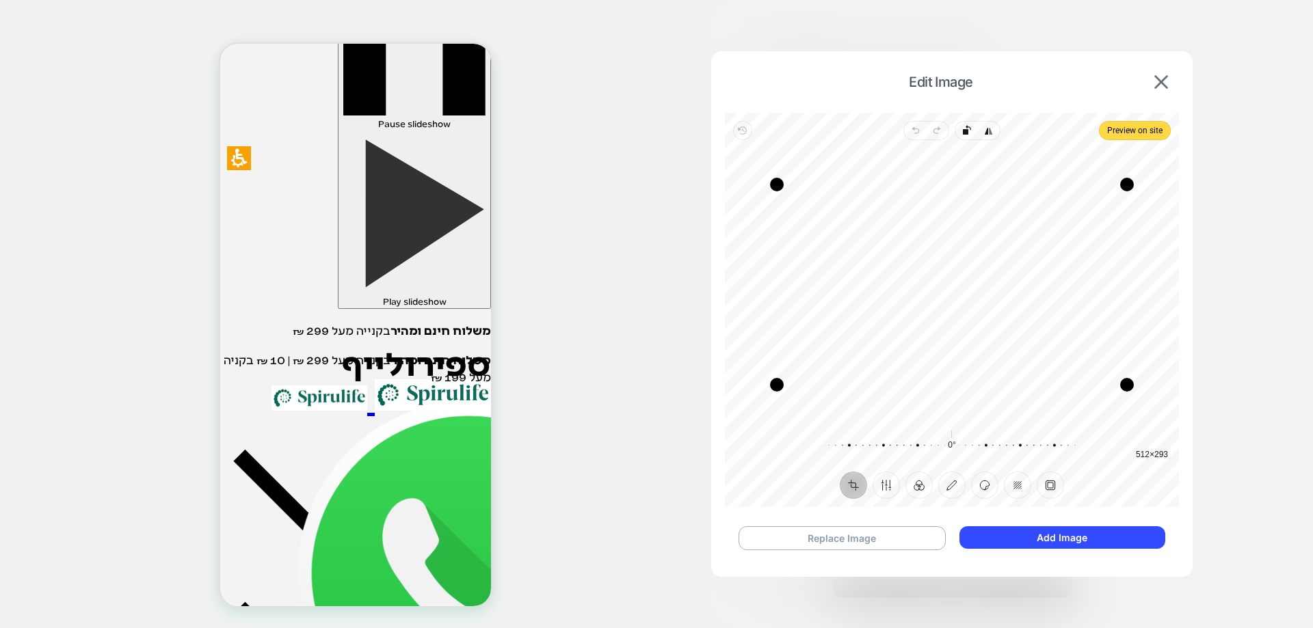
drag, startPoint x: 471, startPoint y: 72, endPoint x: 472, endPoint y: 101, distance: 28.1
click at [1063, 532] on button "Add Image" at bounding box center [1062, 537] width 206 height 23
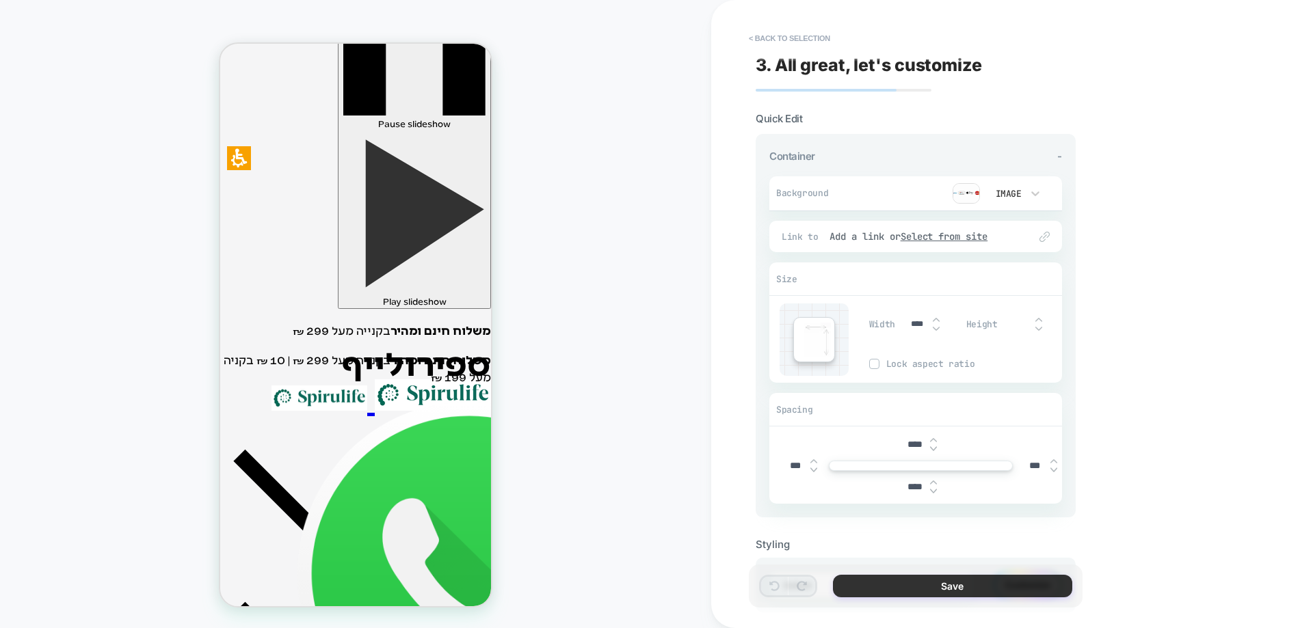
click at [1016, 584] on button "Save" at bounding box center [952, 586] width 239 height 23
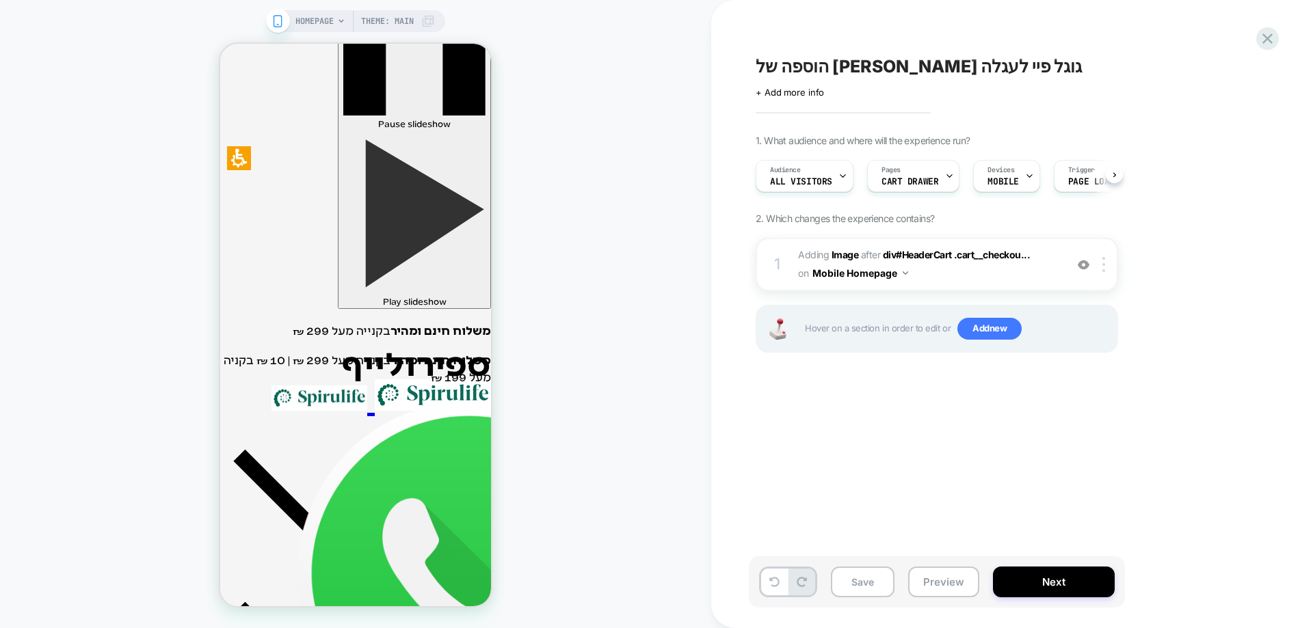
scroll to position [0, 1]
click at [937, 574] on button "Preview" at bounding box center [943, 582] width 71 height 31
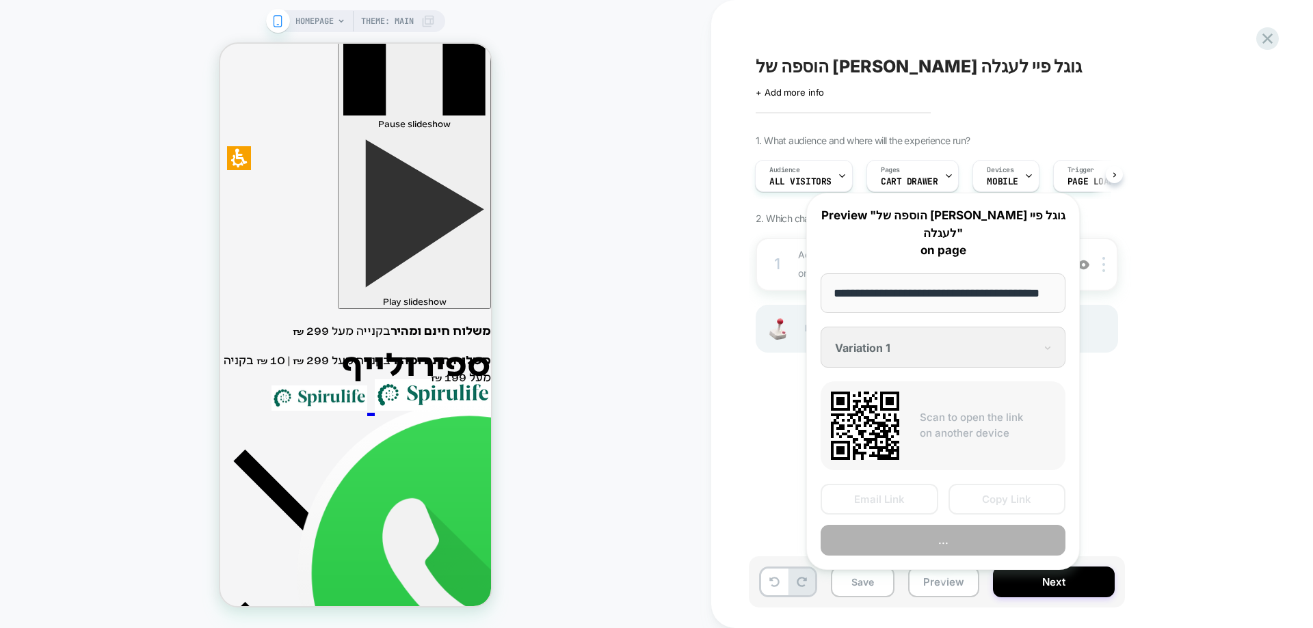
scroll to position [0, 8]
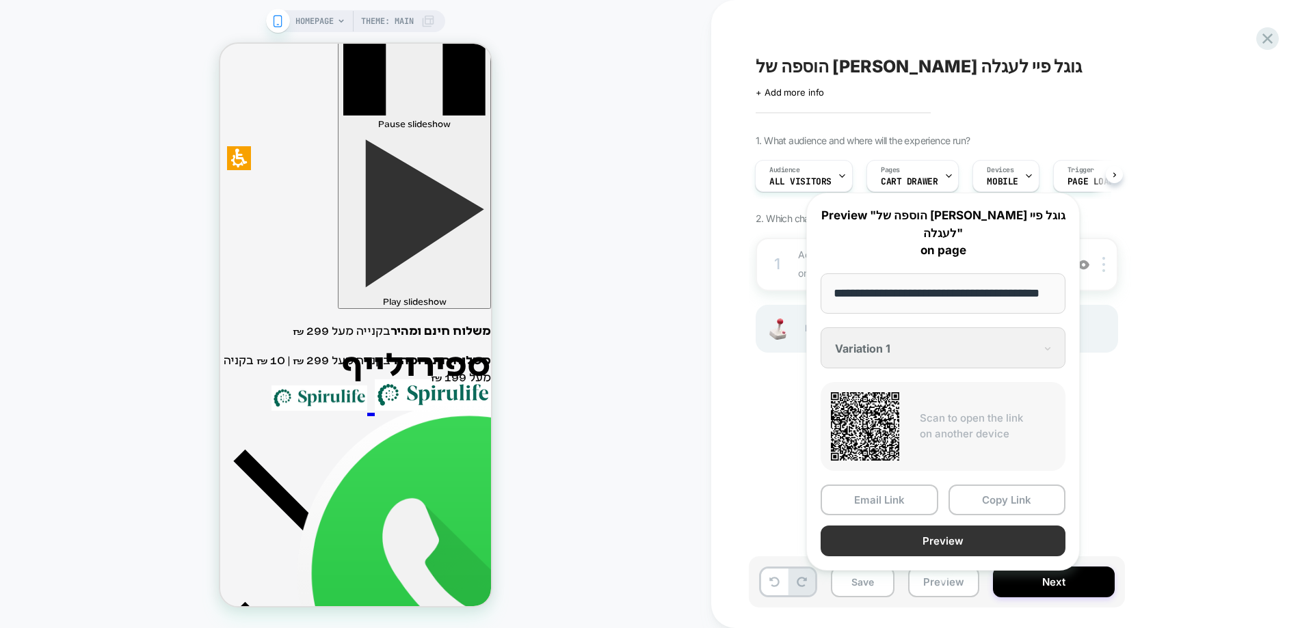
click at [944, 526] on button "Preview" at bounding box center [942, 541] width 245 height 31
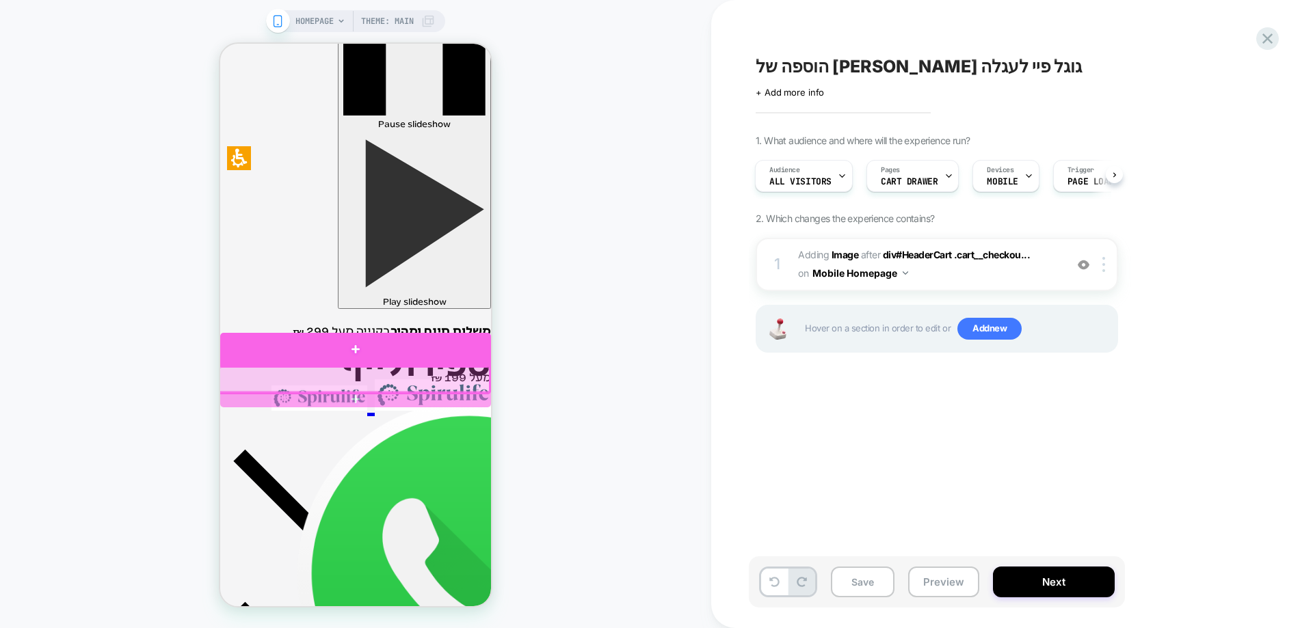
click at [399, 360] on div at bounding box center [355, 349] width 271 height 33
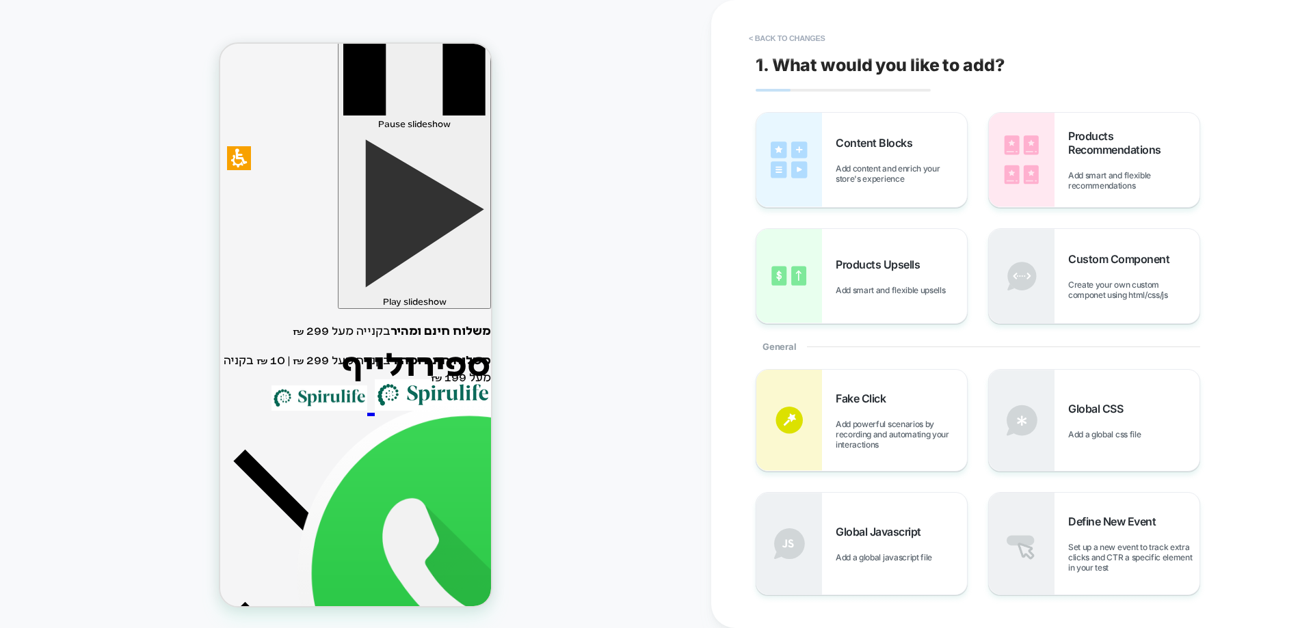
scroll to position [189, 0]
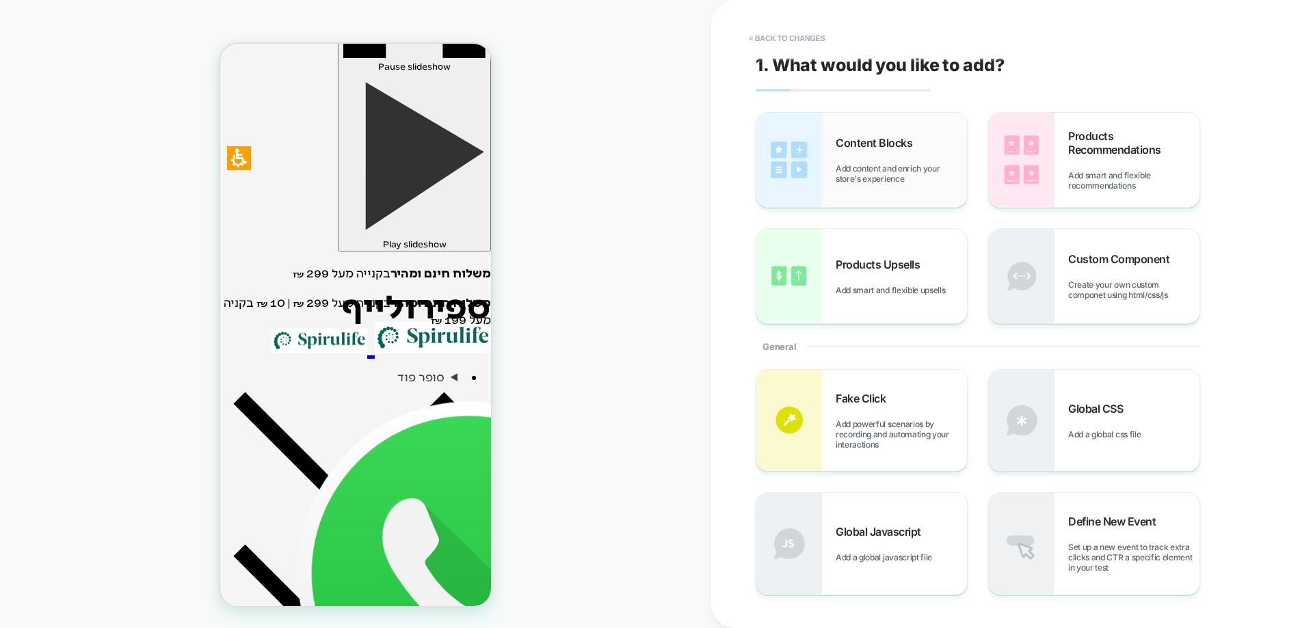
click at [883, 146] on span "Content Blocks" at bounding box center [877, 143] width 83 height 14
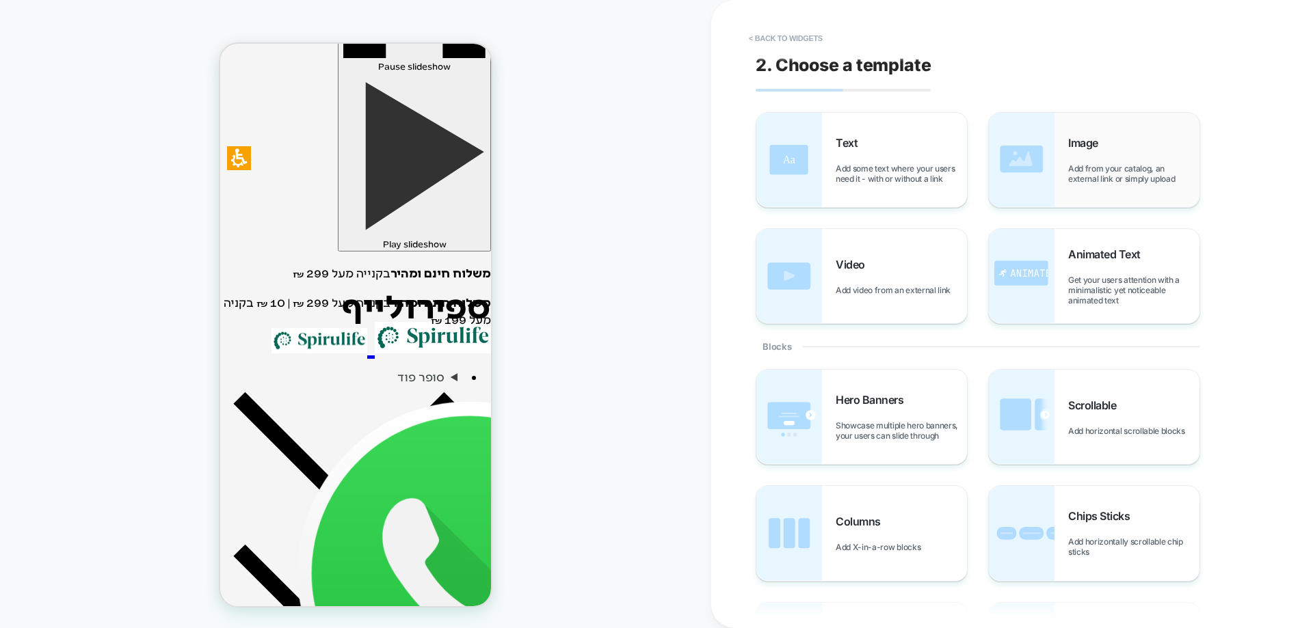
click at [1087, 176] on span "Add from your catalog, an external link or simply upload" at bounding box center [1133, 173] width 131 height 21
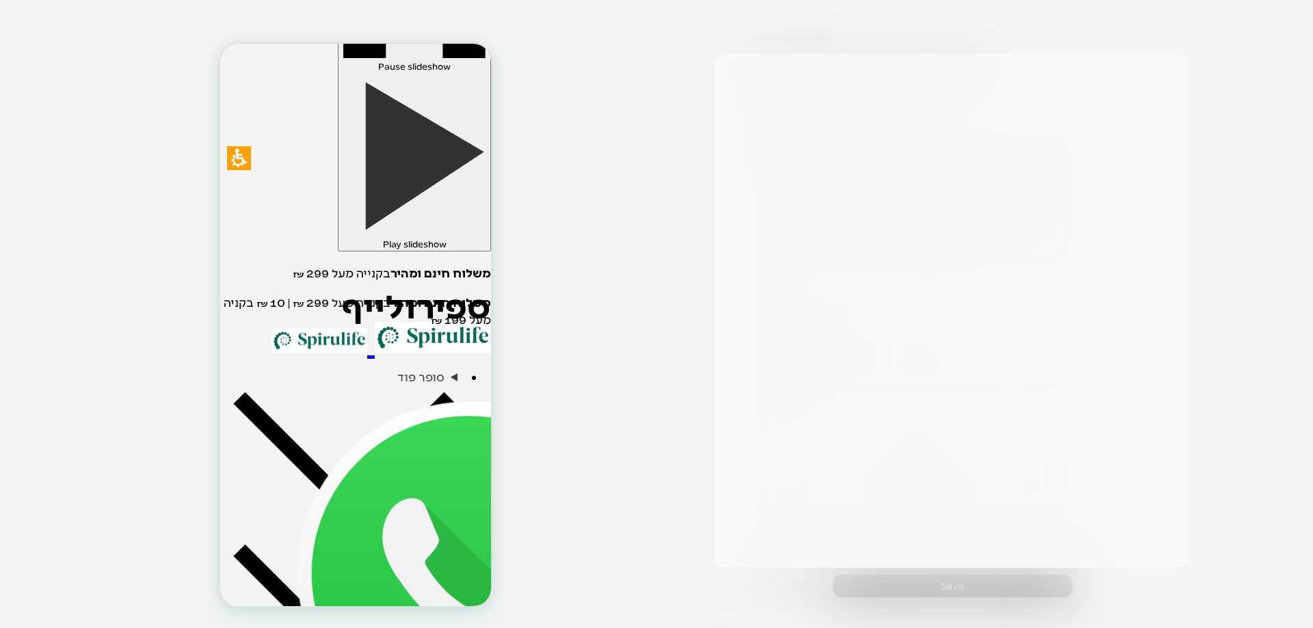
scroll to position [289, 0]
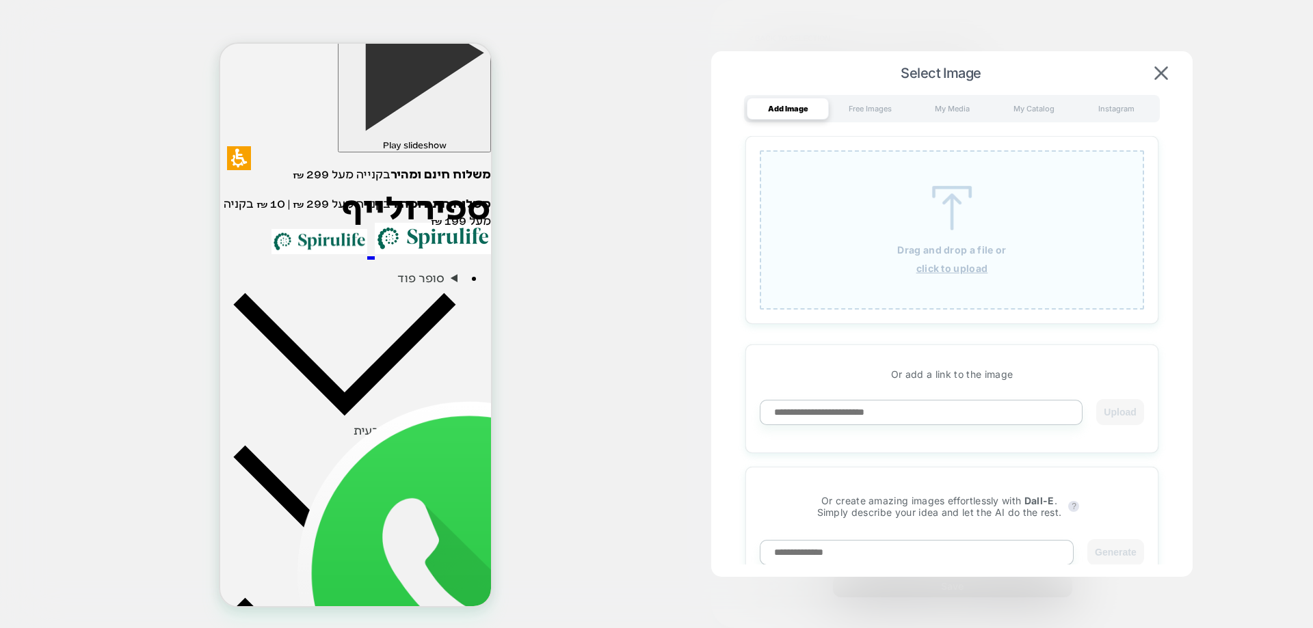
click at [944, 233] on div "Drag and drop a file or click to upload" at bounding box center [952, 229] width 384 height 159
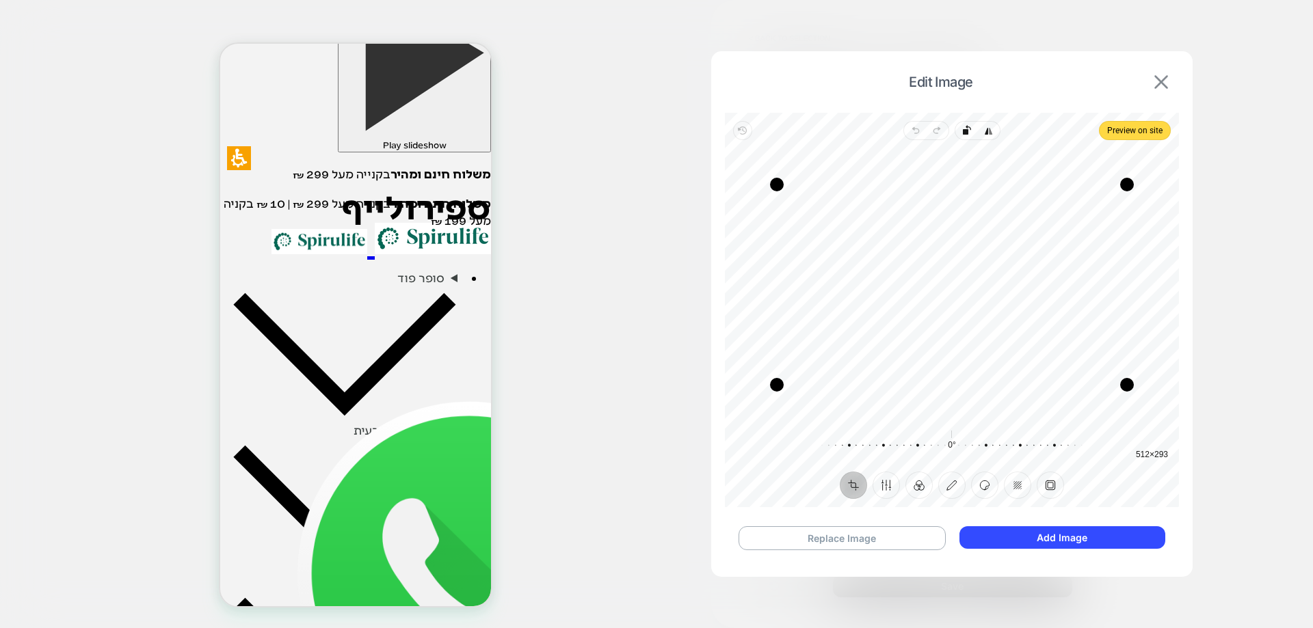
click at [1167, 82] on img at bounding box center [1161, 82] width 14 height 14
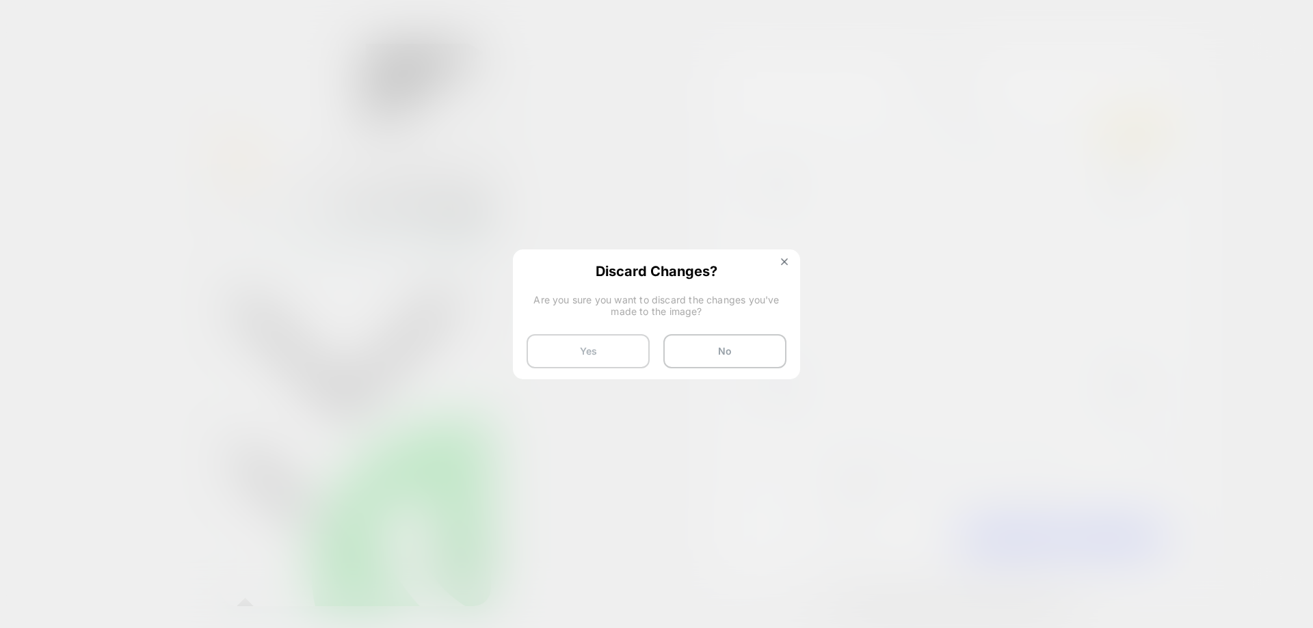
click at [596, 347] on button "Yes" at bounding box center [587, 351] width 123 height 34
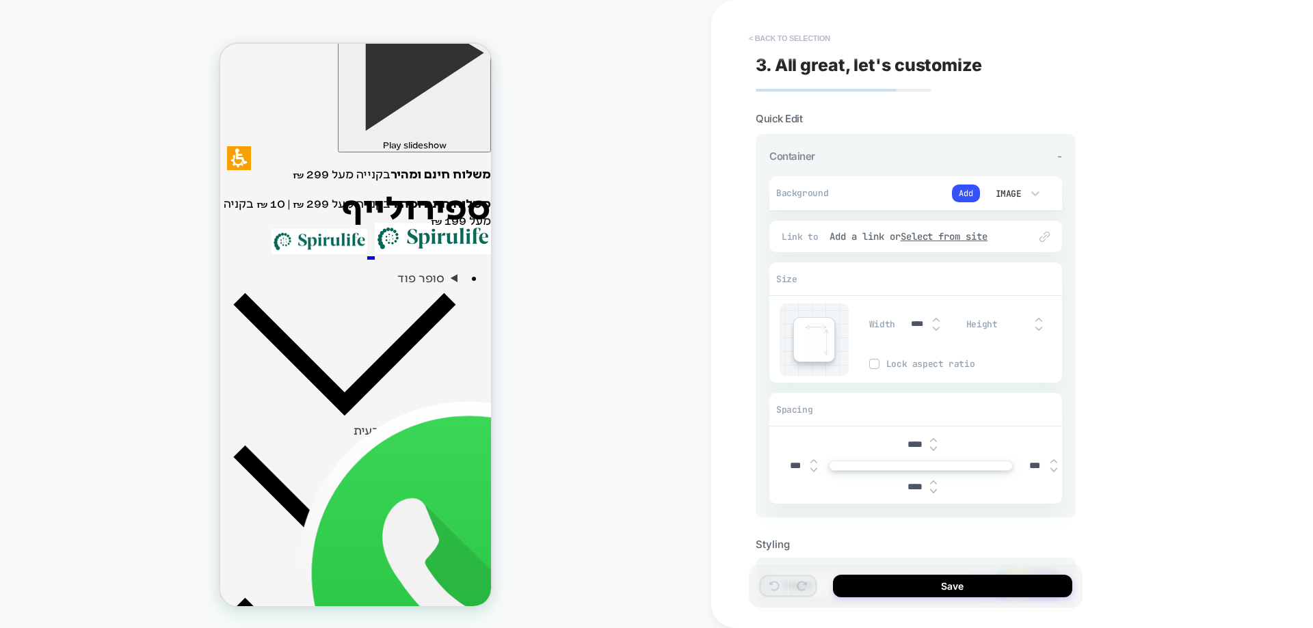
click at [799, 38] on button "< Back to selection" at bounding box center [789, 38] width 95 height 22
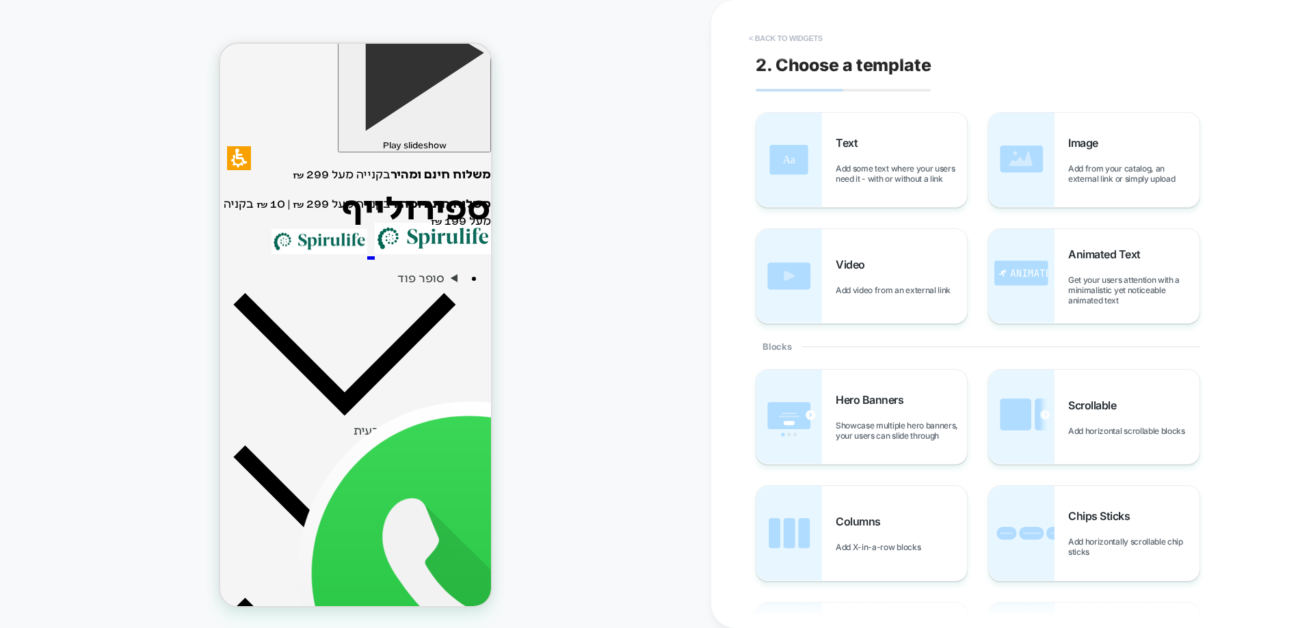
click at [802, 45] on button "< Back to widgets" at bounding box center [786, 38] width 88 height 22
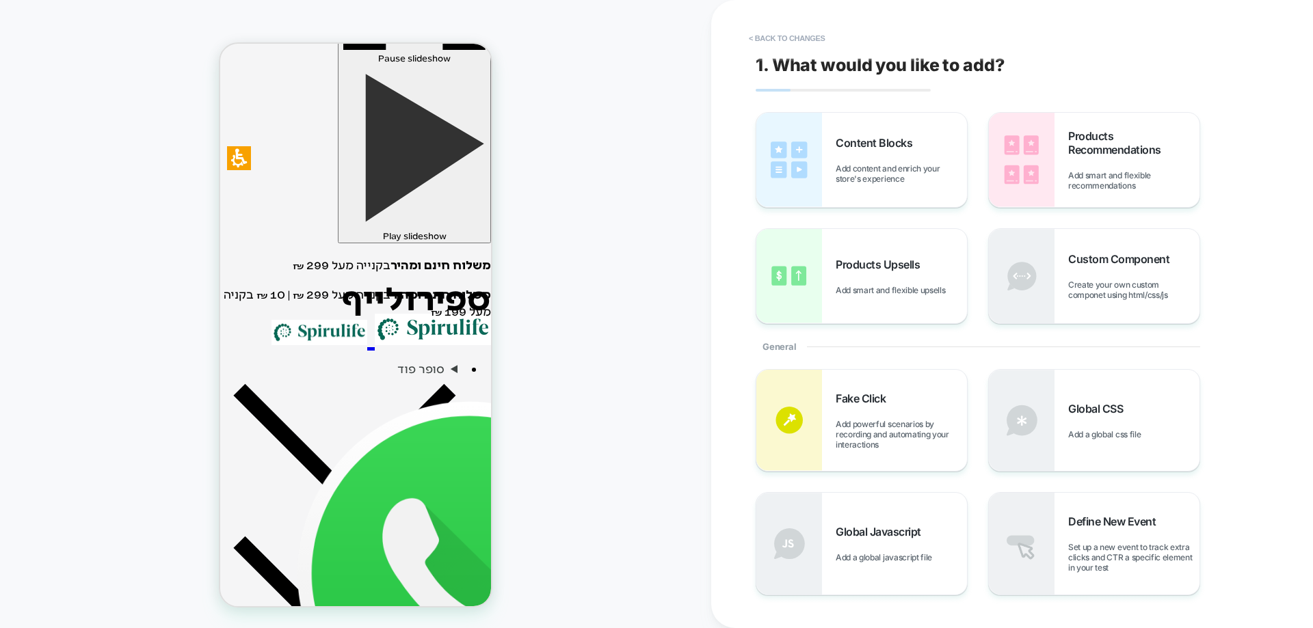
scroll to position [189, 0]
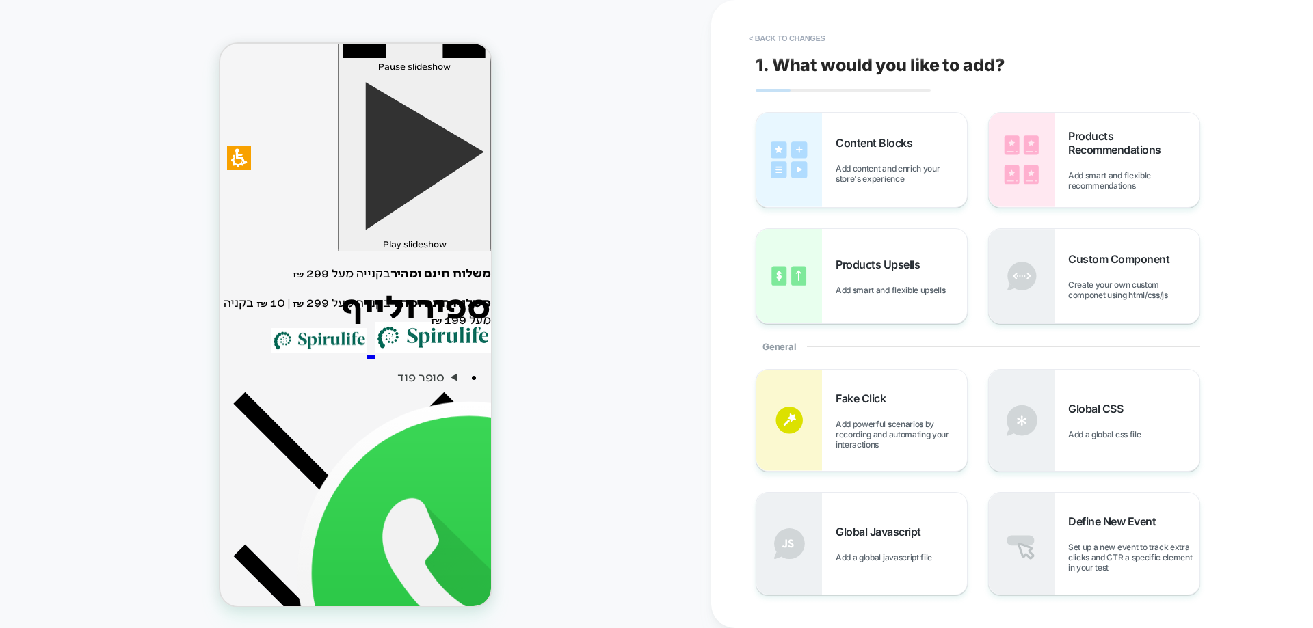
click at [802, 45] on button "< Back to changes" at bounding box center [787, 38] width 90 height 22
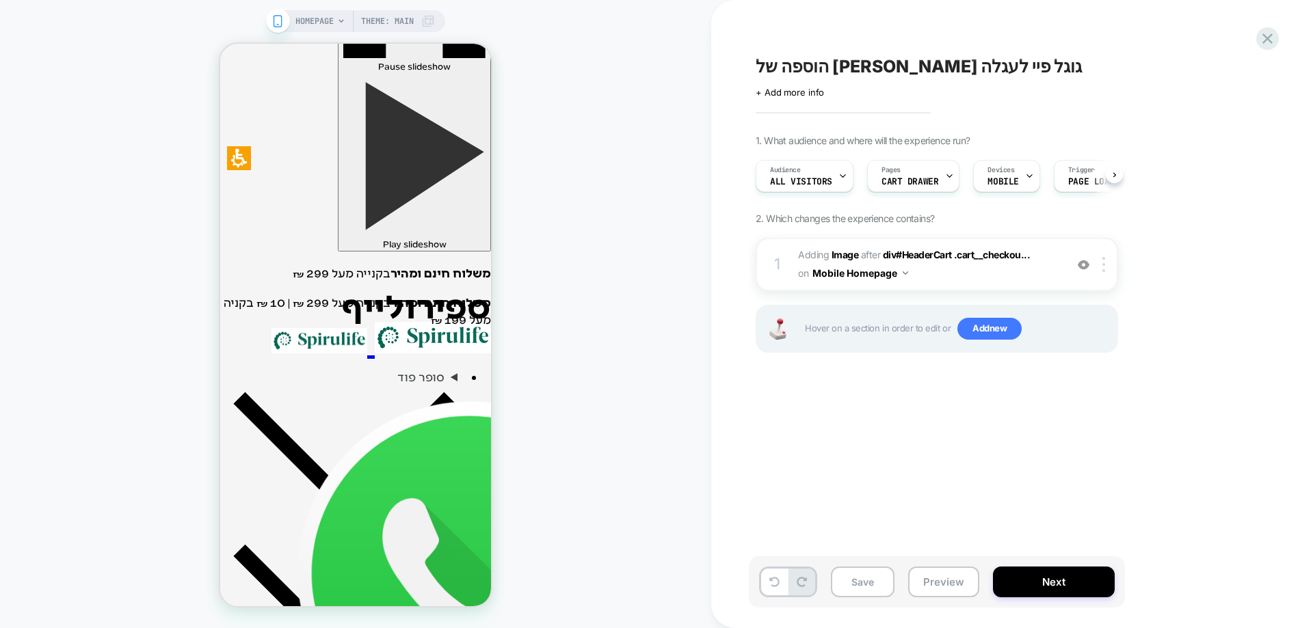
scroll to position [0, 1]
click at [312, 20] on span "HOMEPAGE" at bounding box center [314, 21] width 38 height 22
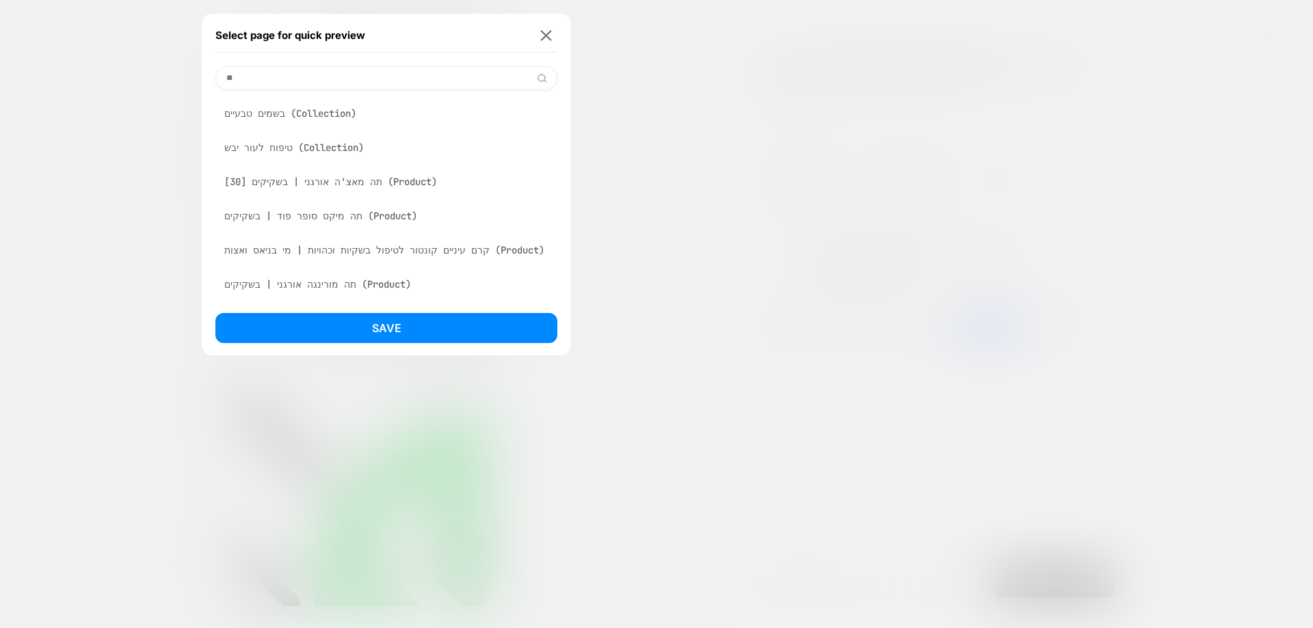
type input "*"
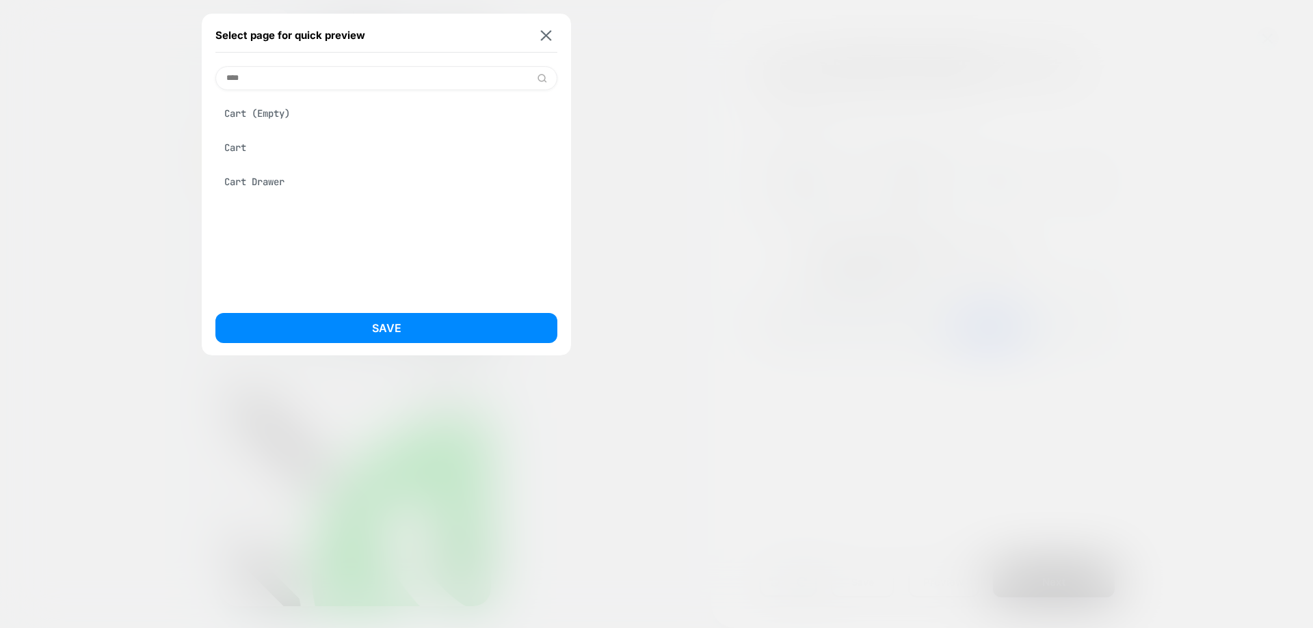
type input "****"
click at [276, 183] on div "Cart Drawer" at bounding box center [386, 182] width 342 height 26
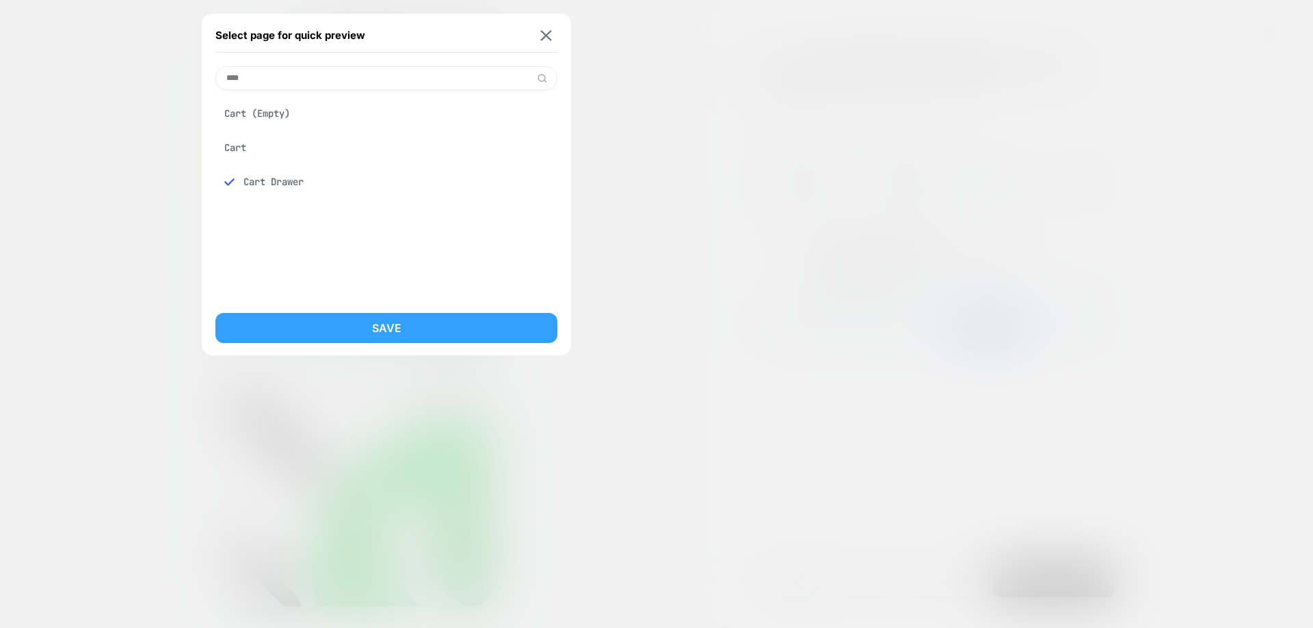
click at [353, 330] on button "Save" at bounding box center [386, 328] width 342 height 30
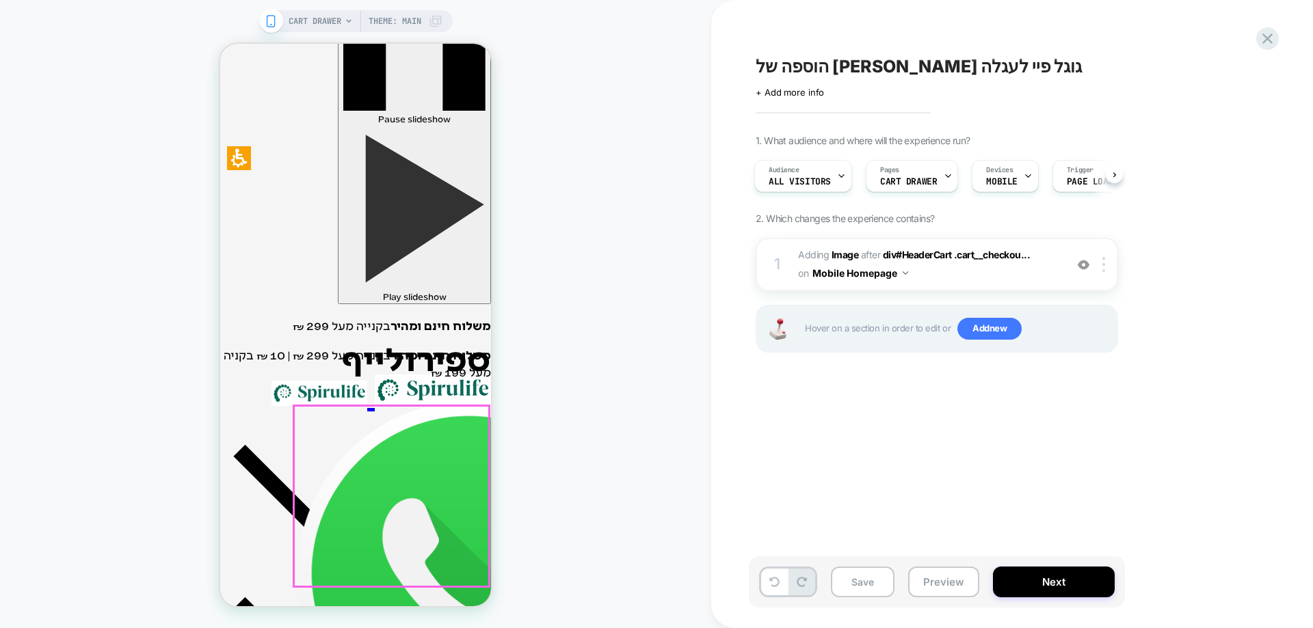
scroll to position [205, 0]
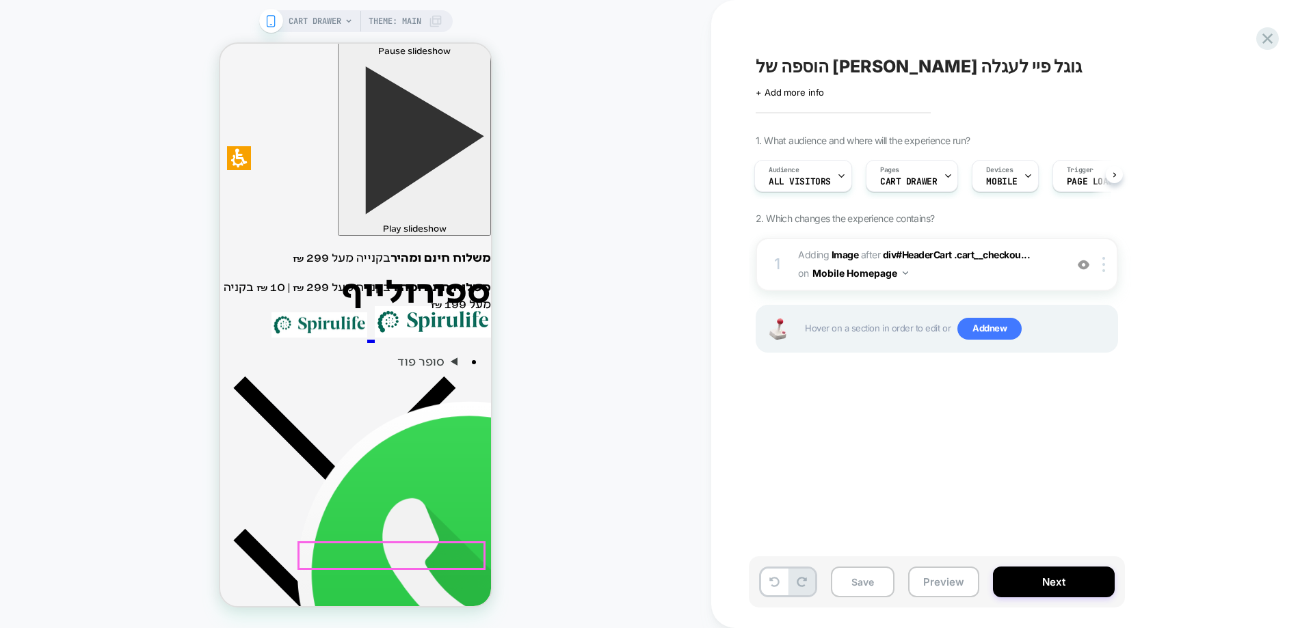
click at [1099, 269] on div at bounding box center [1106, 264] width 23 height 15
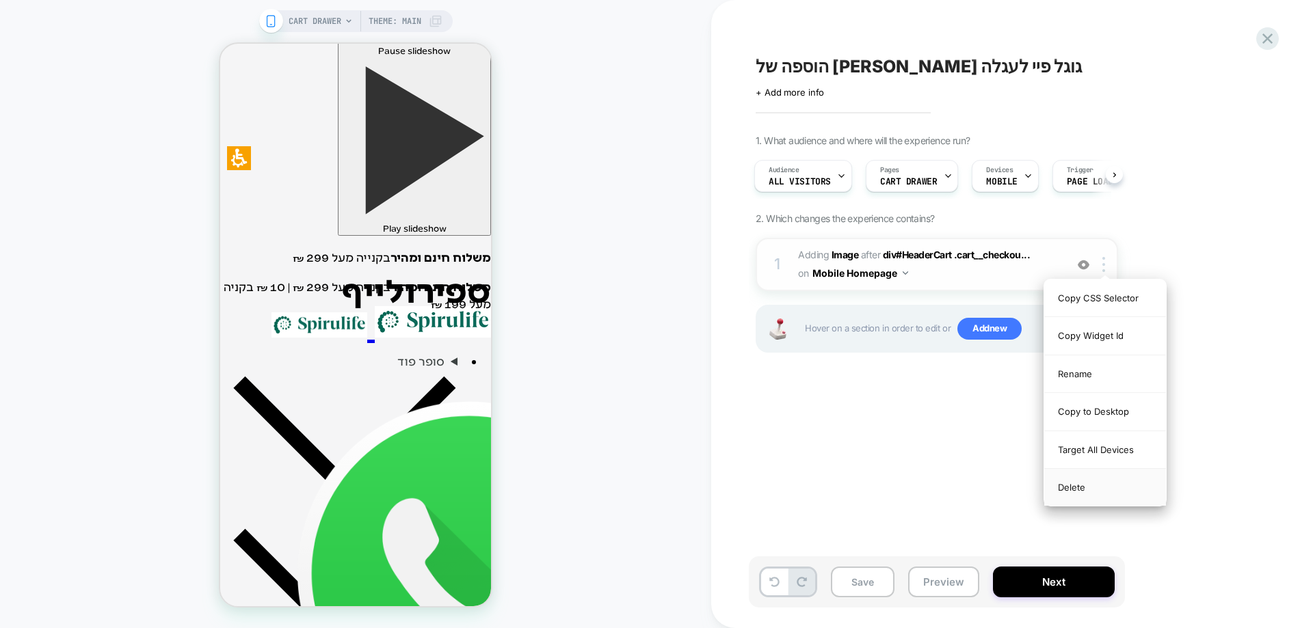
click at [1093, 489] on div "Delete" at bounding box center [1105, 487] width 122 height 37
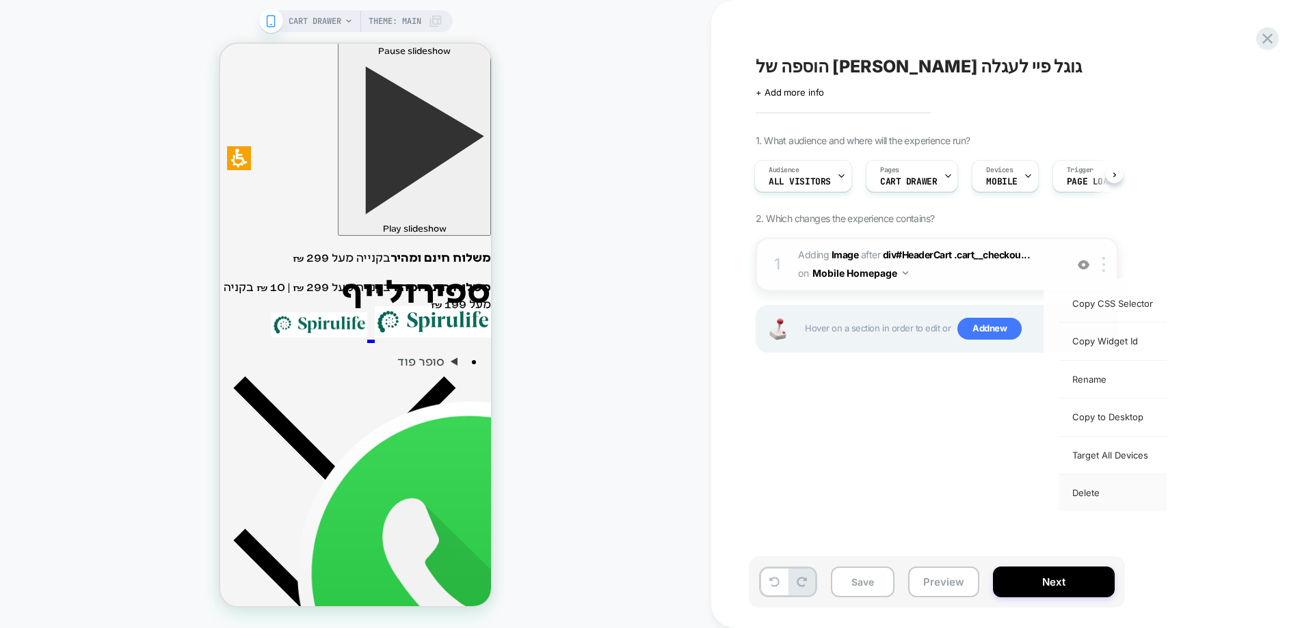
scroll to position [0, 0]
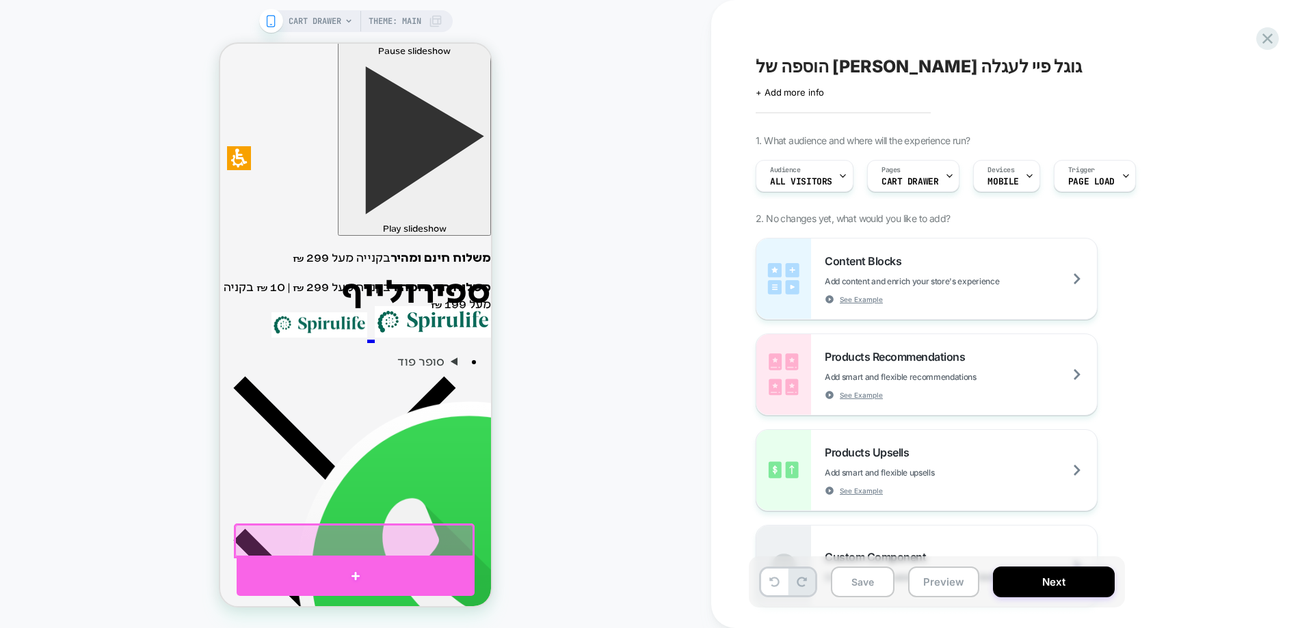
click at [357, 565] on div at bounding box center [356, 576] width 238 height 41
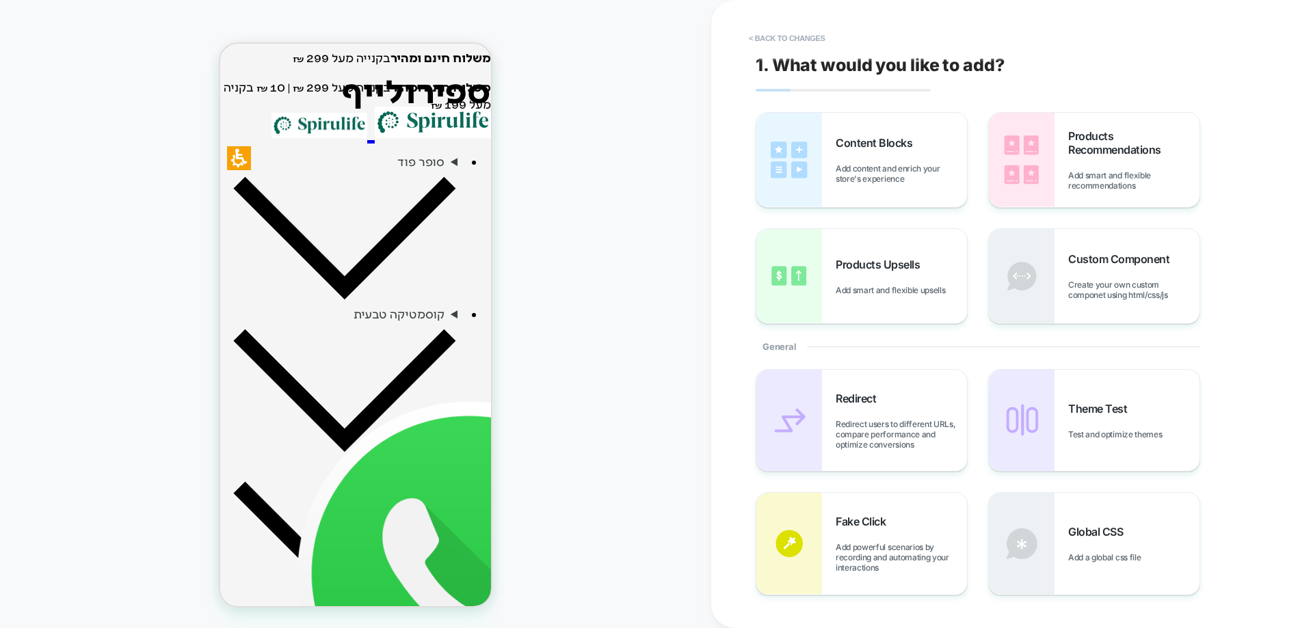
scroll to position [408, 0]
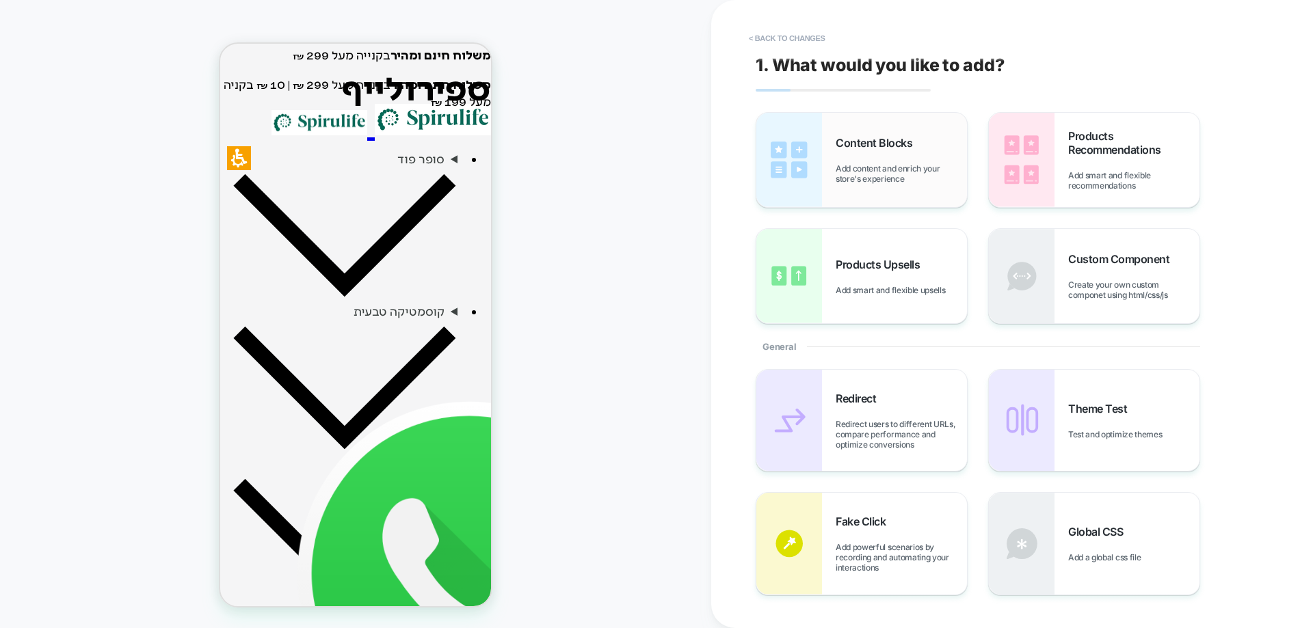
click at [868, 161] on div "Content Blocks Add content and enrich your store's experience" at bounding box center [901, 160] width 131 height 48
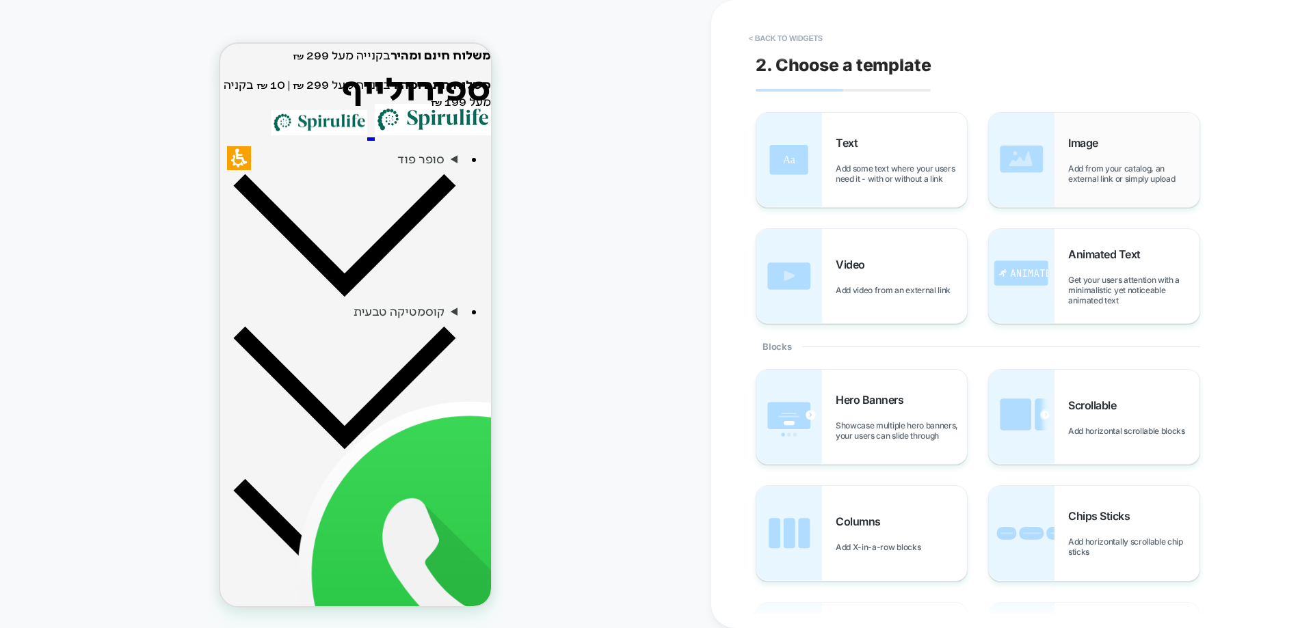
click at [1076, 174] on span "Add from your catalog, an external link or simply upload" at bounding box center [1133, 173] width 131 height 21
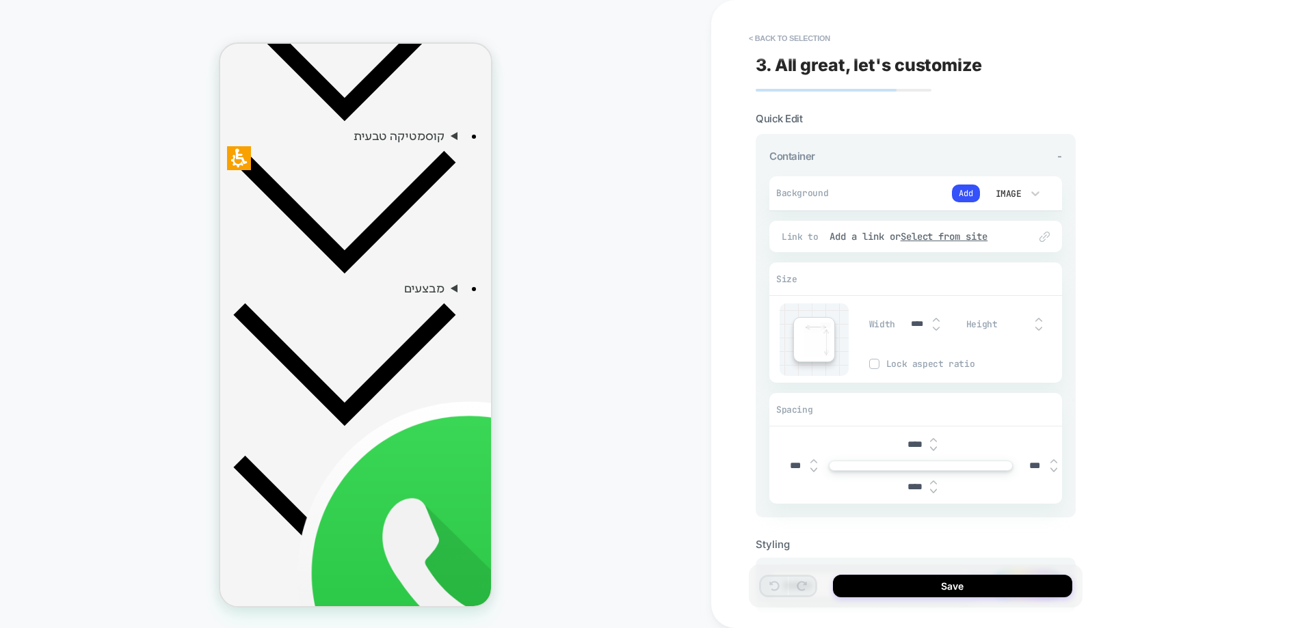
scroll to position [585, 0]
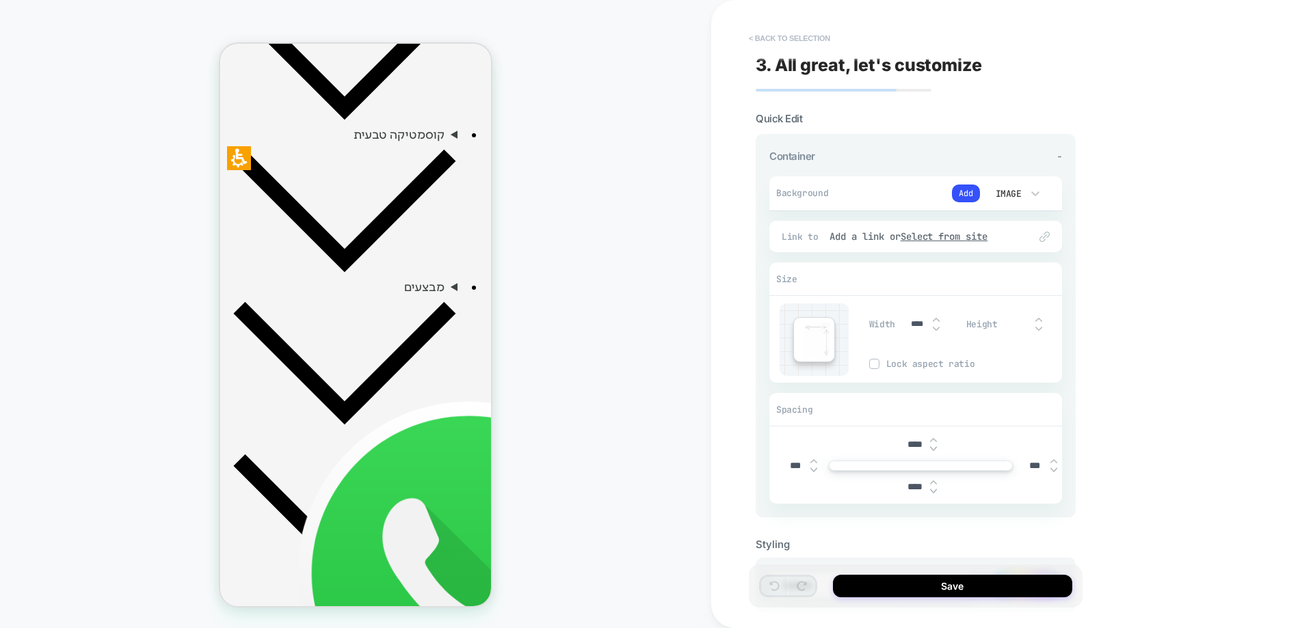
click at [803, 40] on button "< Back to selection" at bounding box center [789, 38] width 95 height 22
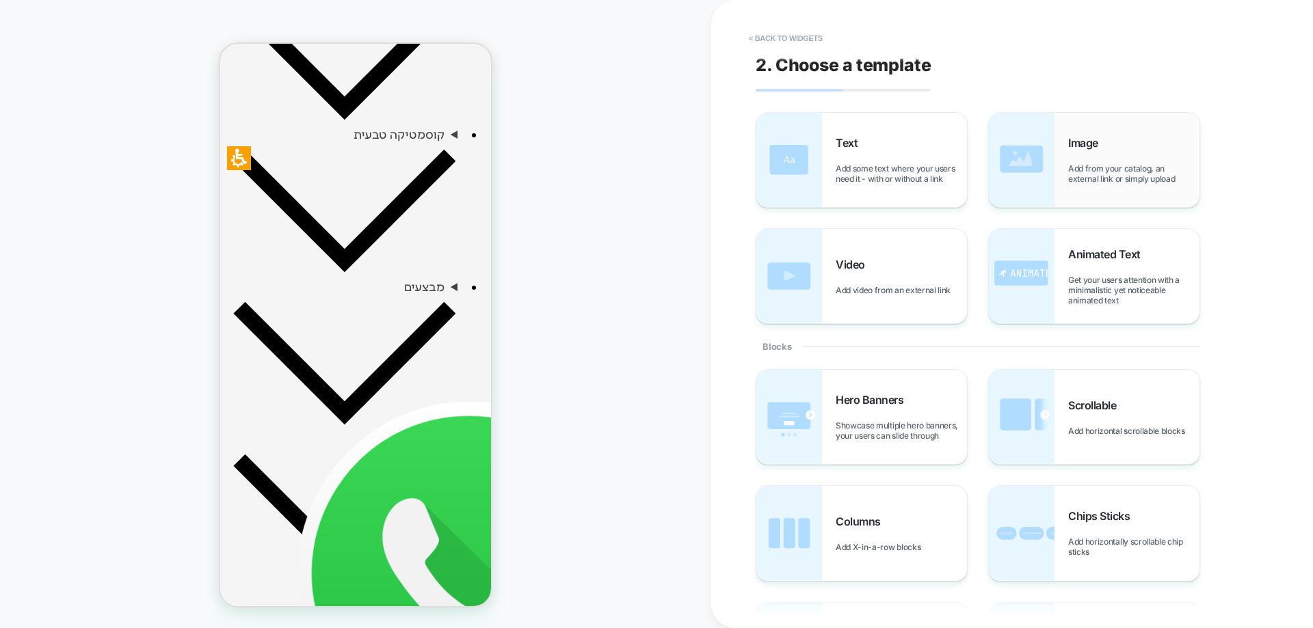
click at [1084, 169] on span "Add from your catalog, an external link or simply upload" at bounding box center [1133, 173] width 131 height 21
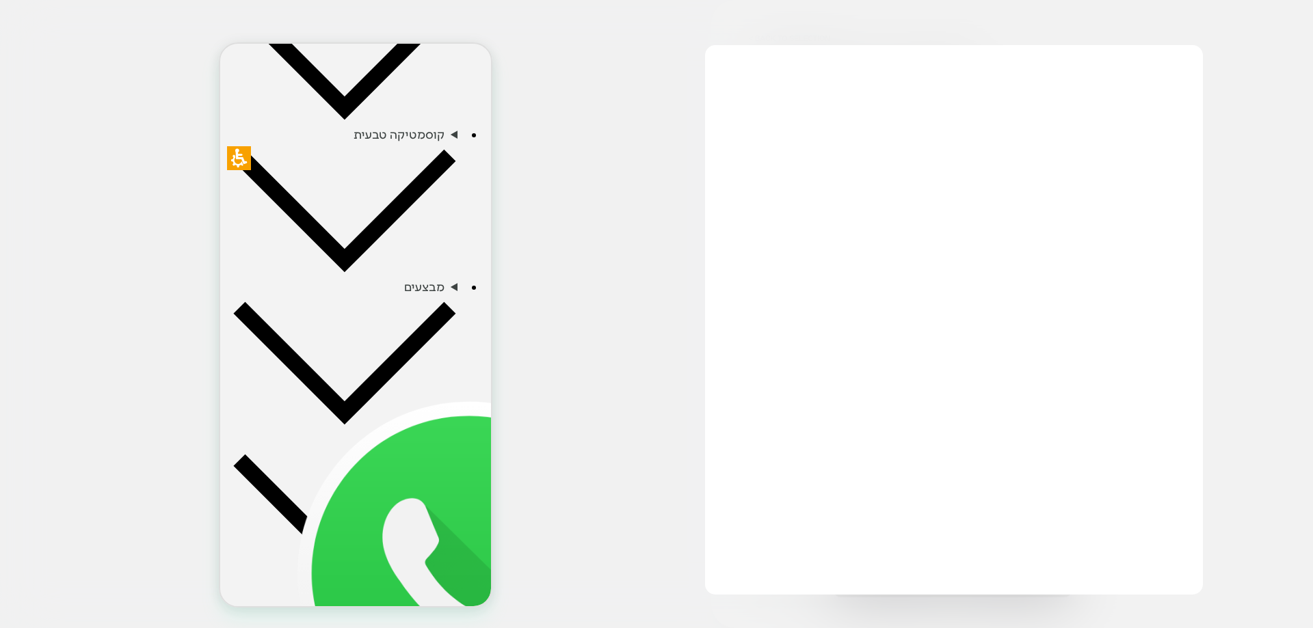
scroll to position [711, 0]
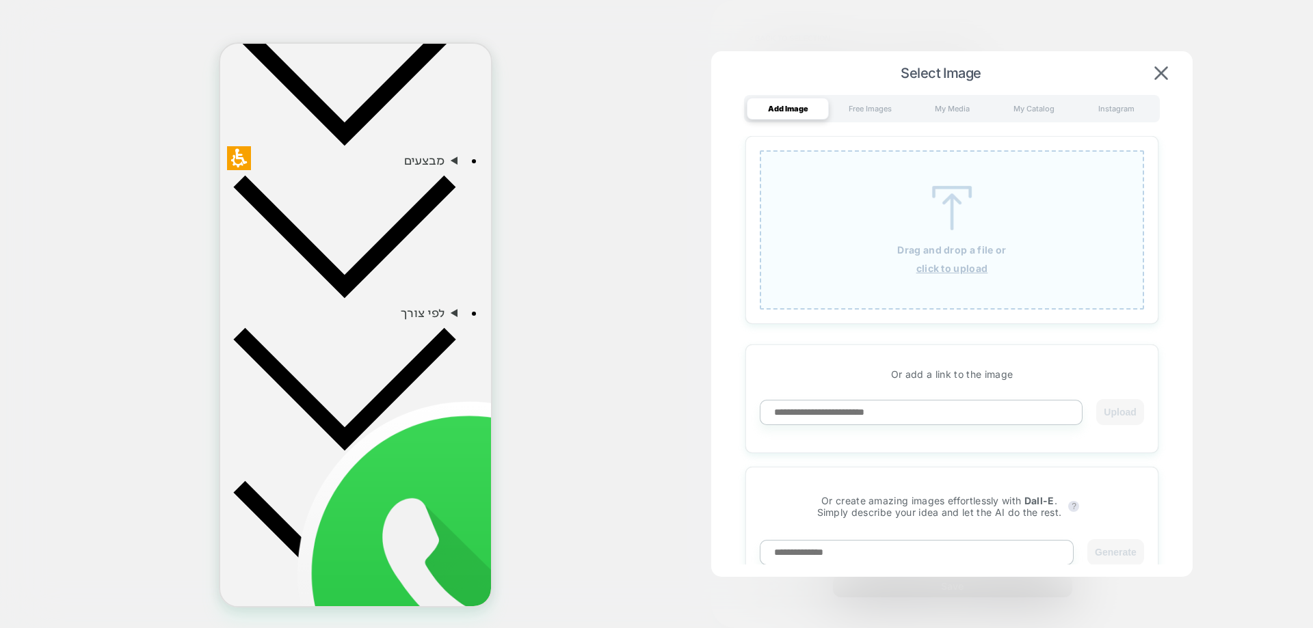
click at [969, 213] on img at bounding box center [952, 208] width 62 height 44
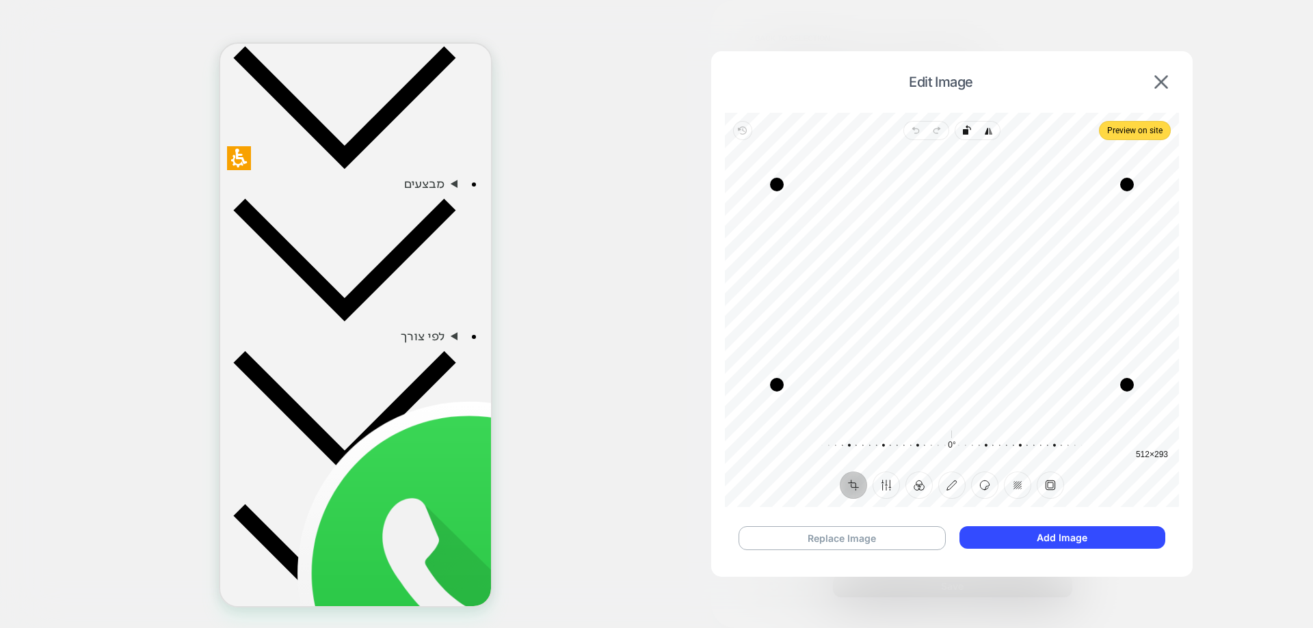
scroll to position [574, 0]
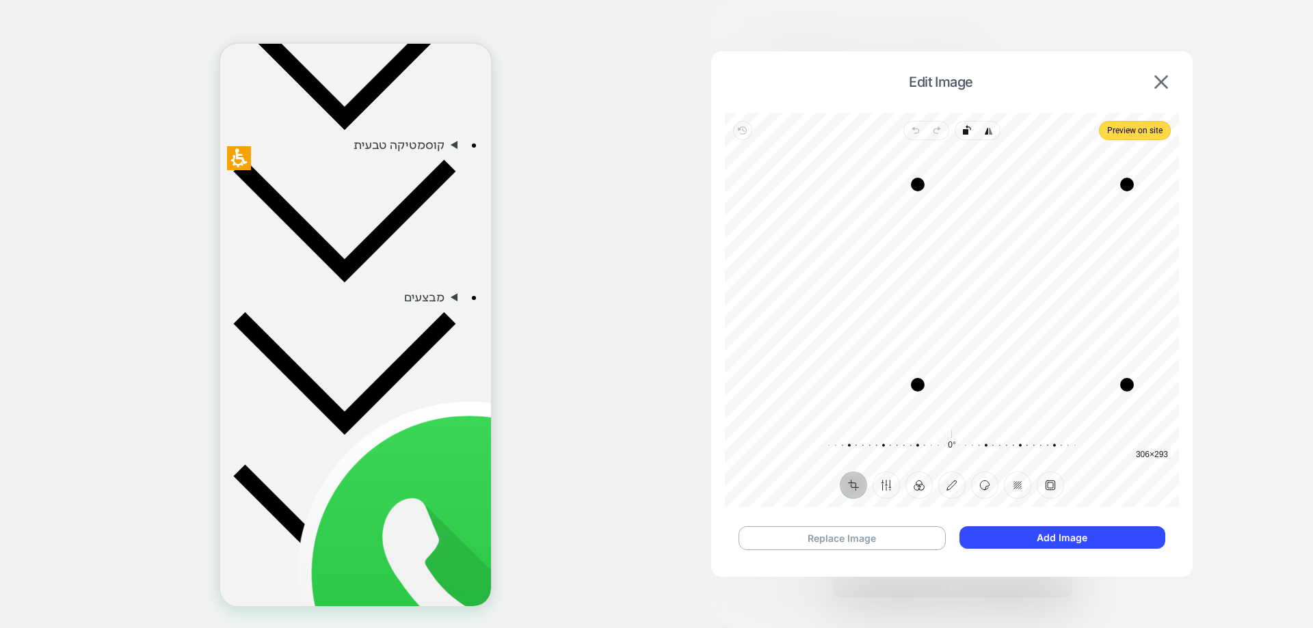
drag, startPoint x: 852, startPoint y: 269, endPoint x: 974, endPoint y: 278, distance: 122.7
click at [924, 276] on div "Drag edge l" at bounding box center [918, 285] width 14 height 200
click at [1050, 289] on icon "button" at bounding box center [1051, 285] width 16 height 16
drag, startPoint x: 882, startPoint y: 280, endPoint x: 648, endPoint y: 299, distance: 234.6
click at [844, 204] on div "Edit Image Revert Undo Redo Rotate left Flip horizontal Preview on site Crop Fi…" at bounding box center [911, 193] width 135 height 21
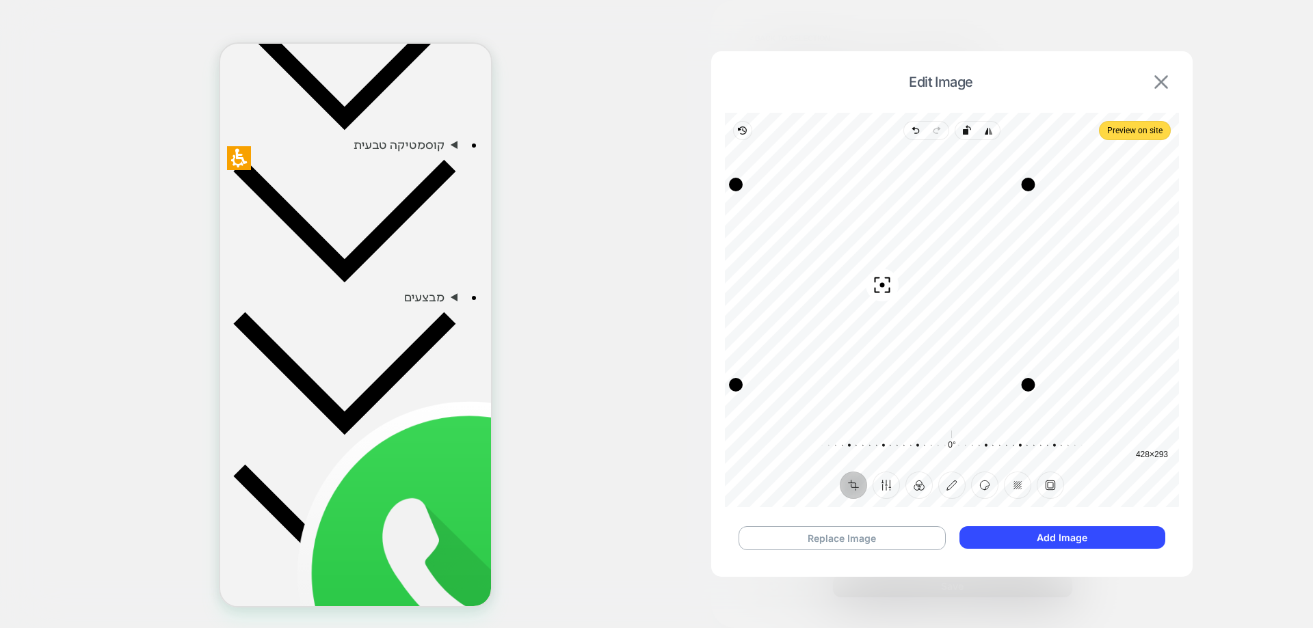
click at [1156, 77] on img at bounding box center [1161, 82] width 14 height 14
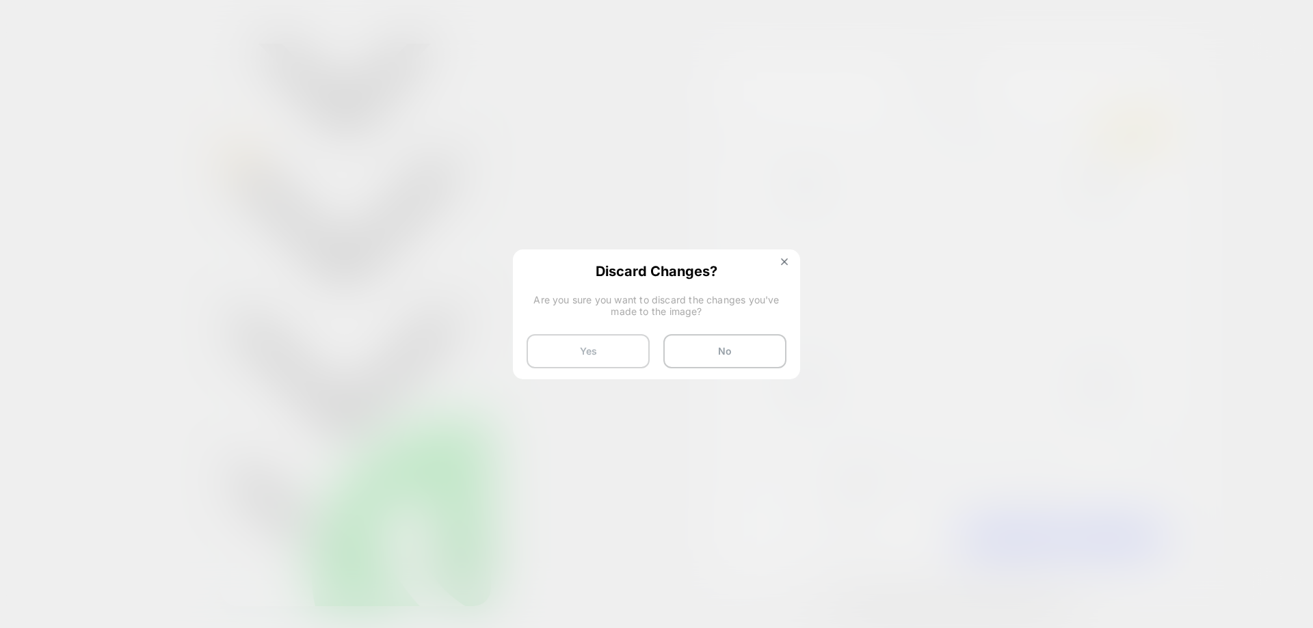
click at [579, 349] on button "Yes" at bounding box center [587, 351] width 123 height 34
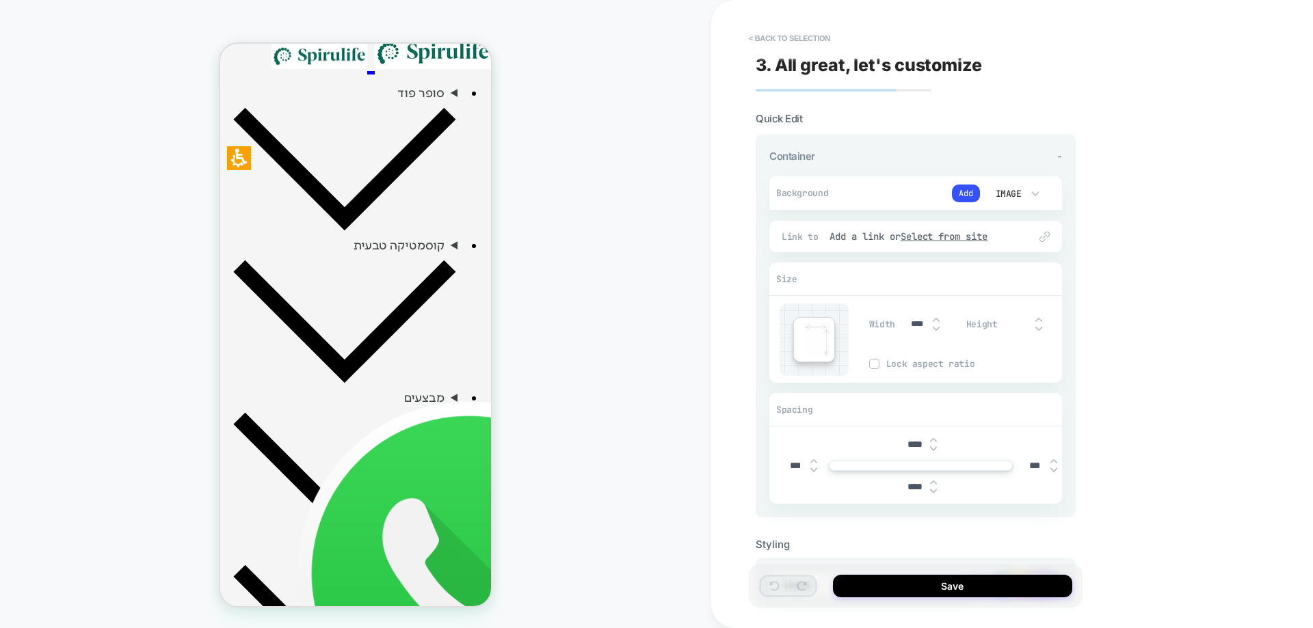
scroll to position [369, 0]
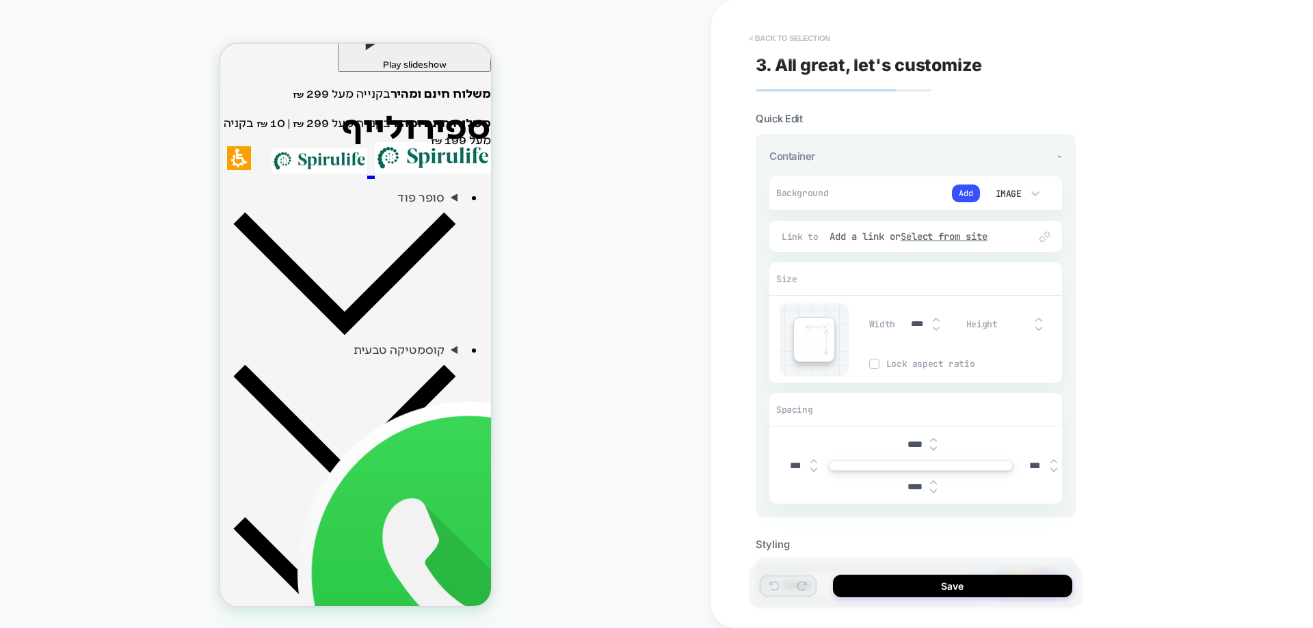
click at [816, 34] on button "< Back to selection" at bounding box center [789, 38] width 95 height 22
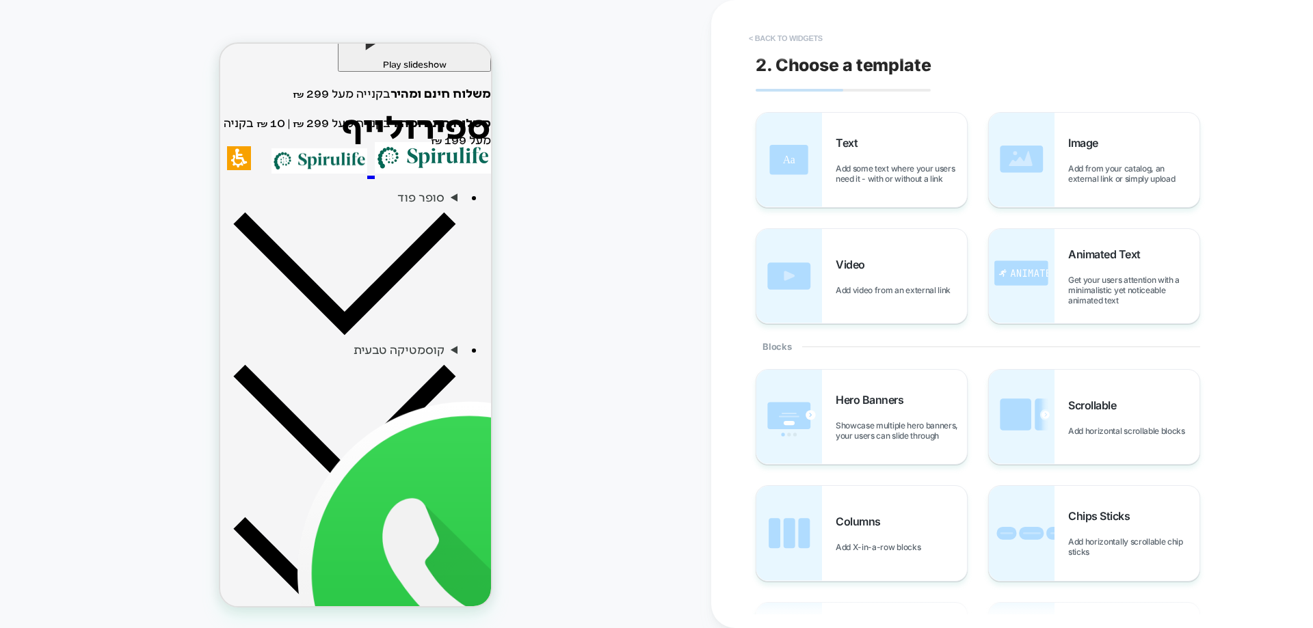
click at [787, 30] on button "< Back to widgets" at bounding box center [786, 38] width 88 height 22
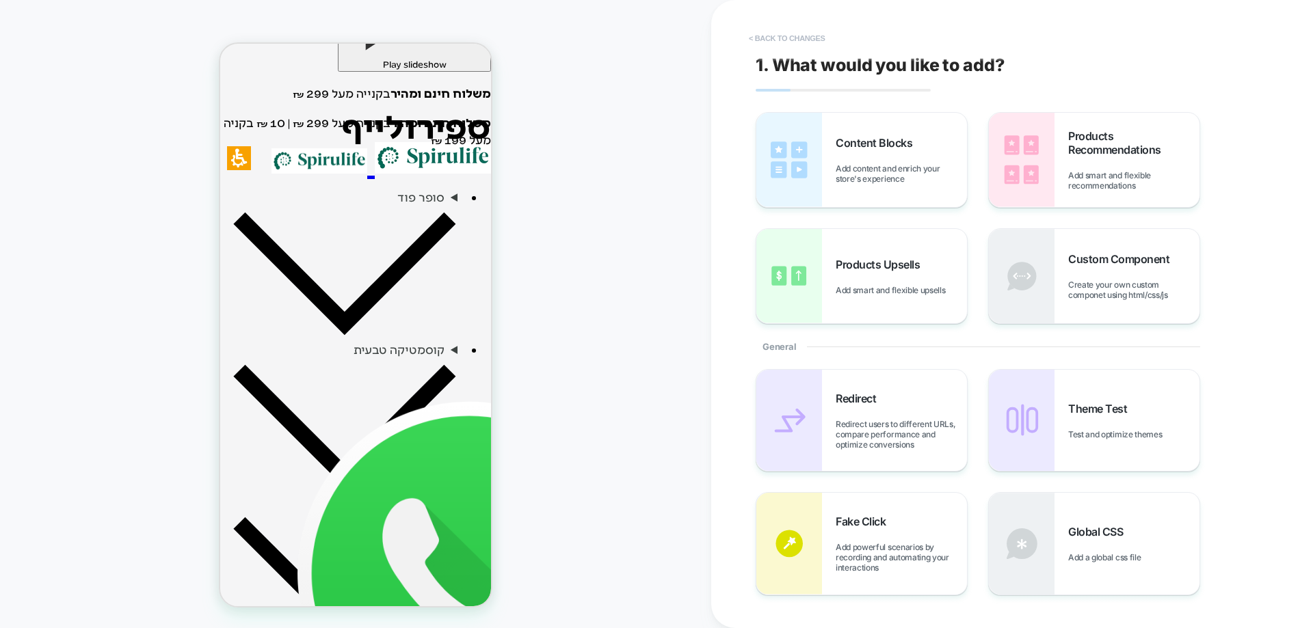
click at [771, 34] on button "< Back to changes" at bounding box center [787, 38] width 90 height 22
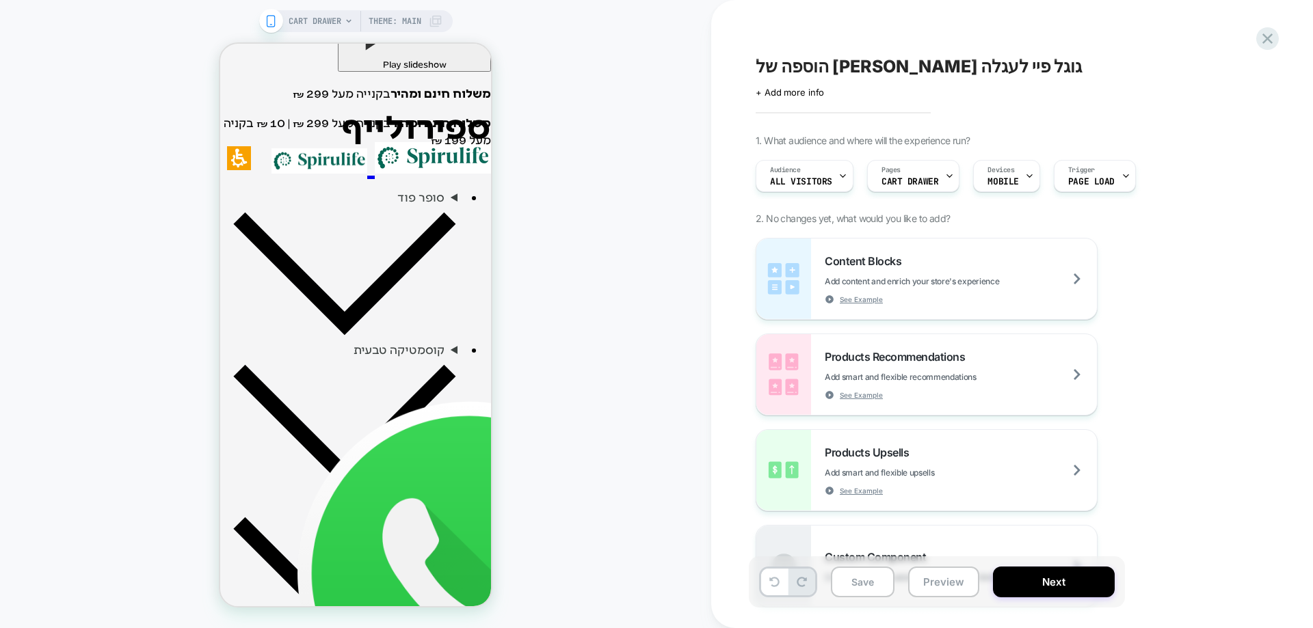
click at [316, 21] on span "CART DRAWER" at bounding box center [315, 21] width 53 height 22
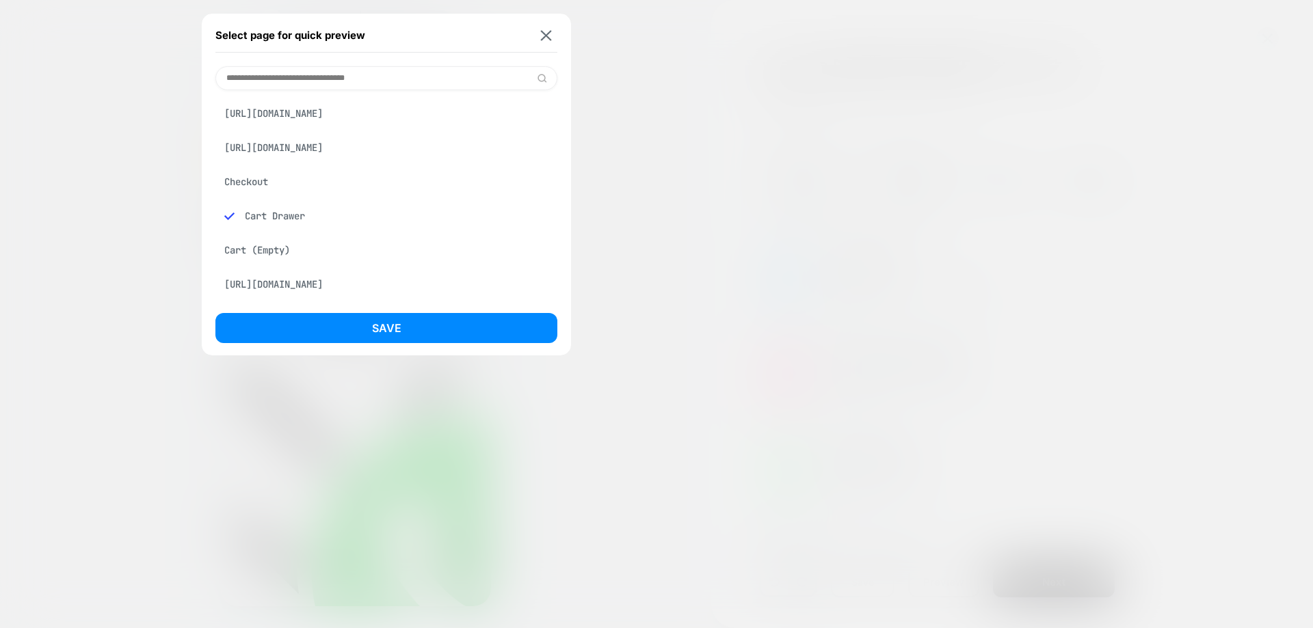
click at [323, 77] on input at bounding box center [386, 78] width 342 height 24
type input "****"
click at [255, 181] on div "Cart" at bounding box center [386, 182] width 342 height 26
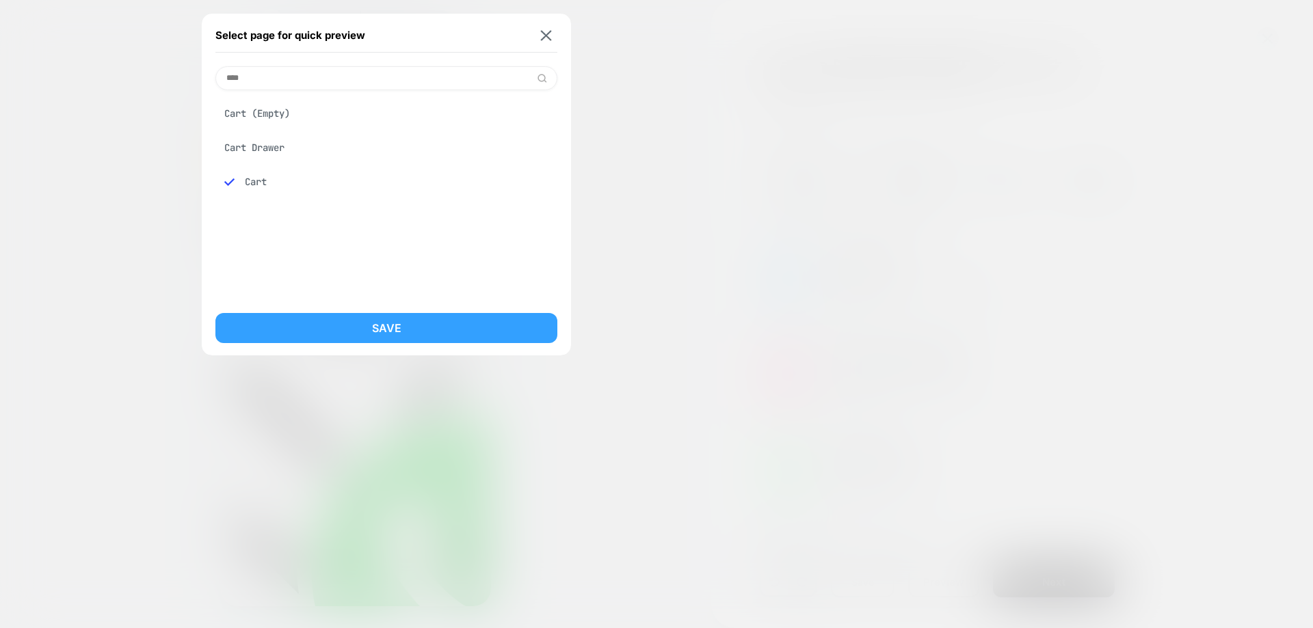
click at [384, 335] on button "Save" at bounding box center [386, 328] width 342 height 30
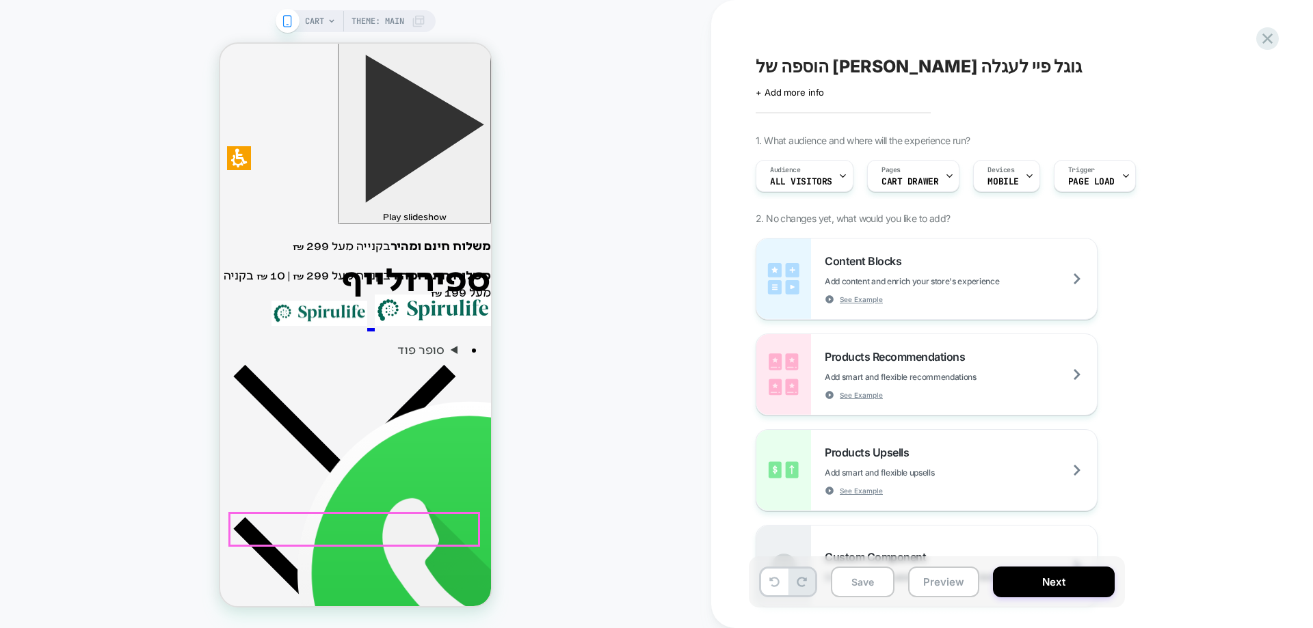
scroll to position [342, 0]
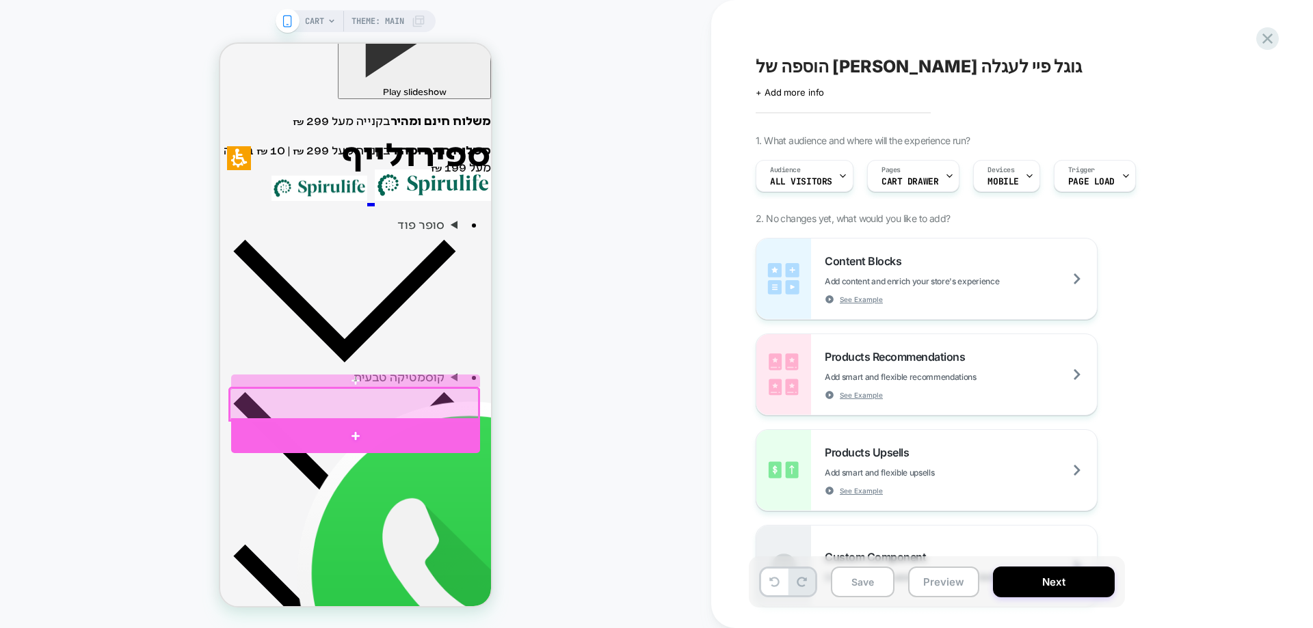
click at [404, 436] on div at bounding box center [355, 435] width 249 height 35
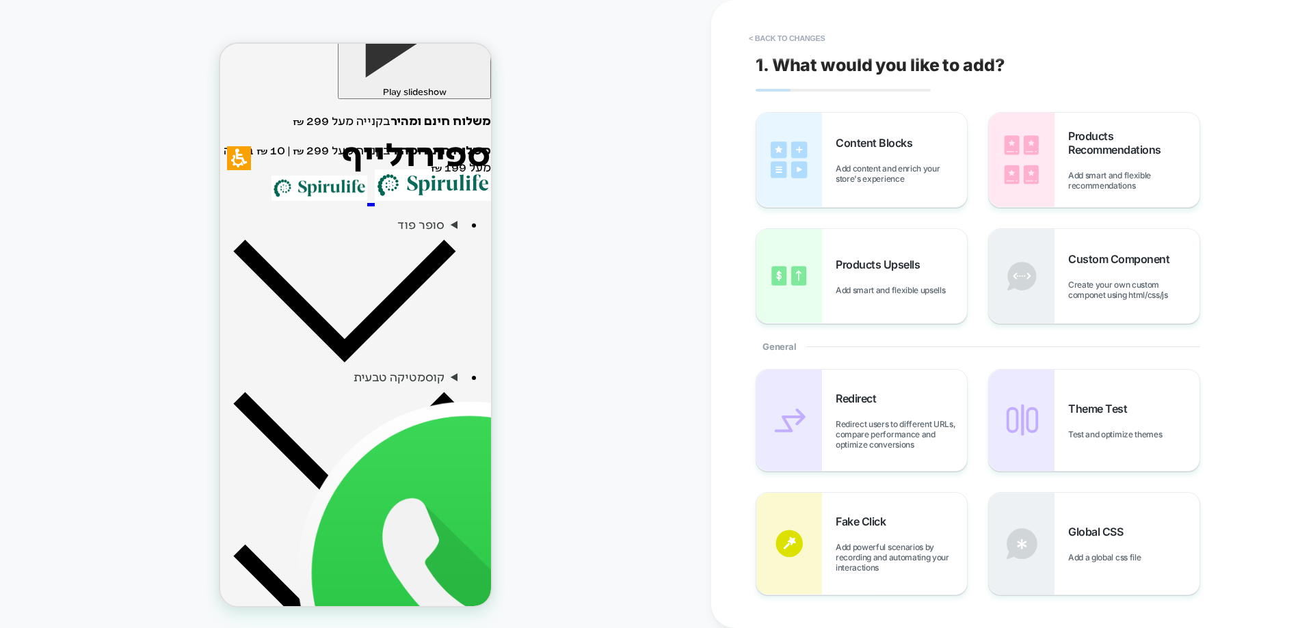
scroll to position [464, 0]
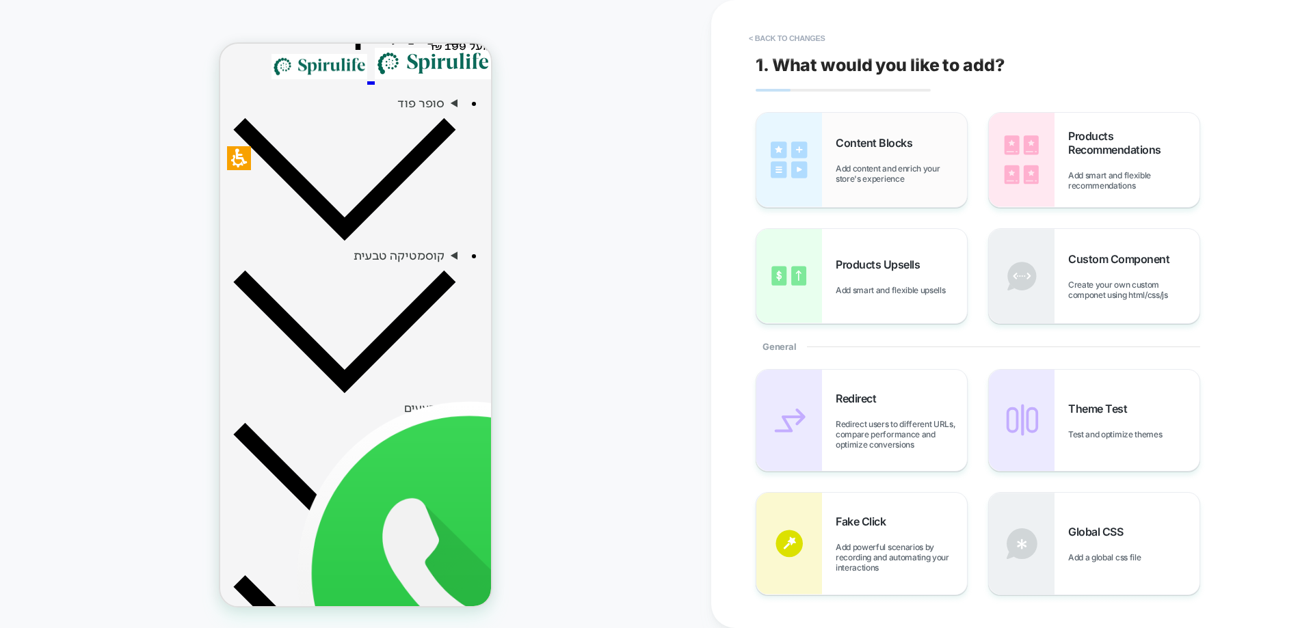
click at [906, 156] on div "Content Blocks Add content and enrich your store's experience" at bounding box center [901, 160] width 131 height 48
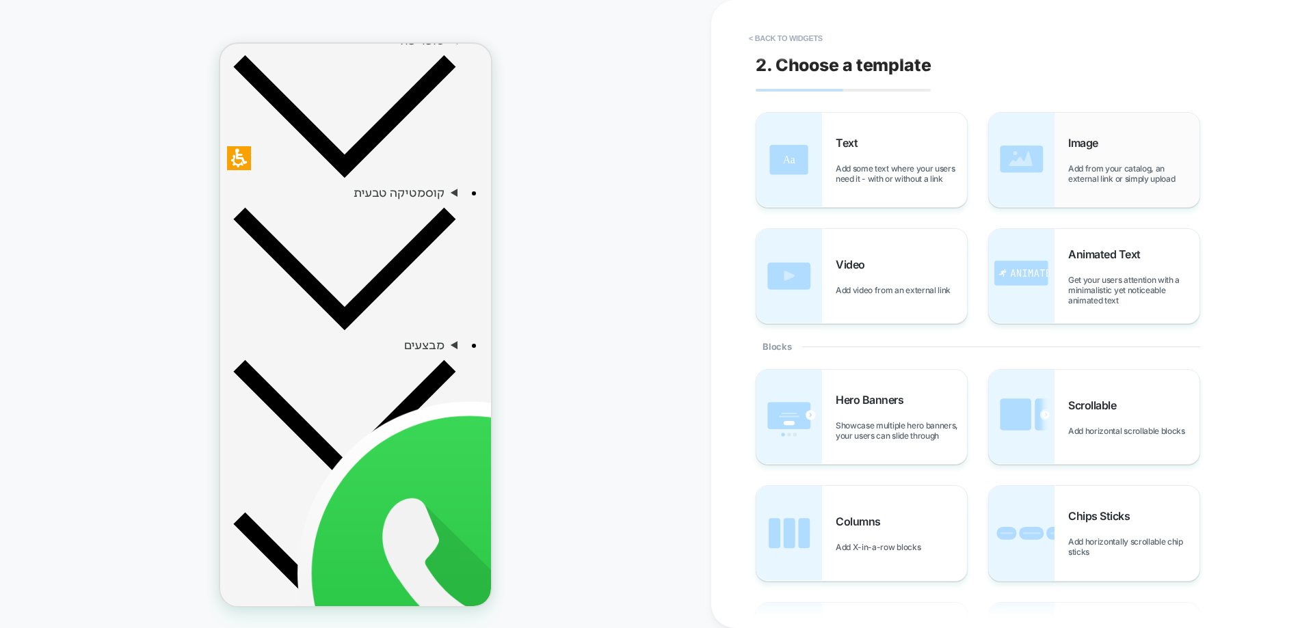
click at [1084, 158] on div "Image Add from your catalog, an external link or simply upload" at bounding box center [1133, 160] width 131 height 48
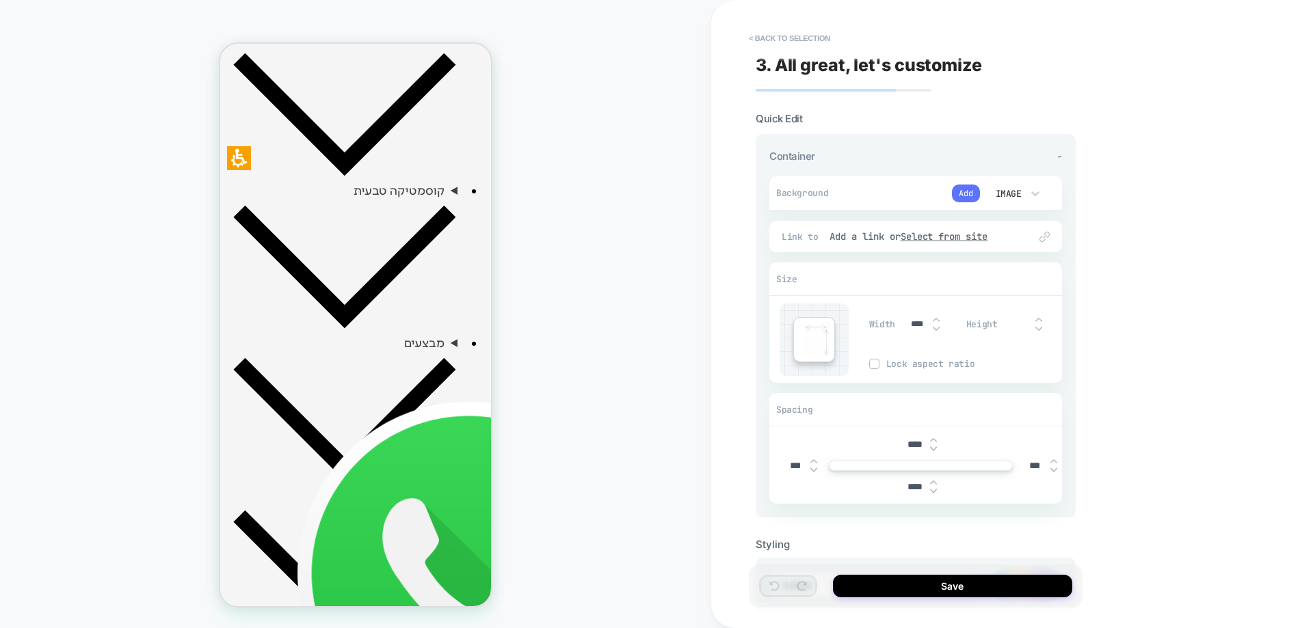
click at [961, 195] on button "Add" at bounding box center [966, 194] width 28 height 18
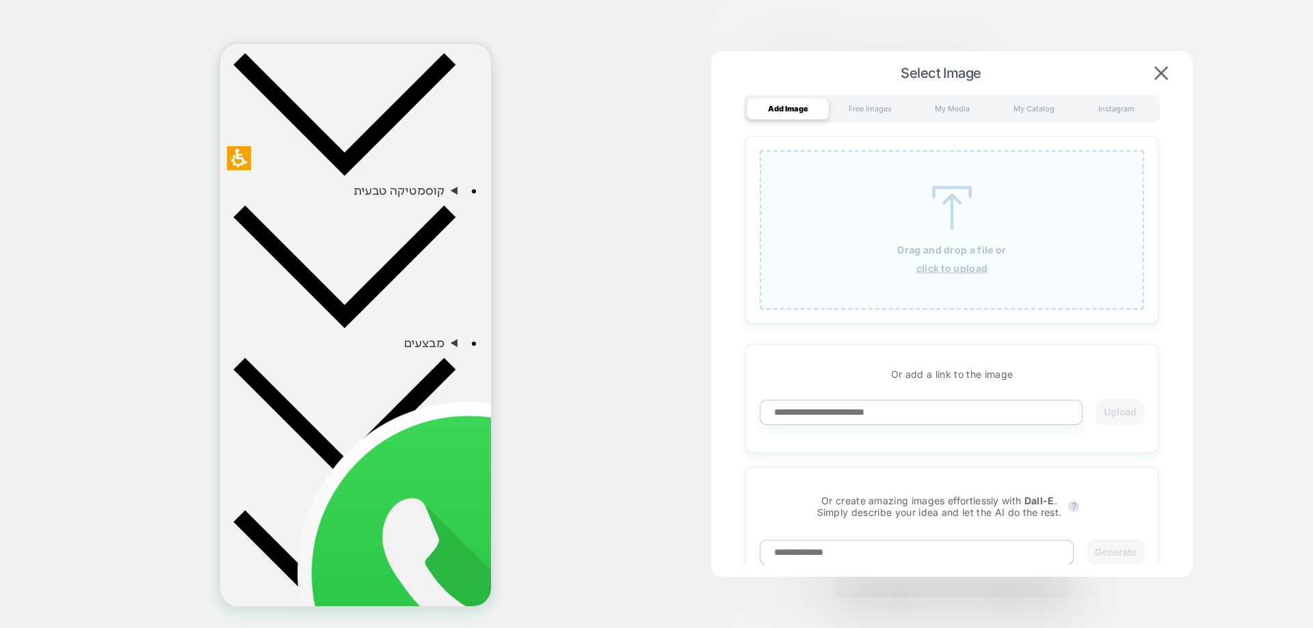
click at [937, 170] on div "Drag and drop a file or click to upload" at bounding box center [952, 229] width 384 height 159
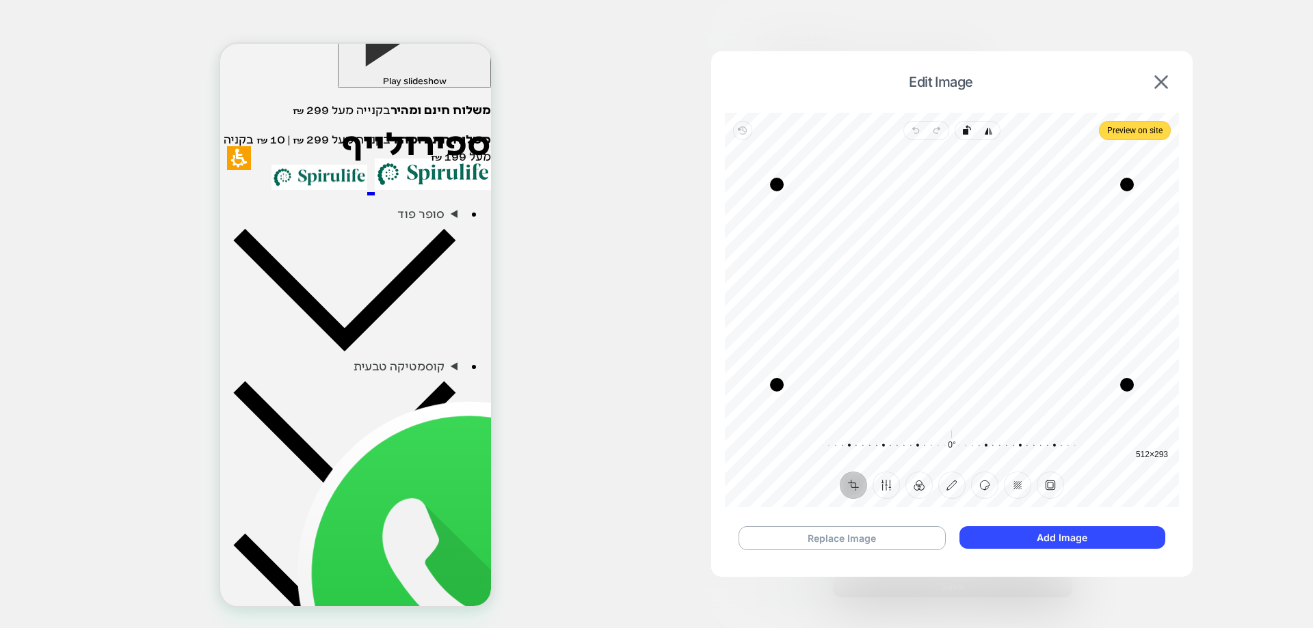
scroll to position [255, 0]
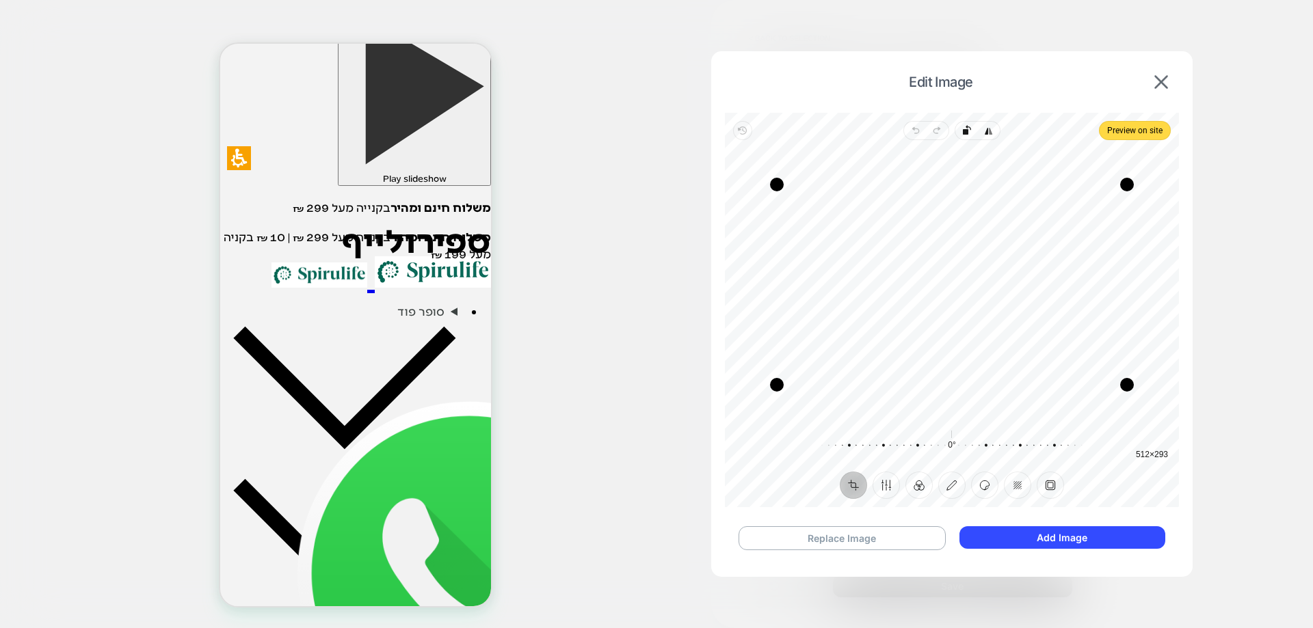
click at [1144, 87] on span "Edit Image" at bounding box center [941, 82] width 418 height 16
click at [1164, 85] on img at bounding box center [1161, 82] width 14 height 14
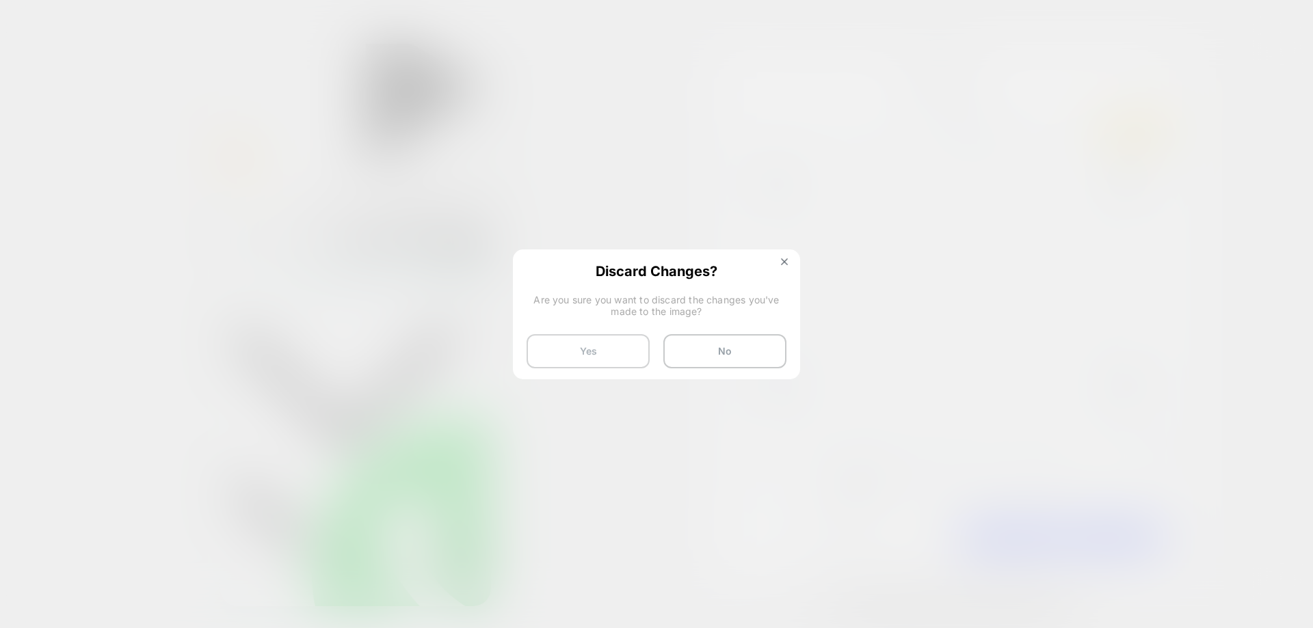
click at [575, 360] on button "Yes" at bounding box center [587, 351] width 123 height 34
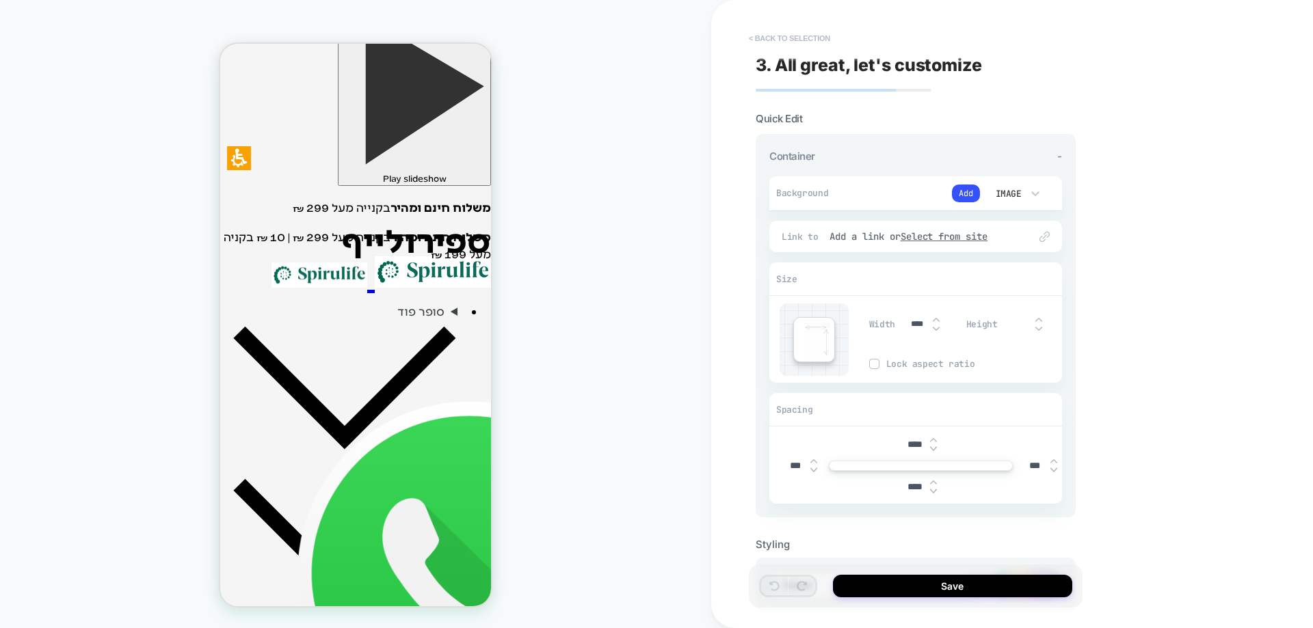
click at [788, 44] on button "< Back to selection" at bounding box center [789, 38] width 95 height 22
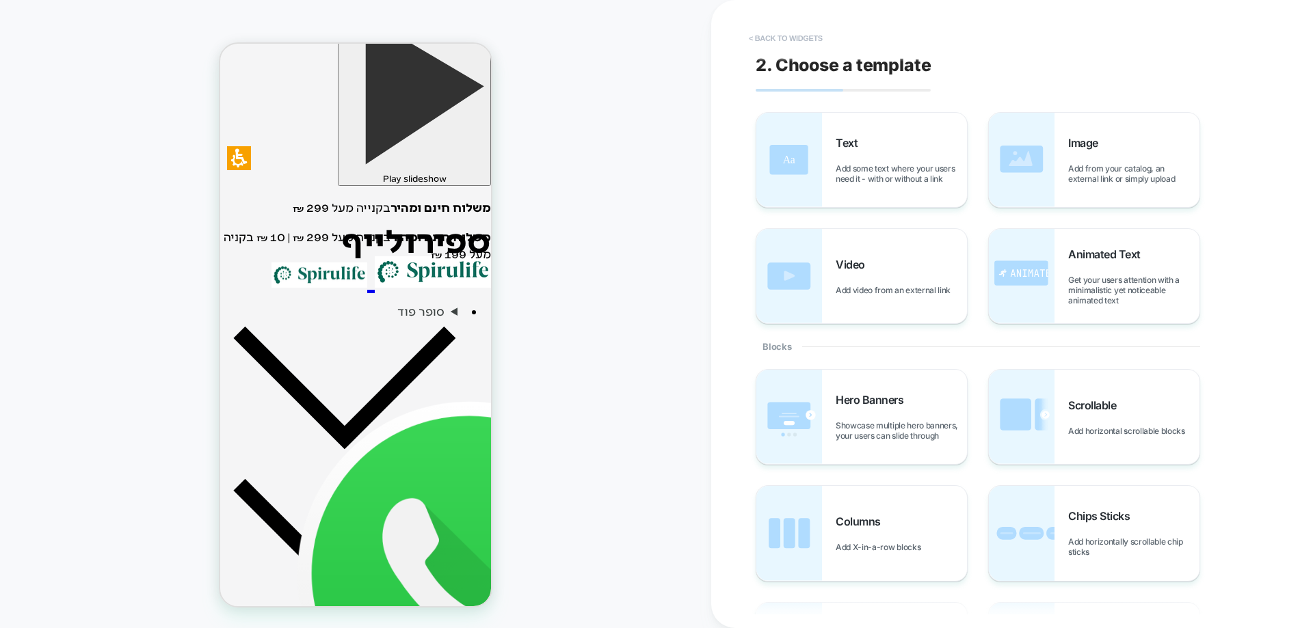
click at [786, 41] on button "< Back to widgets" at bounding box center [786, 38] width 88 height 22
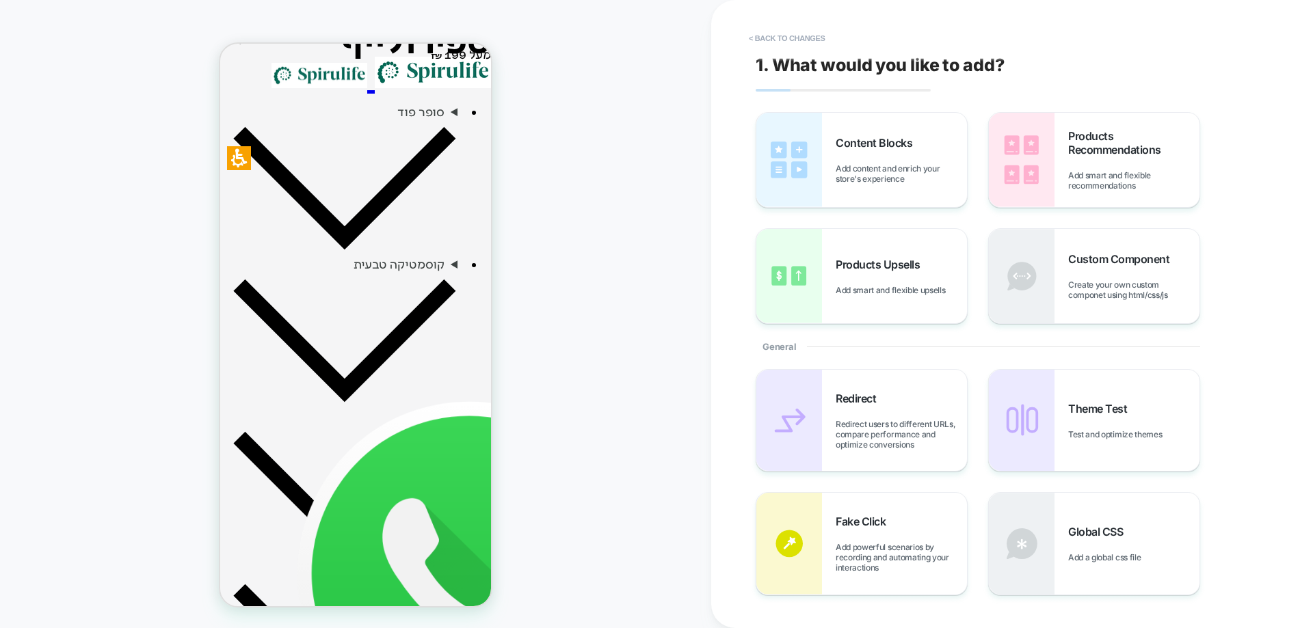
scroll to position [464, 0]
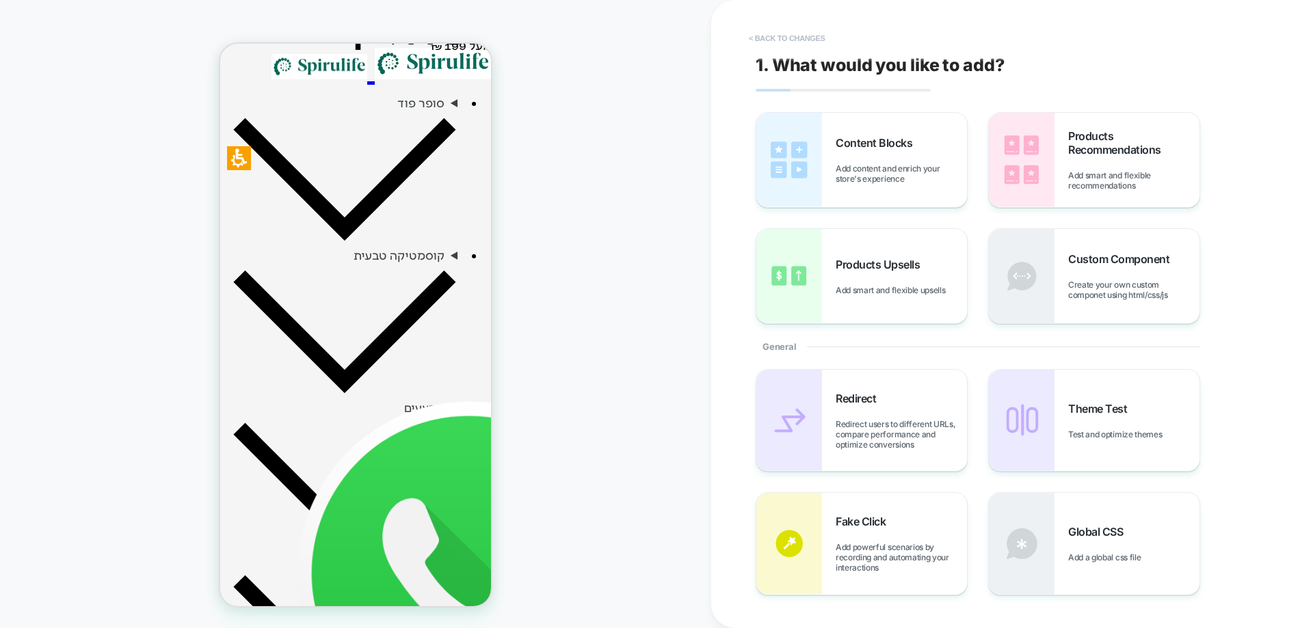
click at [790, 38] on button "< Back to changes" at bounding box center [787, 38] width 90 height 22
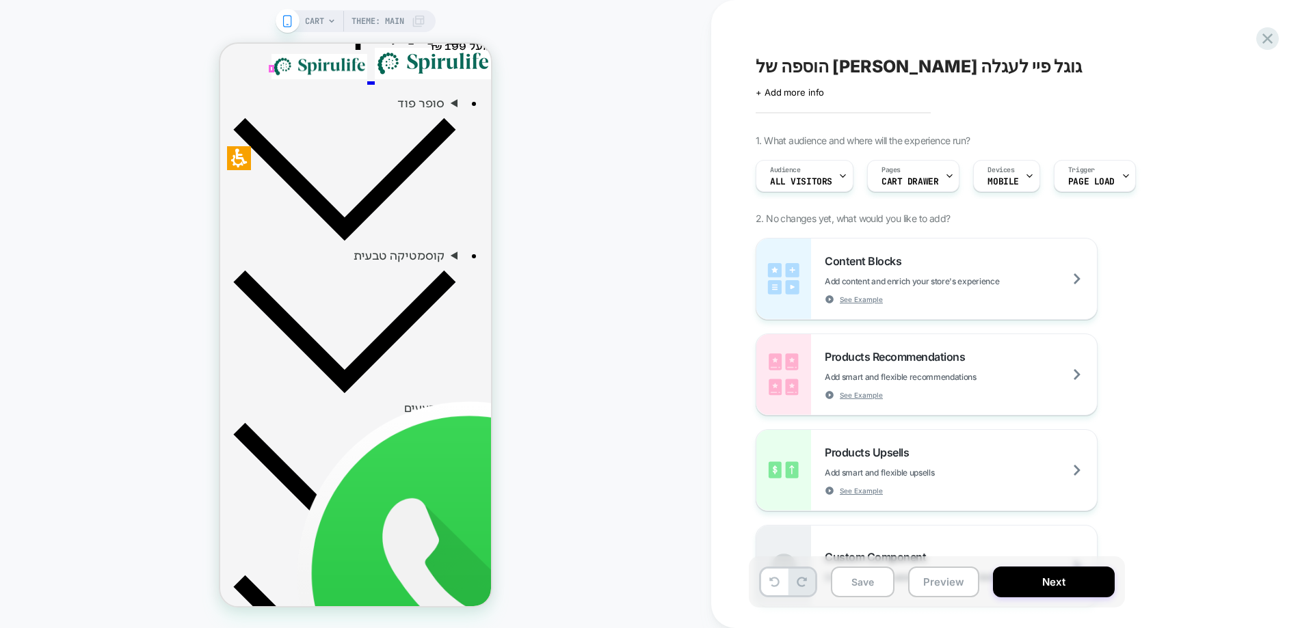
click at [264, 76] on div at bounding box center [261, 74] width 62 height 21
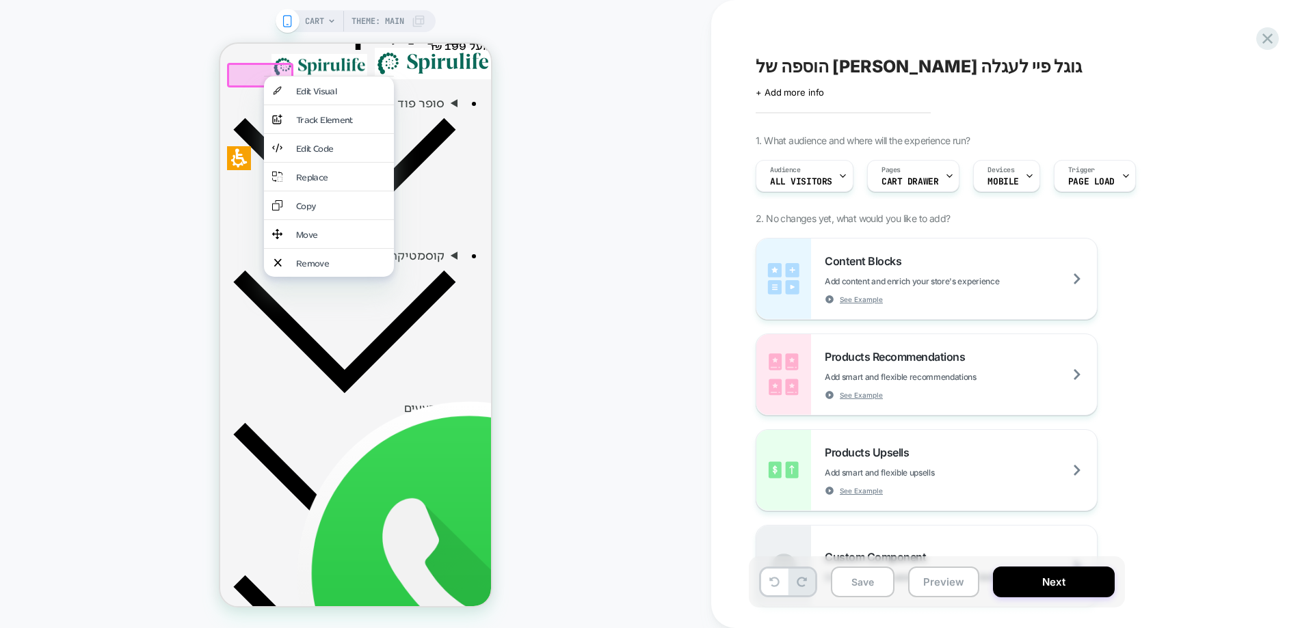
click at [587, 129] on div "CART Theme: MAIN" at bounding box center [355, 314] width 711 height 601
click at [318, 29] on span "CART" at bounding box center [314, 21] width 19 height 22
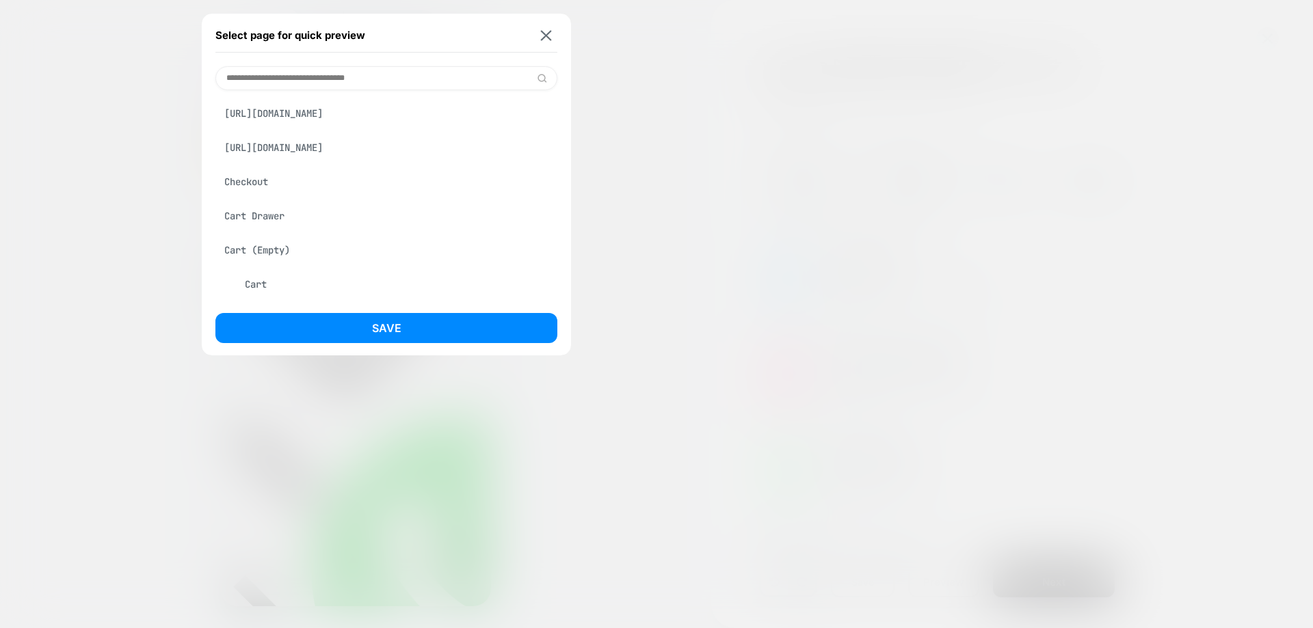
click at [324, 71] on input at bounding box center [386, 78] width 342 height 24
type input "****"
click at [274, 178] on div "Cart Drawer" at bounding box center [386, 182] width 342 height 26
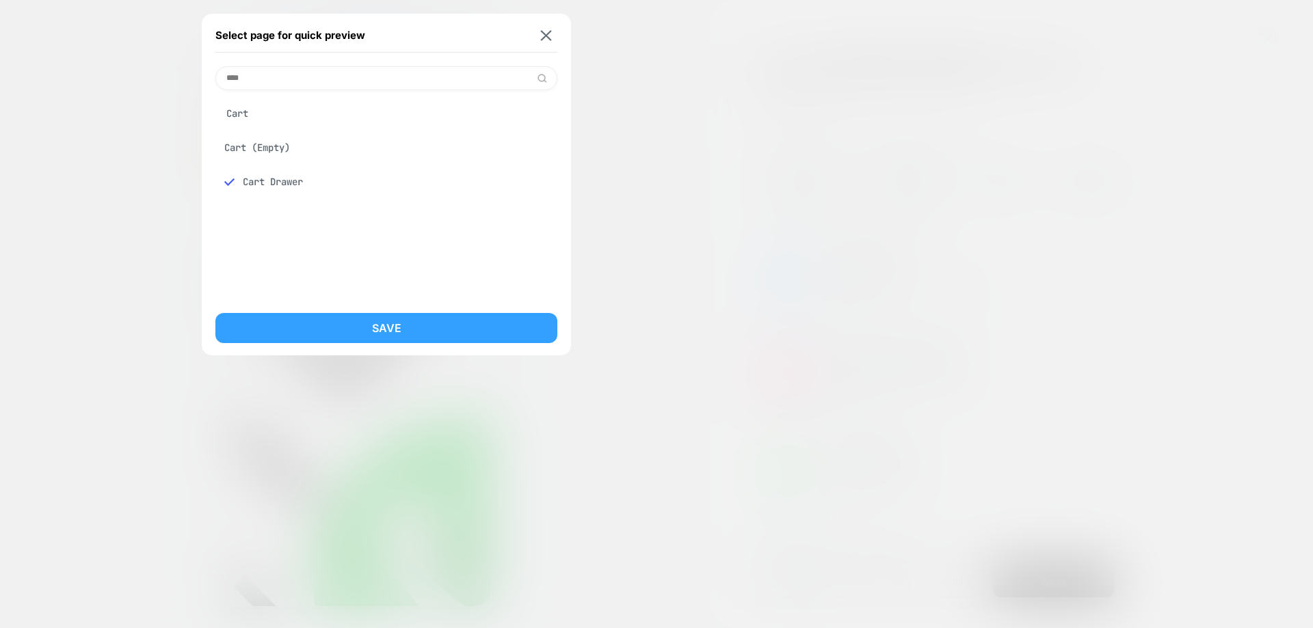
drag, startPoint x: 380, startPoint y: 330, endPoint x: 422, endPoint y: 339, distance: 42.6
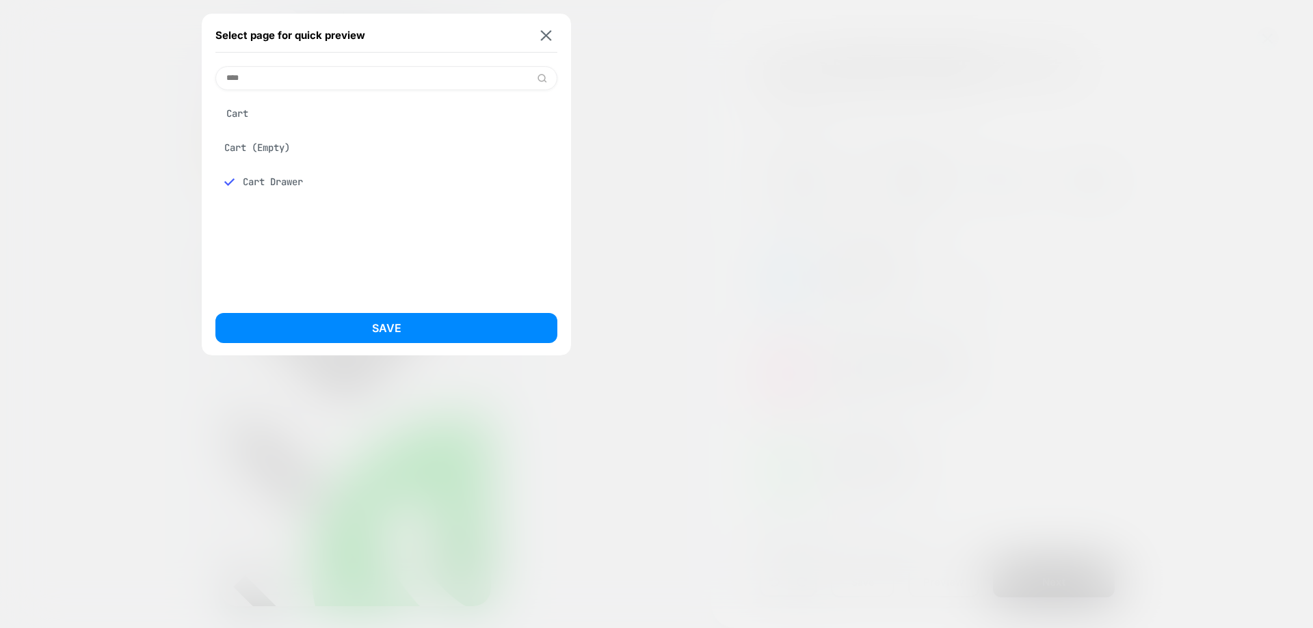
click at [381, 330] on button "Save" at bounding box center [386, 328] width 342 height 30
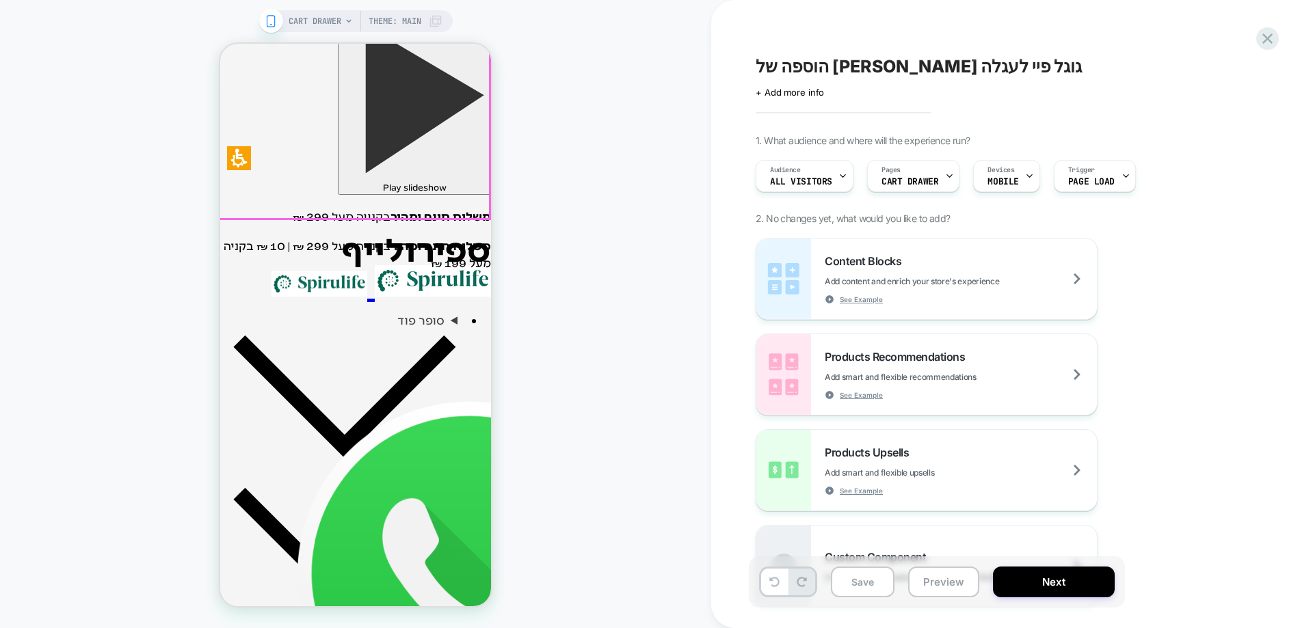
scroll to position [273, 0]
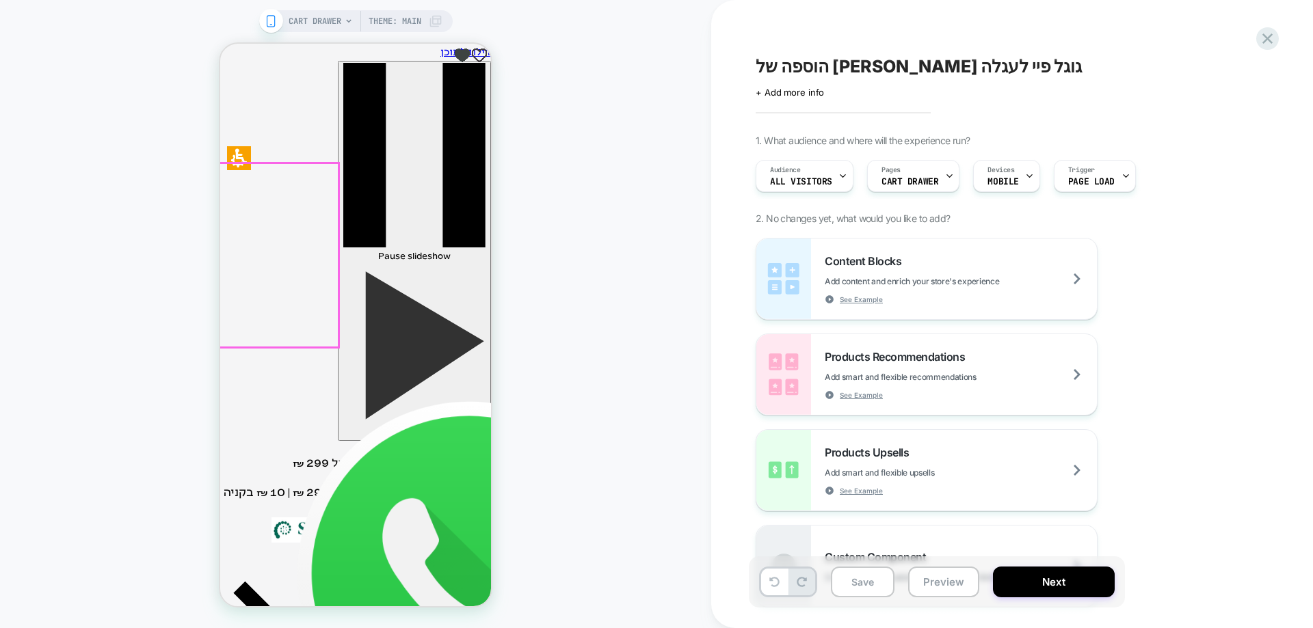
scroll to position [0, 0]
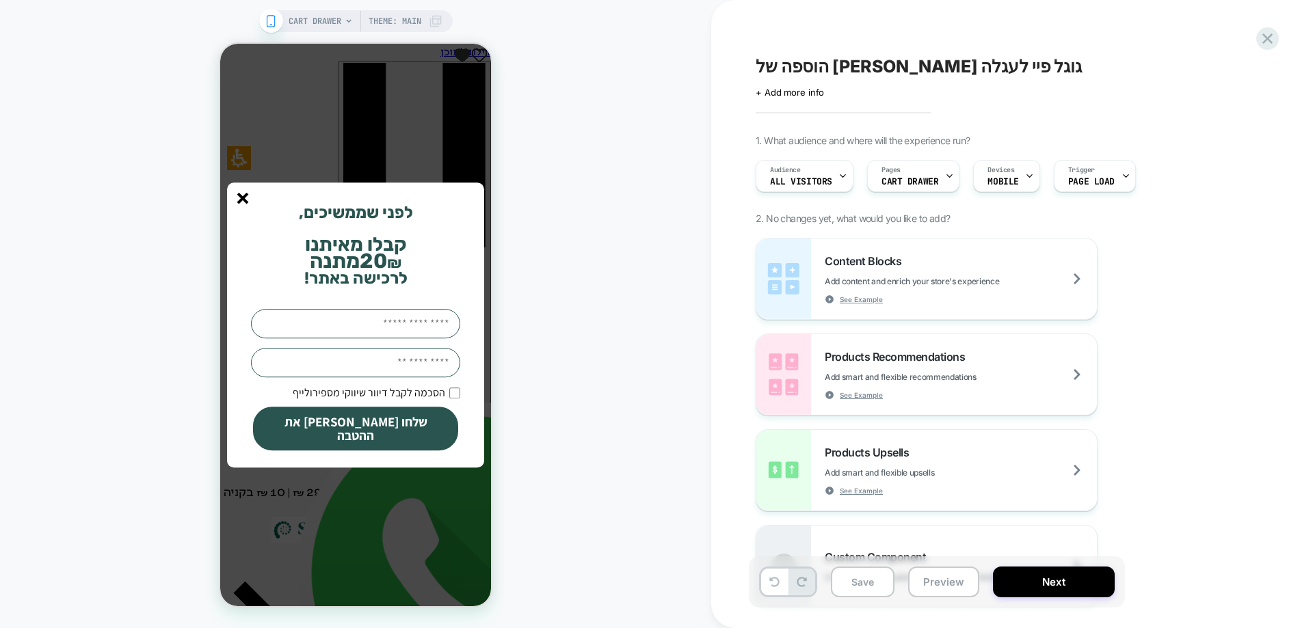
drag, startPoint x: 235, startPoint y: 204, endPoint x: 243, endPoint y: 207, distance: 8.0
click at [236, 204] on p at bounding box center [355, 197] width 243 height 16
click at [243, 203] on line "סגור" at bounding box center [243, 198] width 10 height 10
